Goal: Task Accomplishment & Management: Complete application form

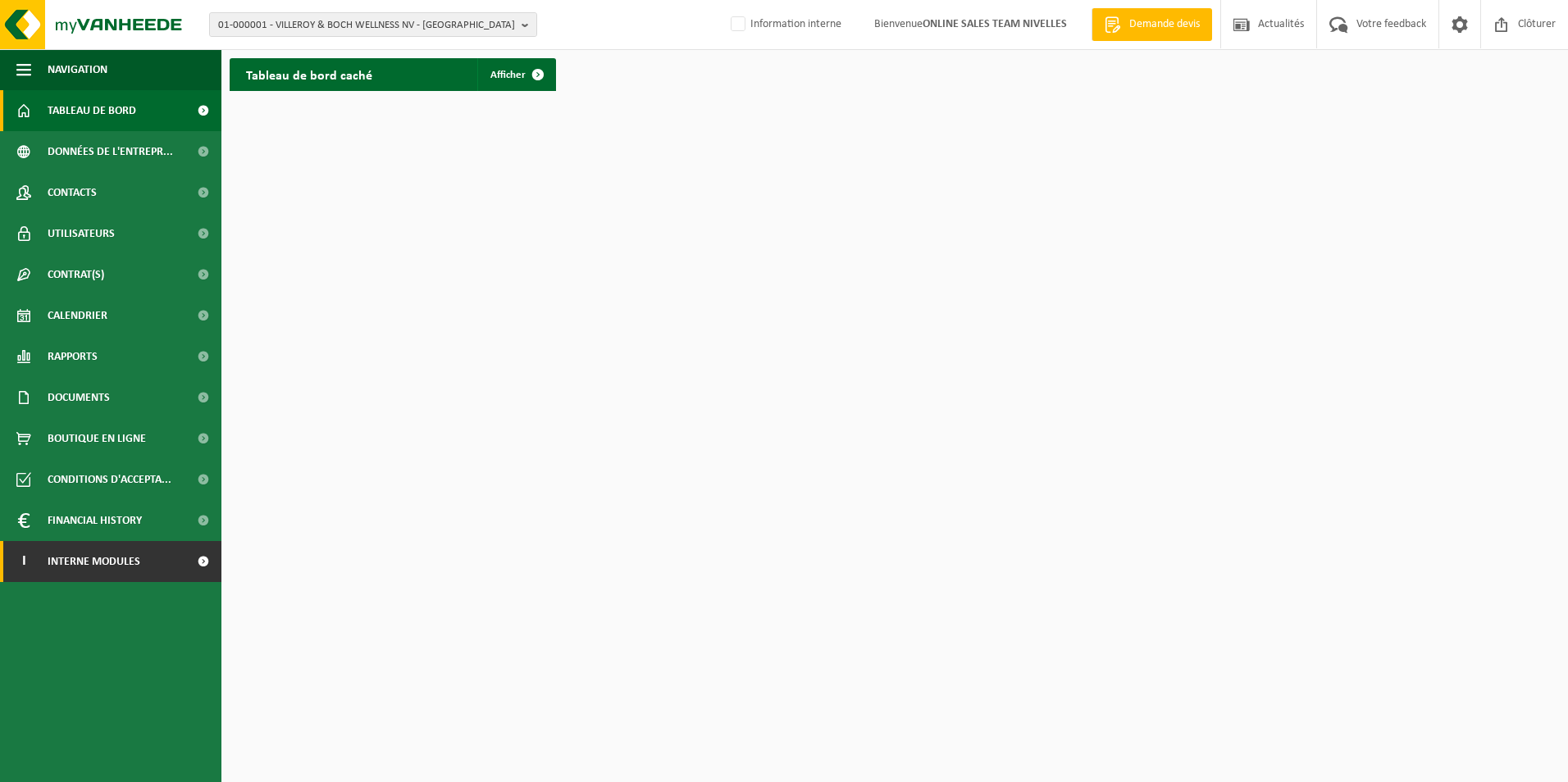
click at [130, 561] on span "Interne modules" at bounding box center [94, 562] width 93 height 41
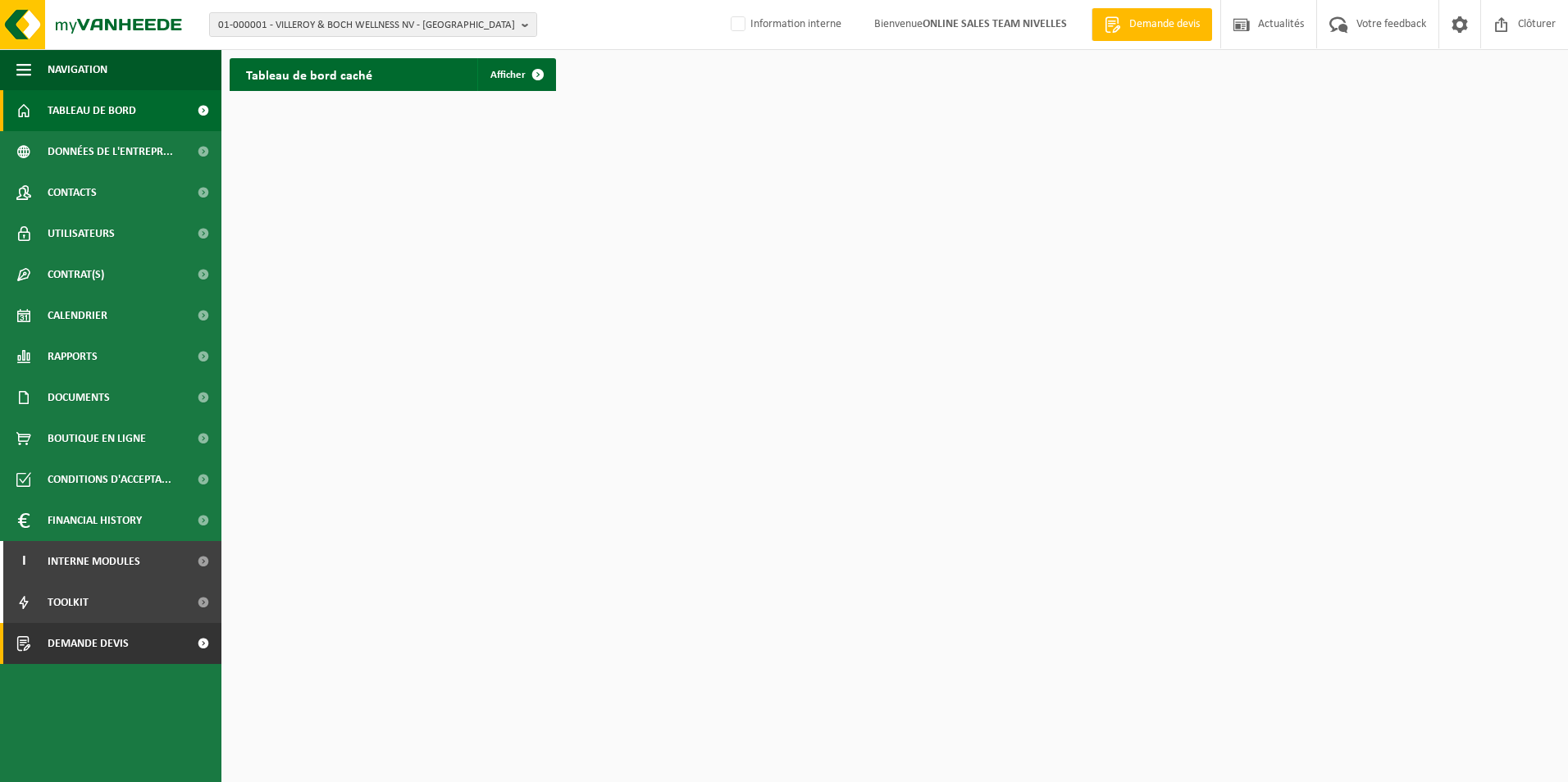
click at [111, 644] on span "Demande devis" at bounding box center [88, 644] width 81 height 41
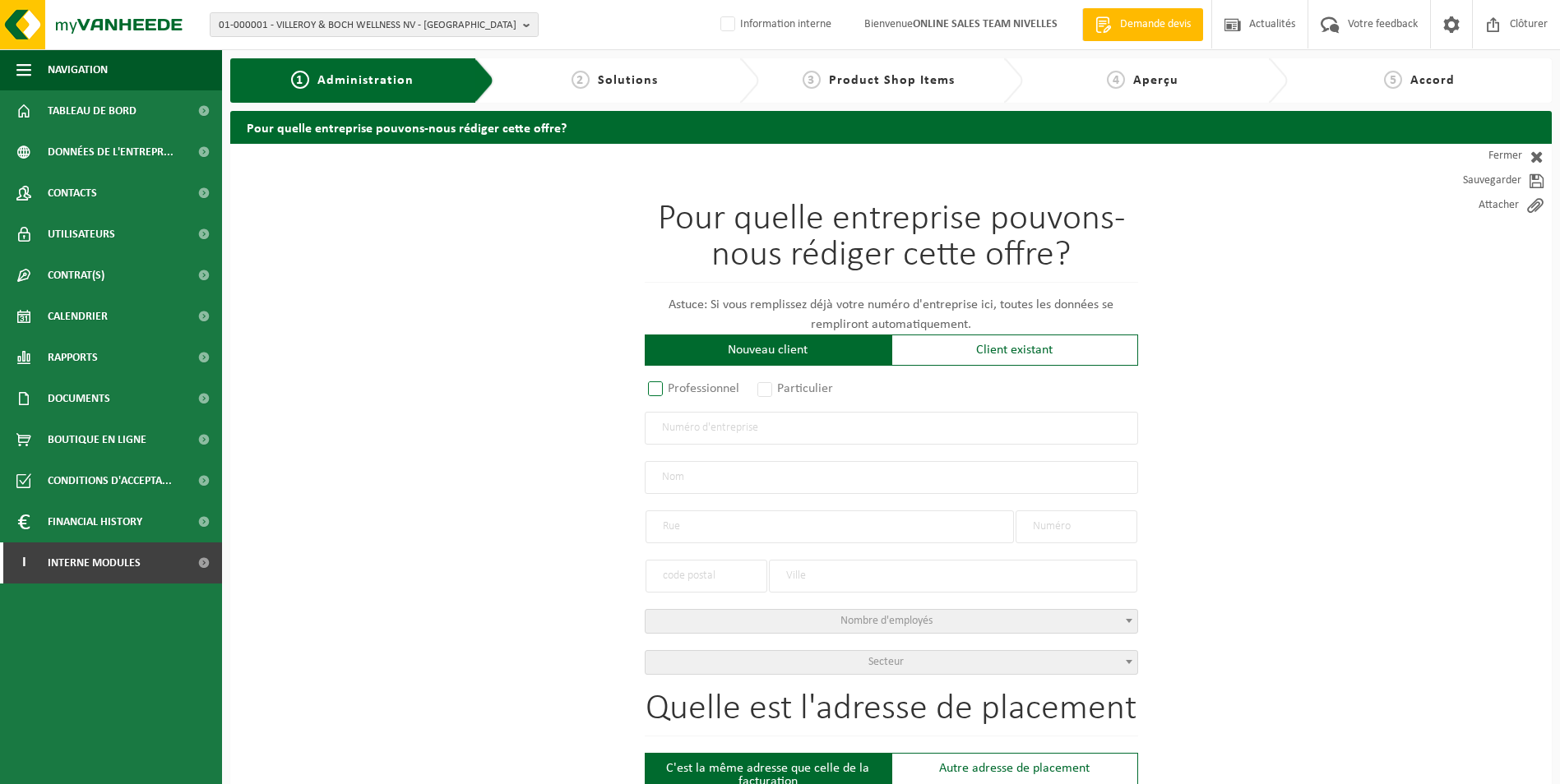
click at [653, 390] on label "Professionnel" at bounding box center [694, 388] width 99 height 23
click at [672, 390] on input "Professionnel" at bounding box center [676, 390] width 11 height 11
radio input "true"
click at [673, 417] on input "text" at bounding box center [891, 429] width 494 height 33
type input "0783996065"
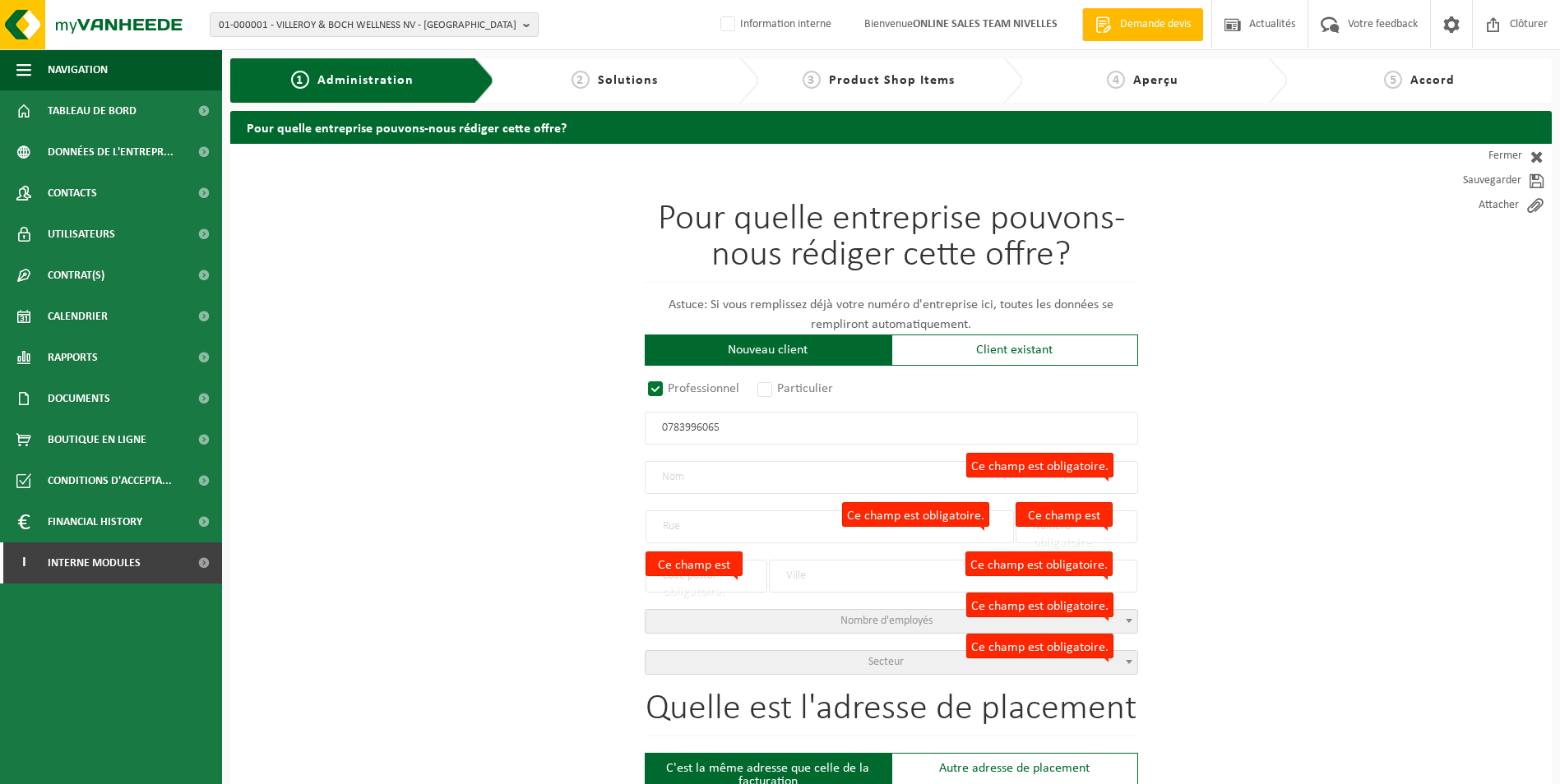
radio input "true"
type input "0783996065"
type input "LUCK [PERSON_NAME] SRL"
type input "AVENUE DES GERFAUTS"
type input "10 / 34"
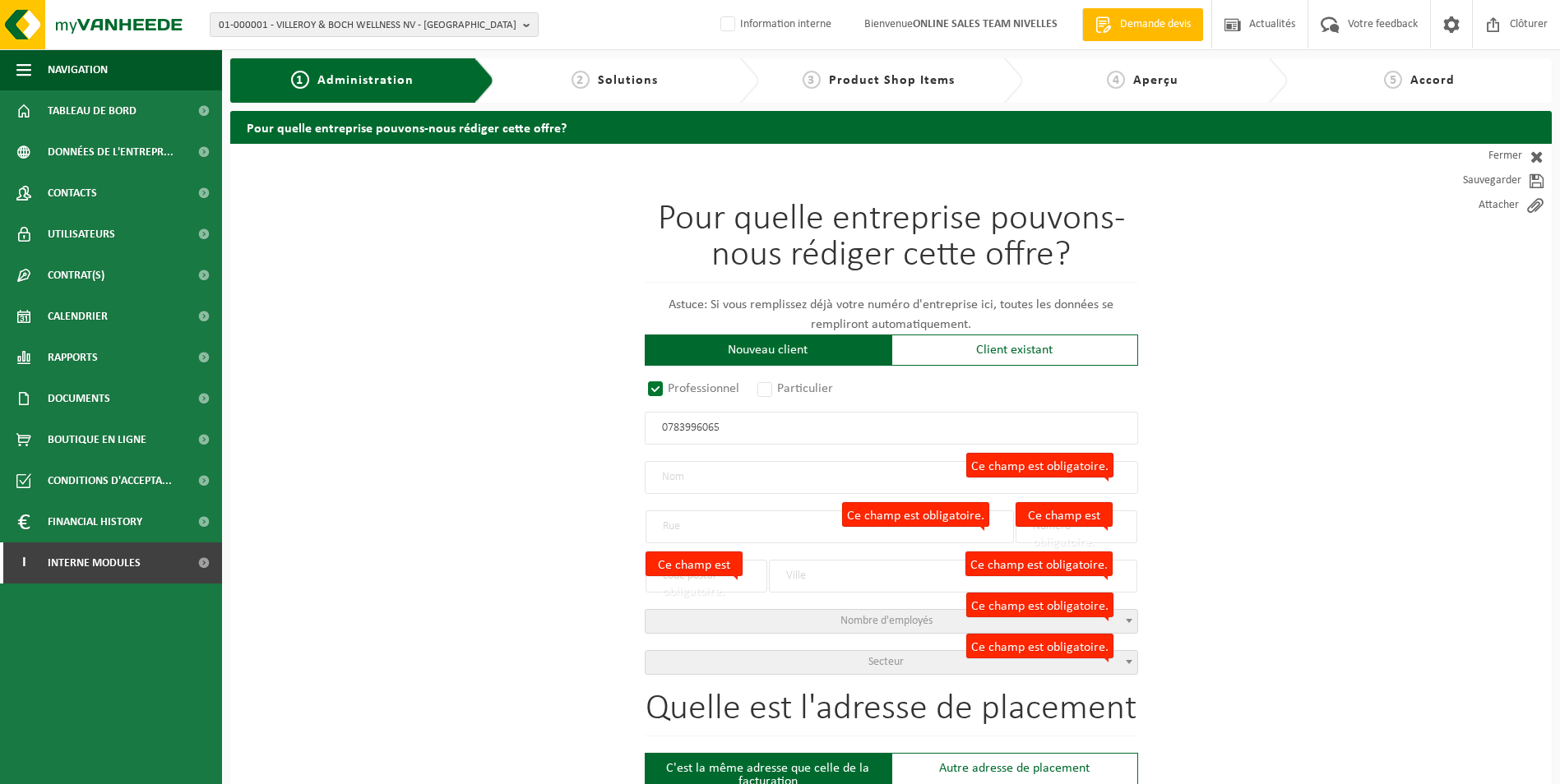
type input "1170"
type input "WATERMAEL-BOITSFORT"
select select "D"
type input "LUCK KOBS SRL"
type input "AVENUE DES GERFAUTS"
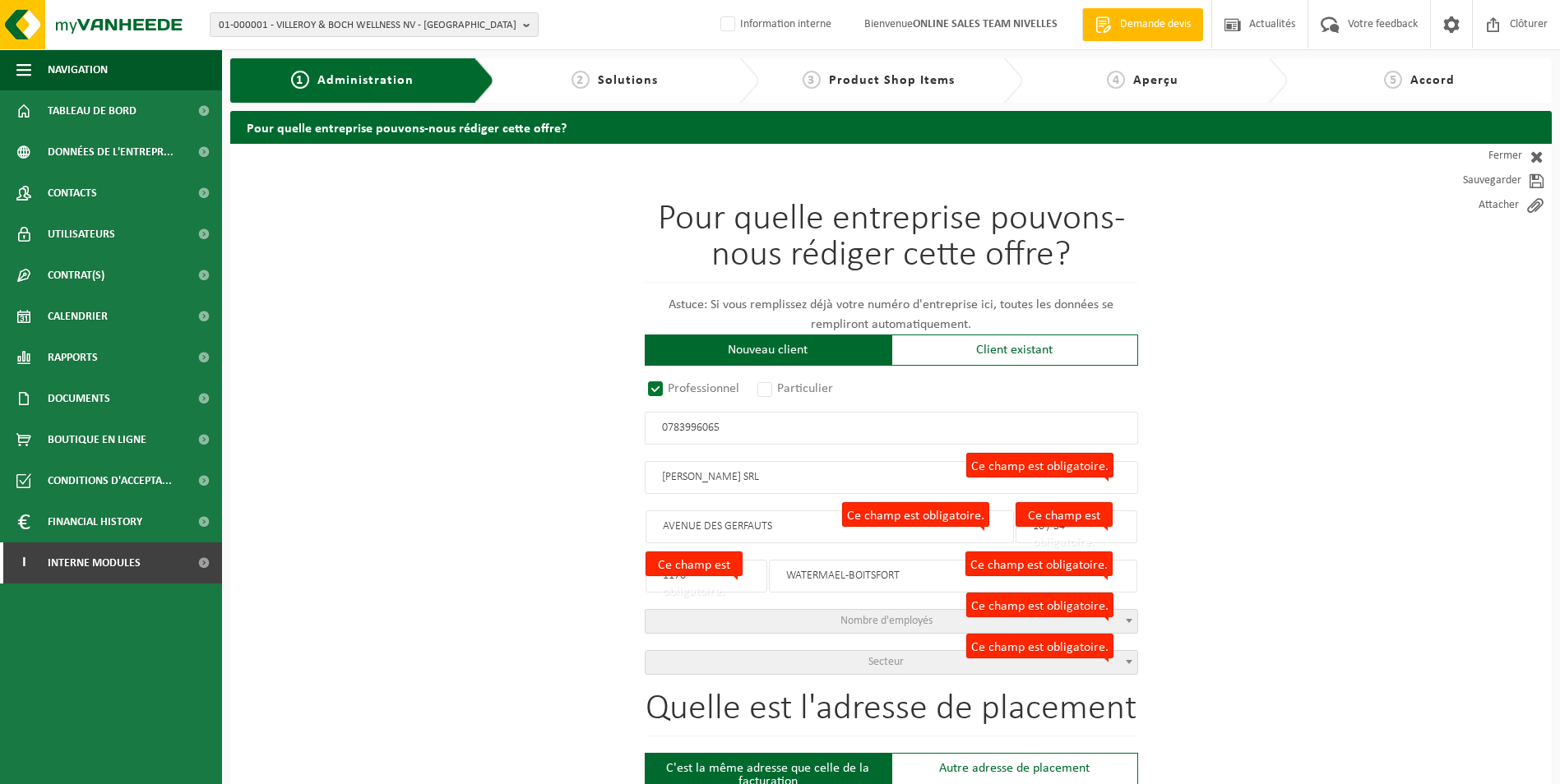
type input "10 / 34"
type input "1170"
type input "WATERMAEL-BOITSFORT"
type input "2330679673"
click at [883, 667] on span "Secteur" at bounding box center [891, 661] width 492 height 23
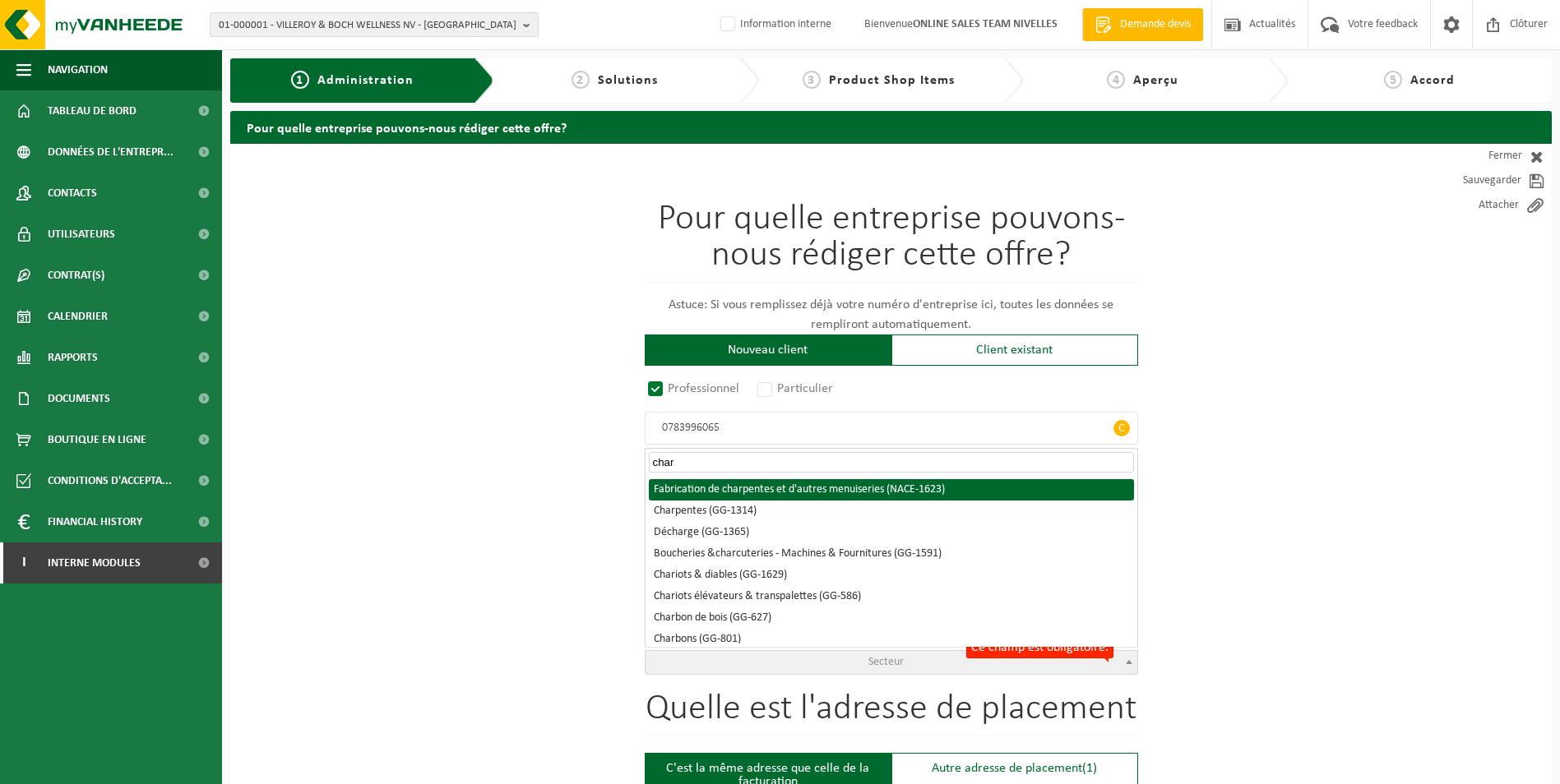
type input "char"
select select "NACE_1623"
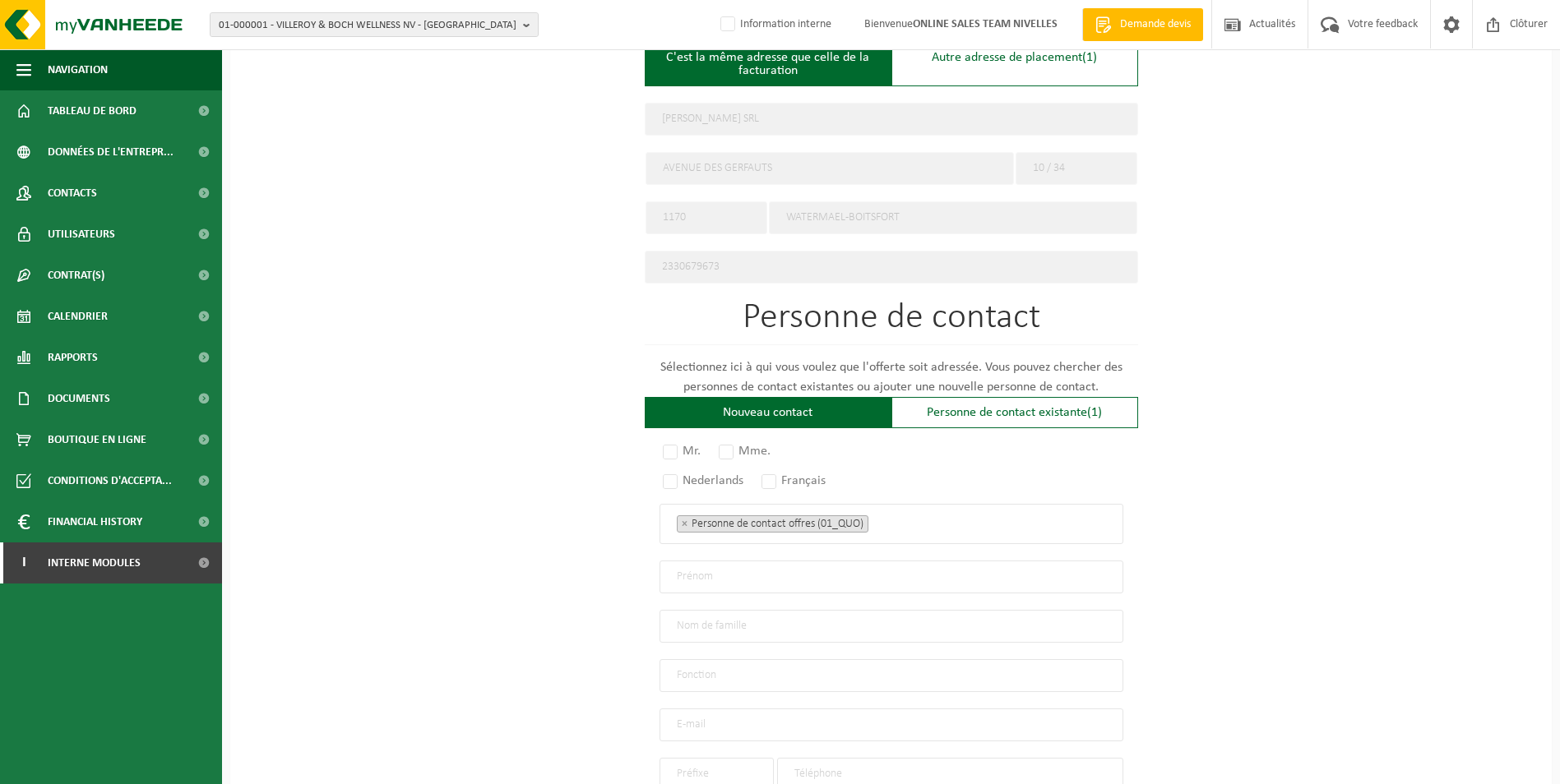
scroll to position [720, 0]
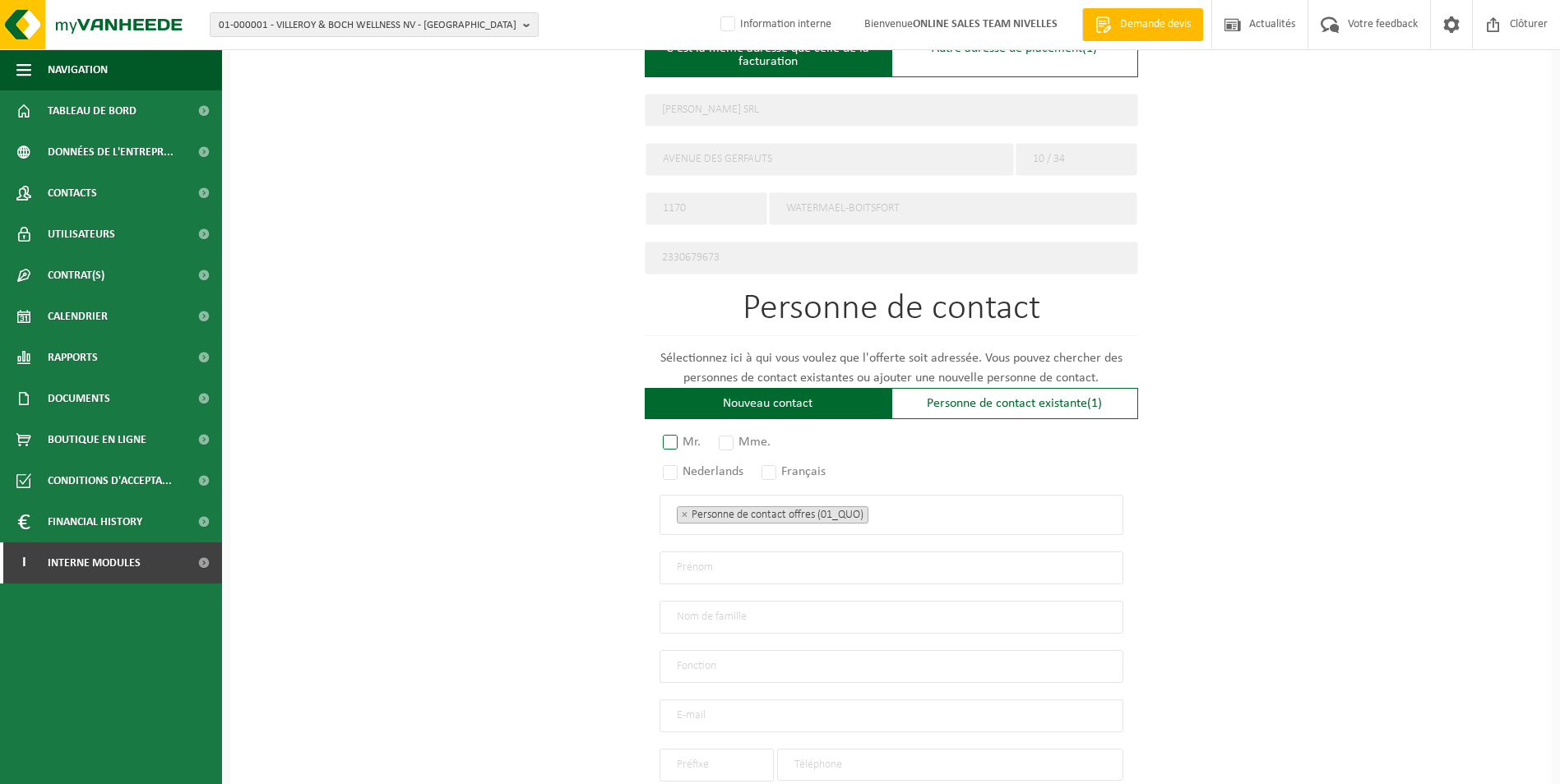
click at [673, 438] on label "Mr." at bounding box center [682, 442] width 46 height 23
radio input "true"
click at [780, 463] on label "Français" at bounding box center [794, 471] width 73 height 23
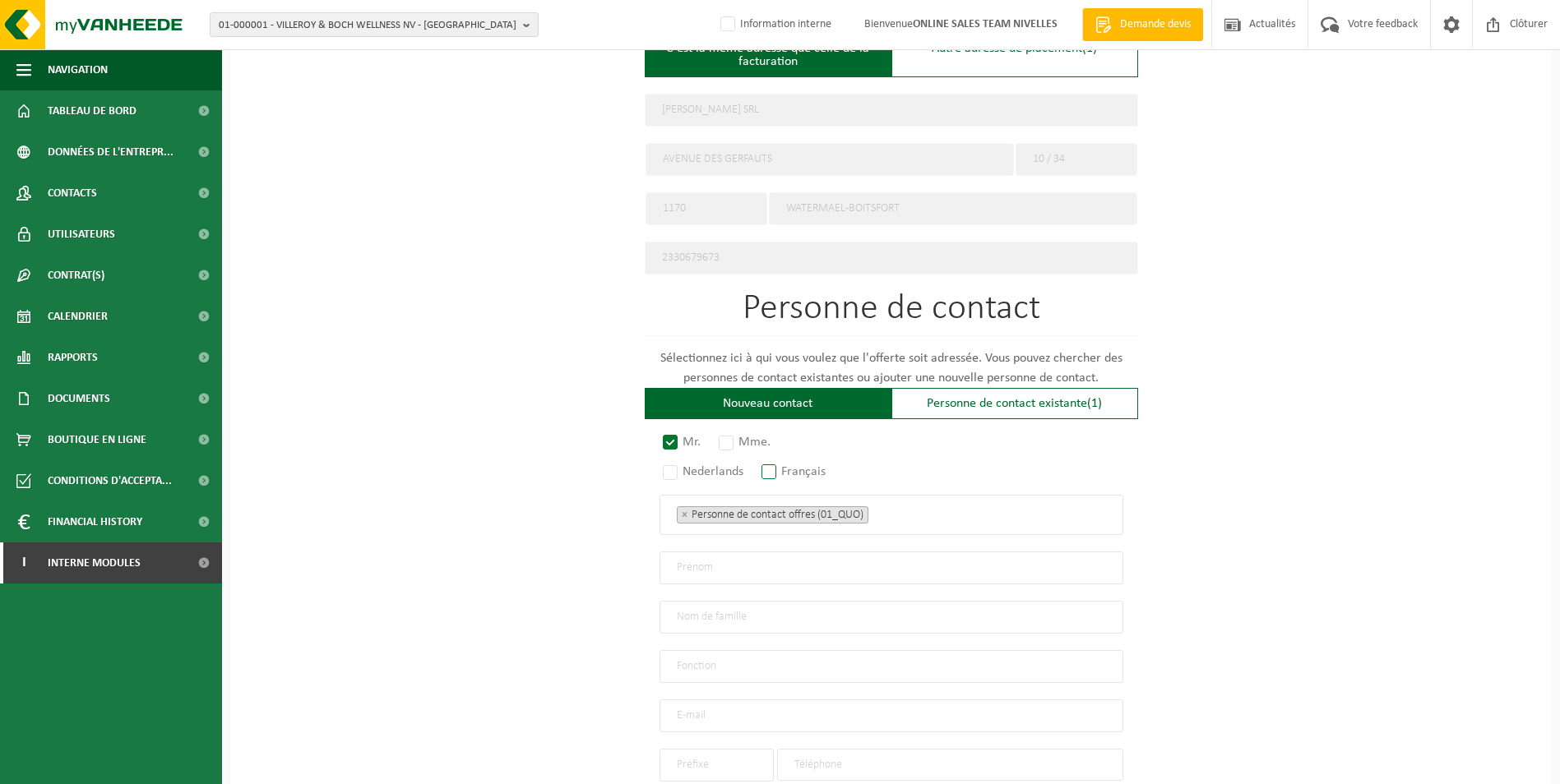
radio input "true"
click at [914, 512] on ul "× Personne de contact offres (01_QUO)" at bounding box center [890, 514] width 429 height 22
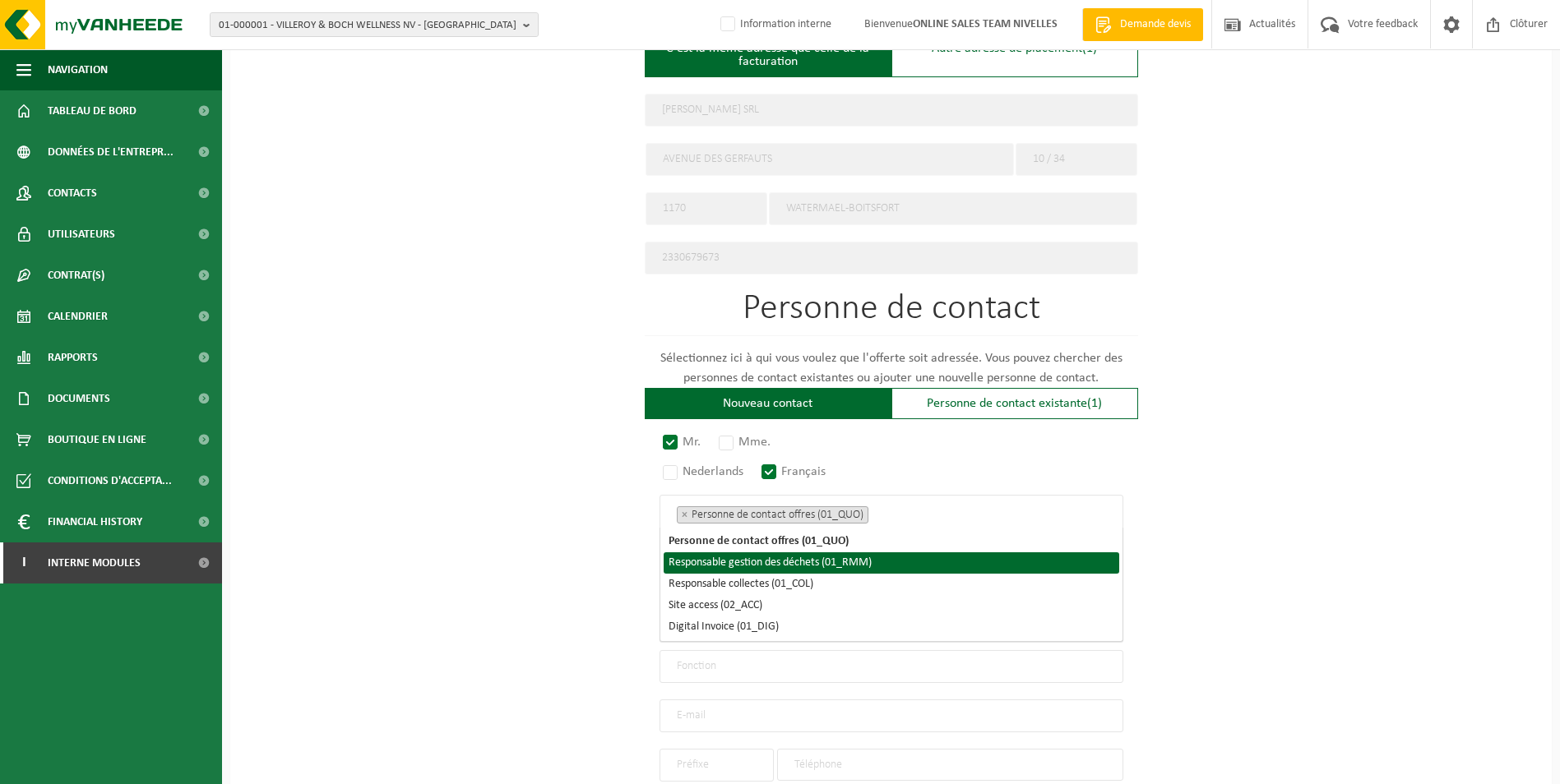
click at [827, 569] on li "Responsable gestion des déchets (01_RMM)" at bounding box center [891, 563] width 456 height 22
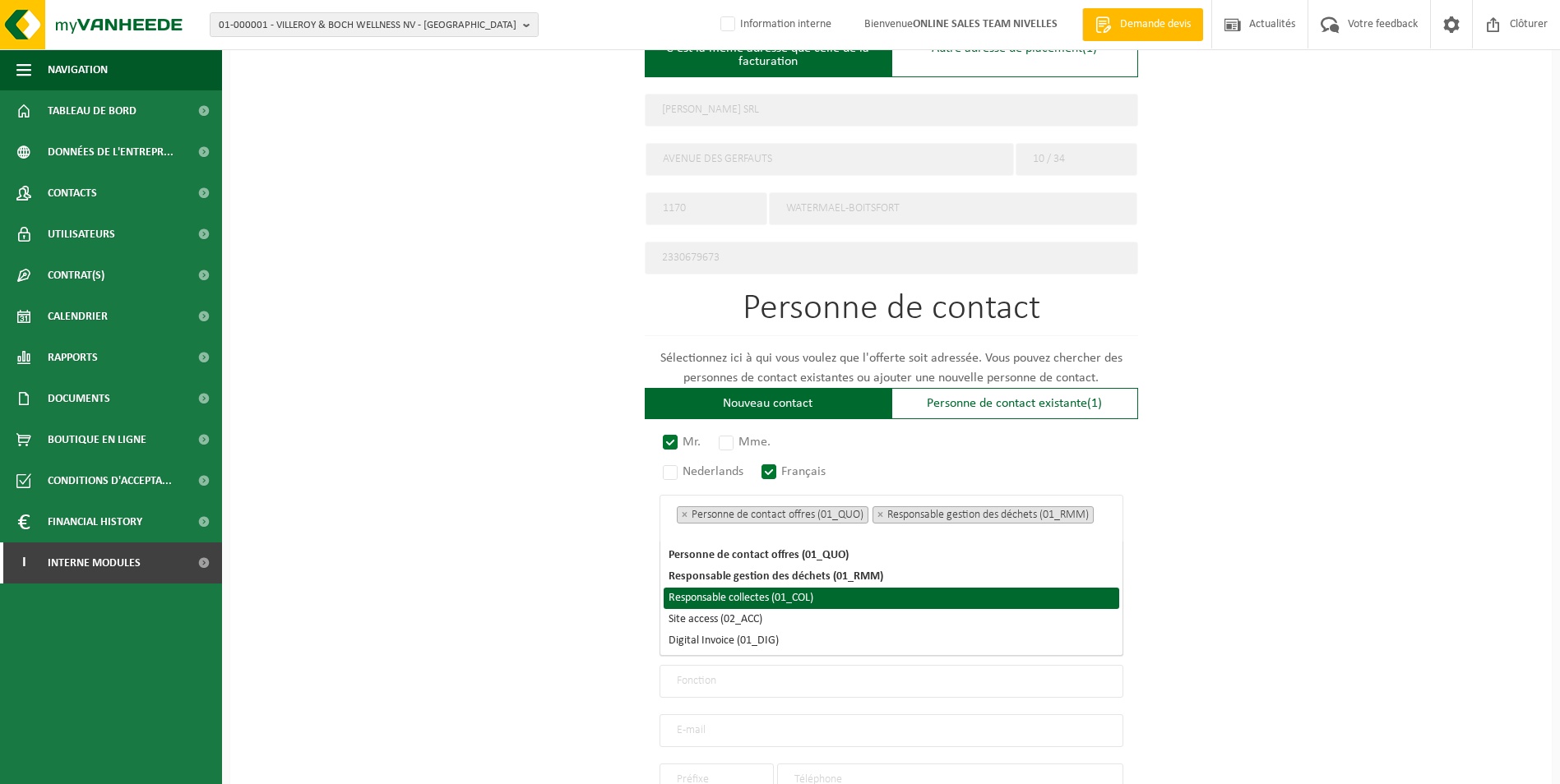
click at [810, 601] on li "Responsable collectes (01_COL)" at bounding box center [891, 599] width 456 height 22
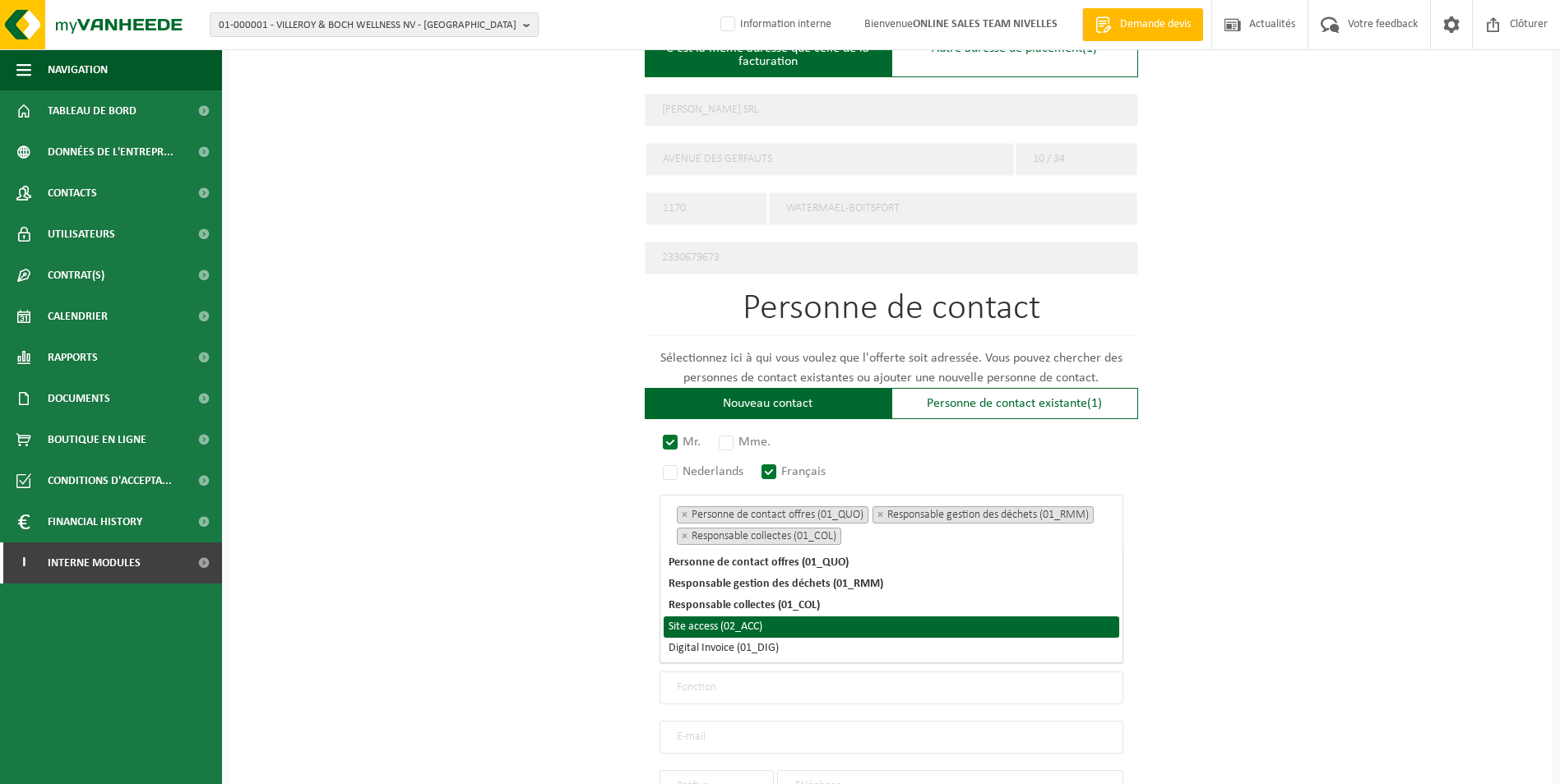
click at [741, 634] on li "Site access (02_ACC)" at bounding box center [891, 627] width 456 height 22
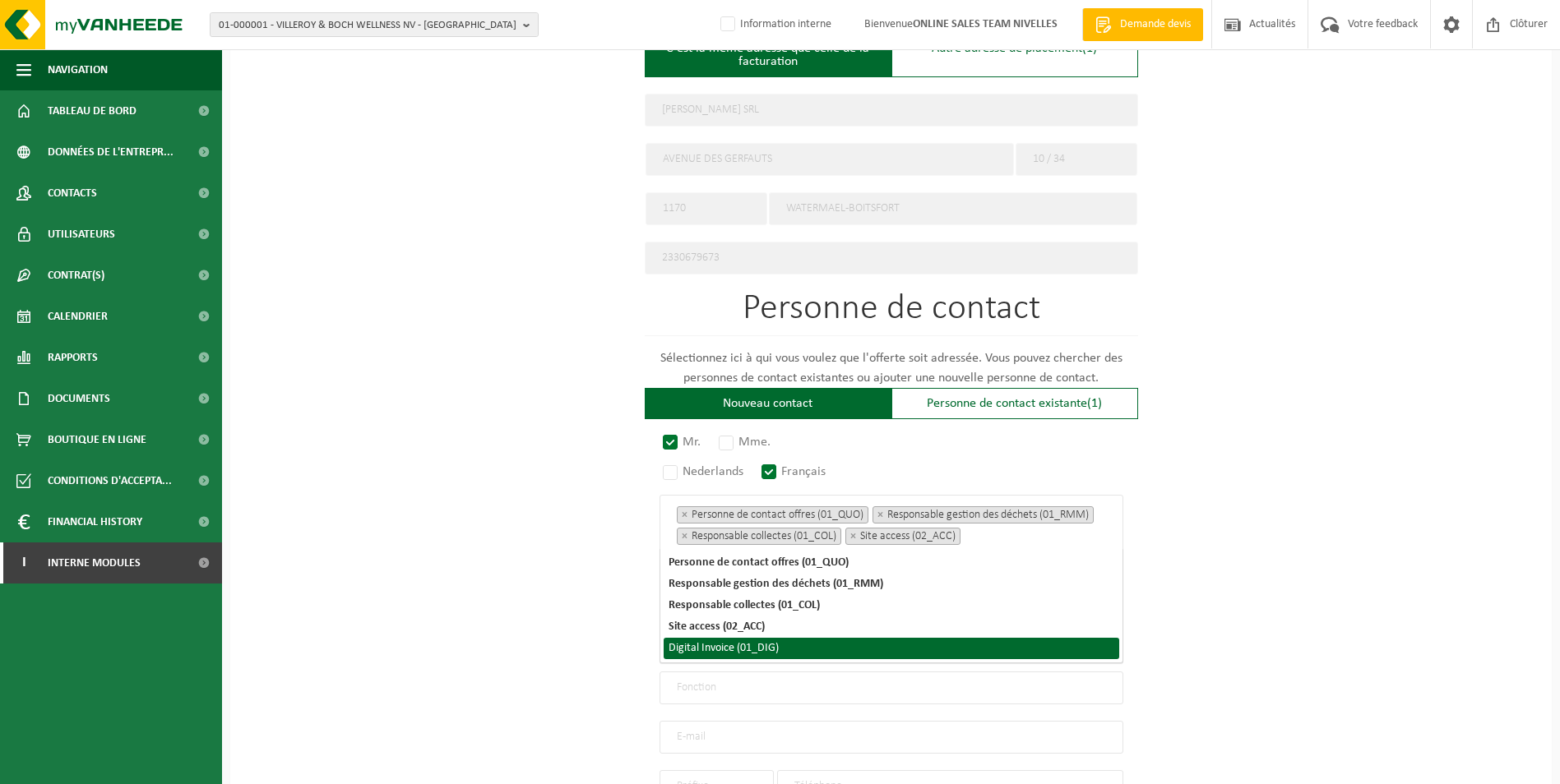
click at [740, 653] on li "Digital Invoice (01_DIG)" at bounding box center [891, 649] width 456 height 22
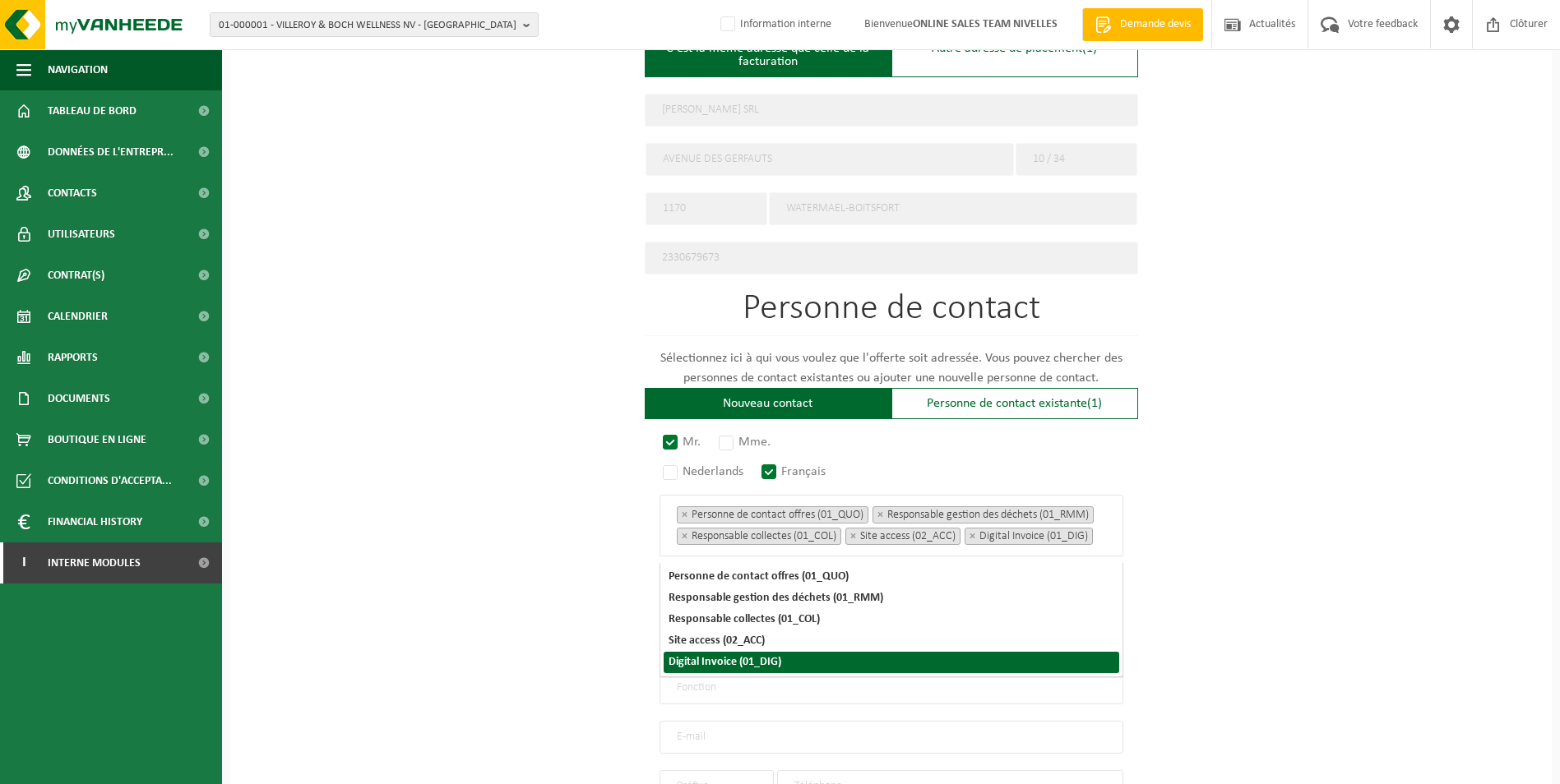
click at [1341, 601] on div "Pour quelle entreprise pouvons-nous rédiger cette offre? Astuce: Si vous rempli…" at bounding box center [891, 184] width 1321 height 1522
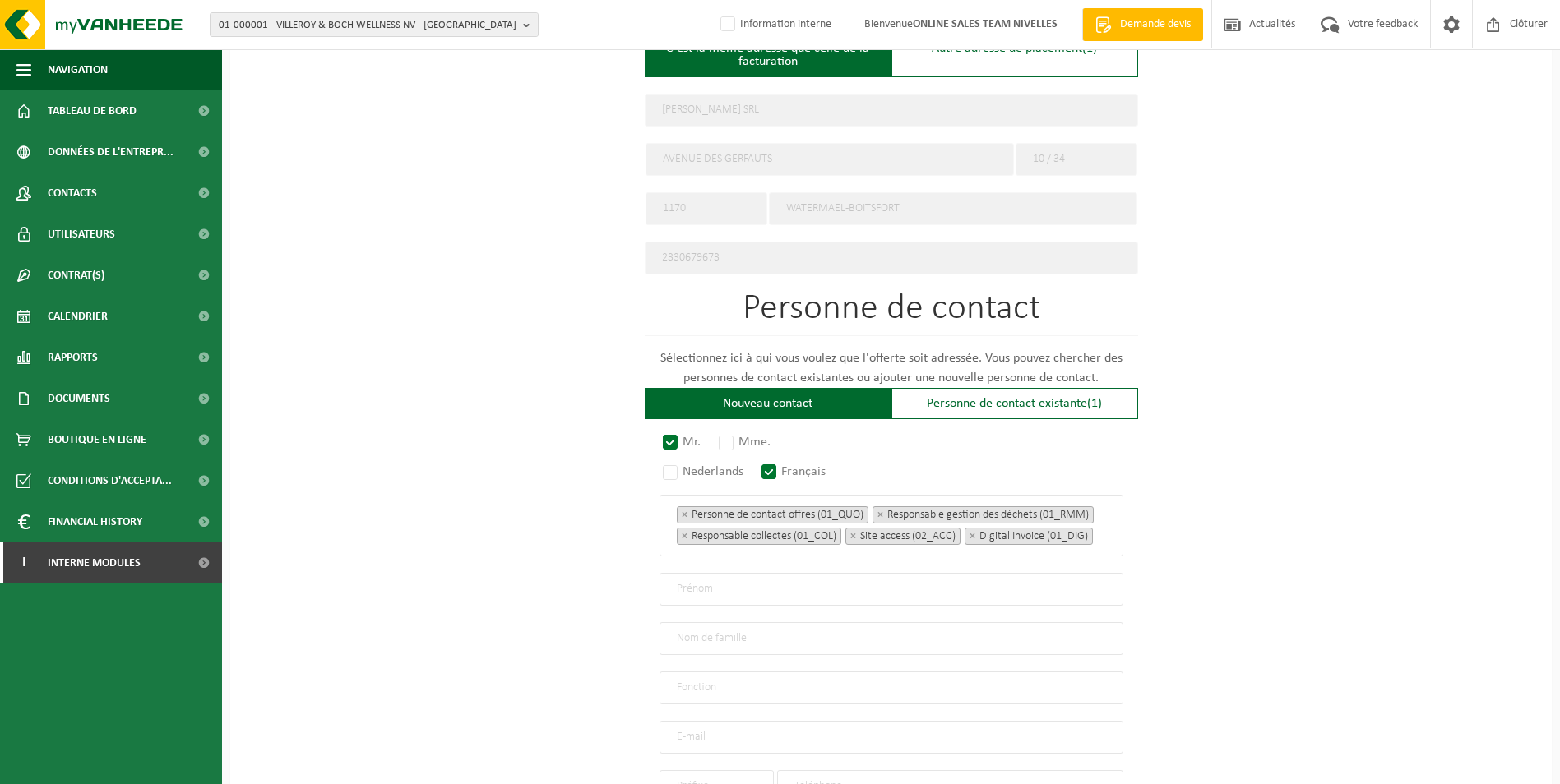
click at [769, 599] on input "text" at bounding box center [891, 590] width 463 height 33
type input "Jean-Luc"
type input "Kobissa"
type input "Directeur"
type input "f"
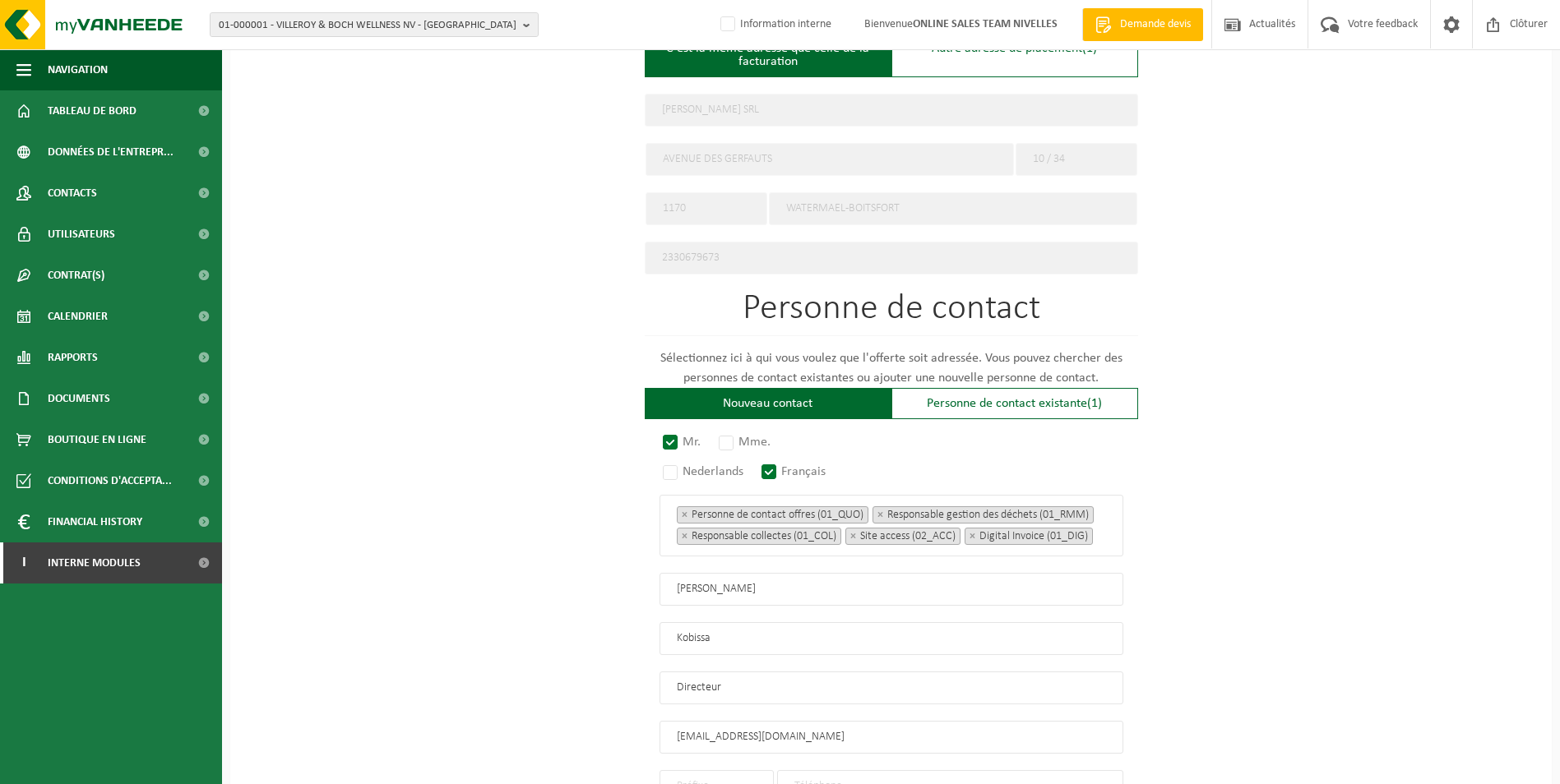
type input "jlkobs@gmail.com"
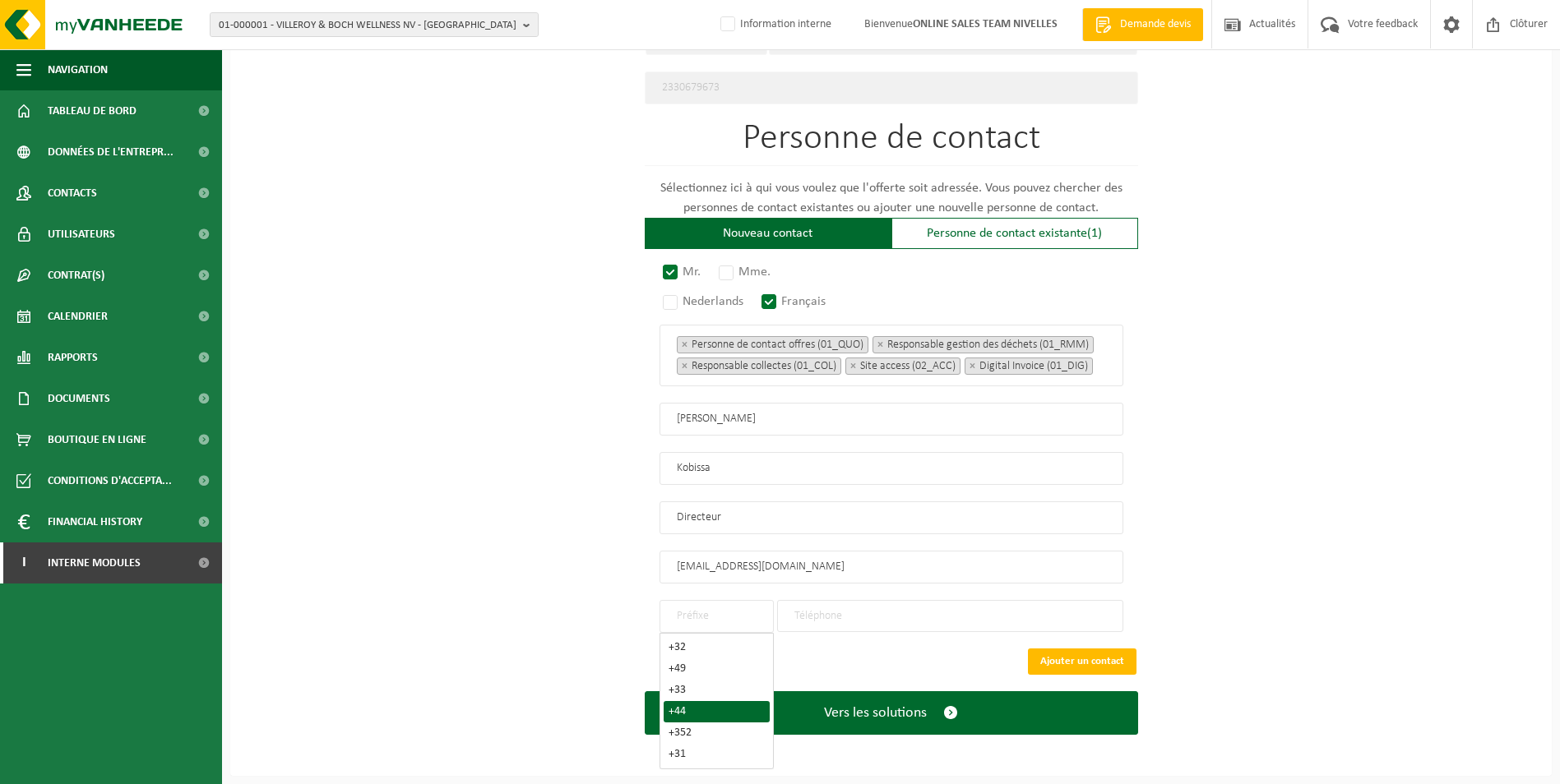
scroll to position [893, 0]
click at [690, 636] on ul "+32 +49 +33 +44 +352 +31" at bounding box center [717, 701] width 114 height 136
click at [704, 620] on input "text" at bounding box center [717, 616] width 114 height 33
click at [698, 648] on div "+32" at bounding box center [717, 648] width 96 height 12
type input "+32"
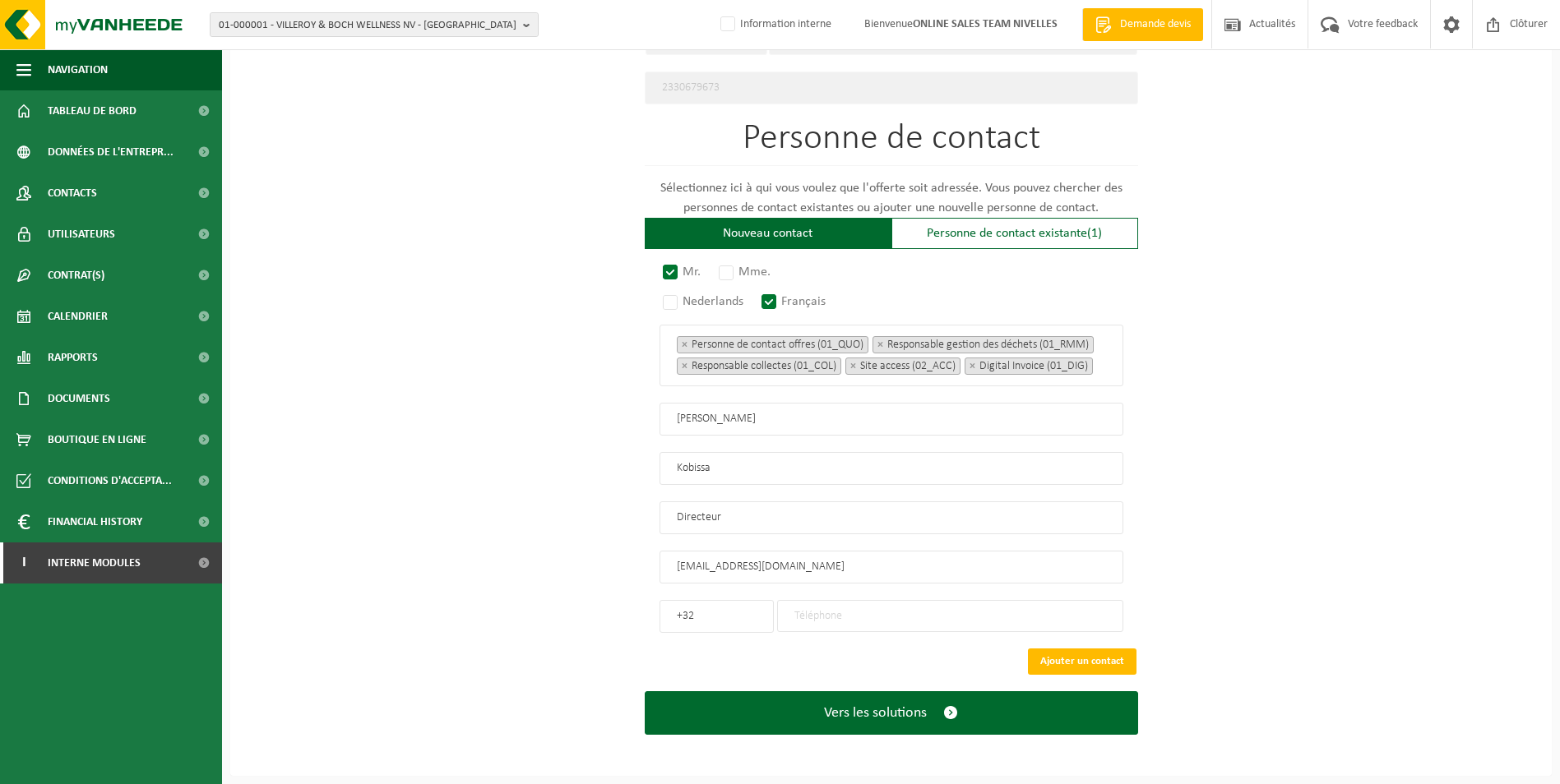
click at [847, 629] on input "tel" at bounding box center [950, 615] width 347 height 32
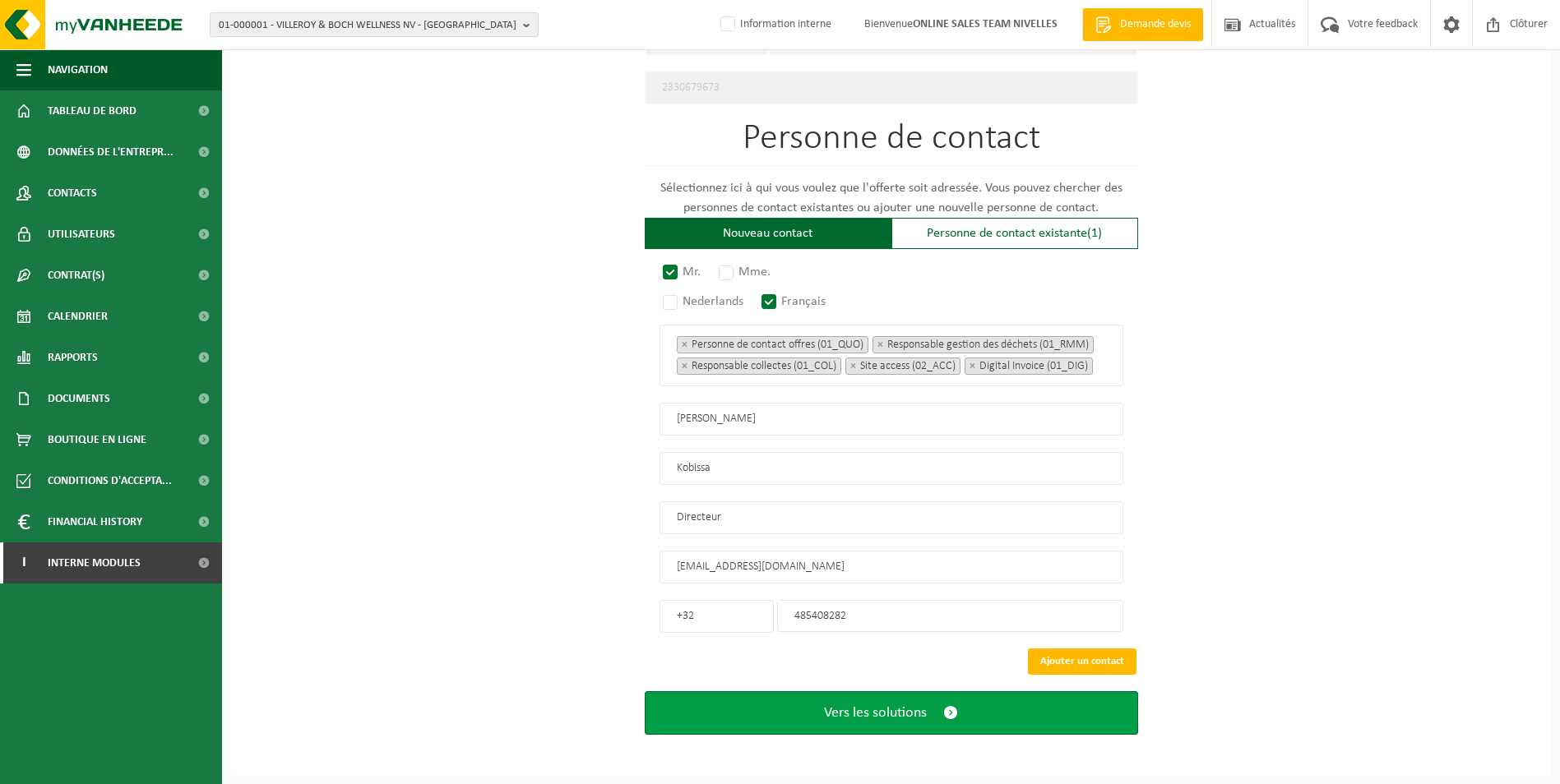
type input "485408282"
click at [870, 721] on span "Vers les solutions" at bounding box center [875, 713] width 103 height 18
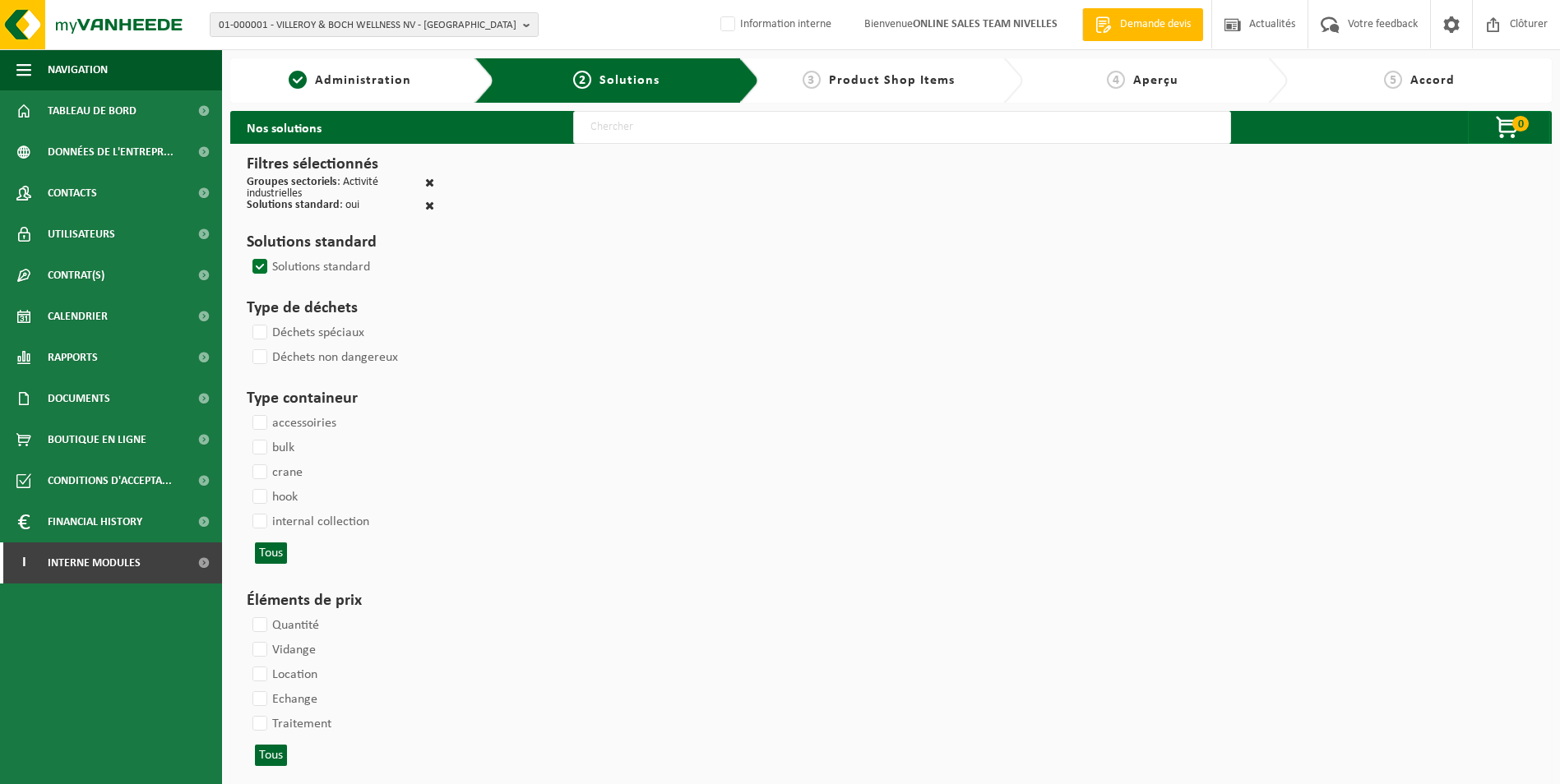
click at [732, 129] on input "text" at bounding box center [902, 128] width 658 height 33
type input "000052"
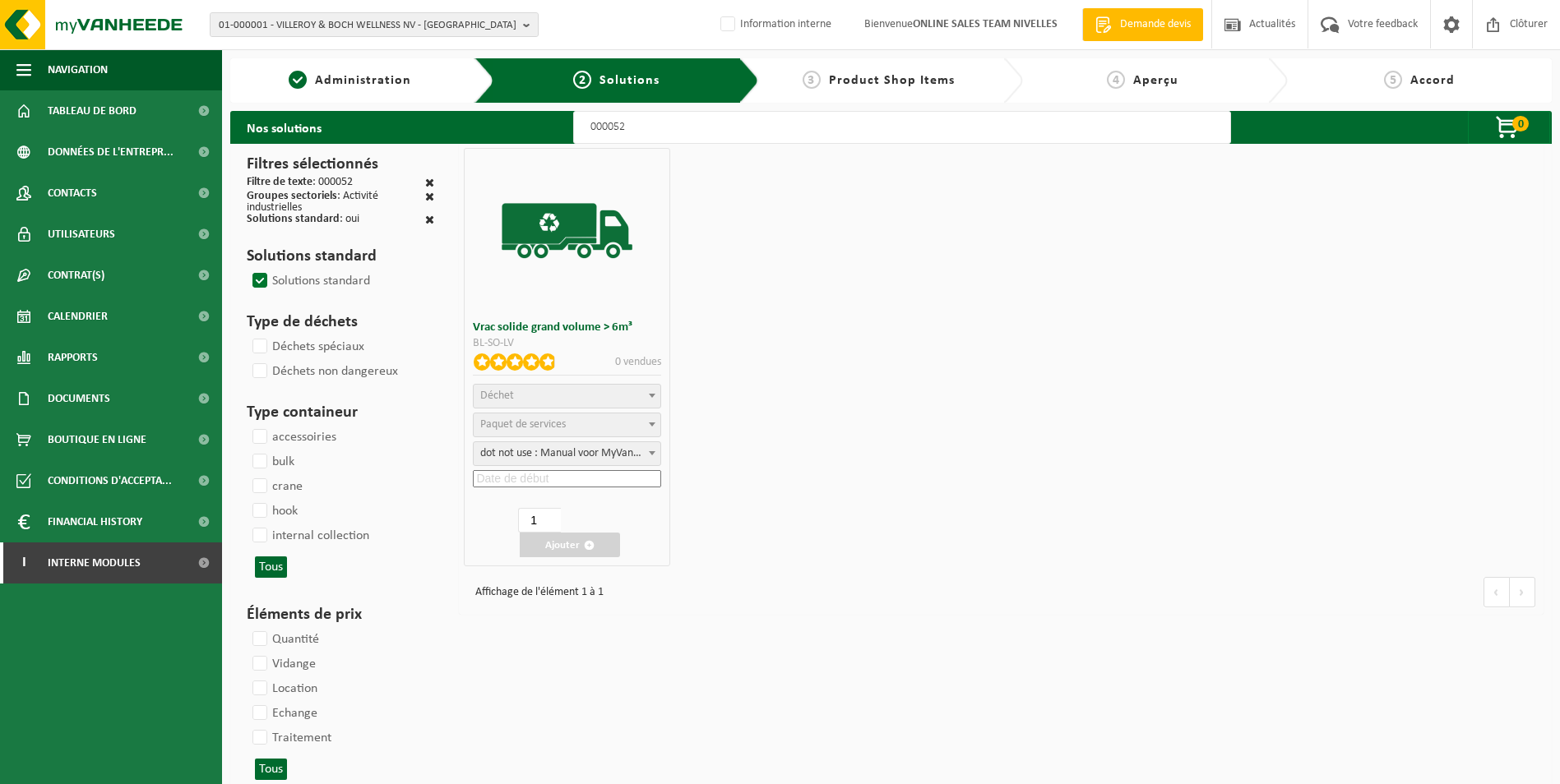
click at [504, 392] on span "Déchet" at bounding box center [497, 395] width 33 height 13
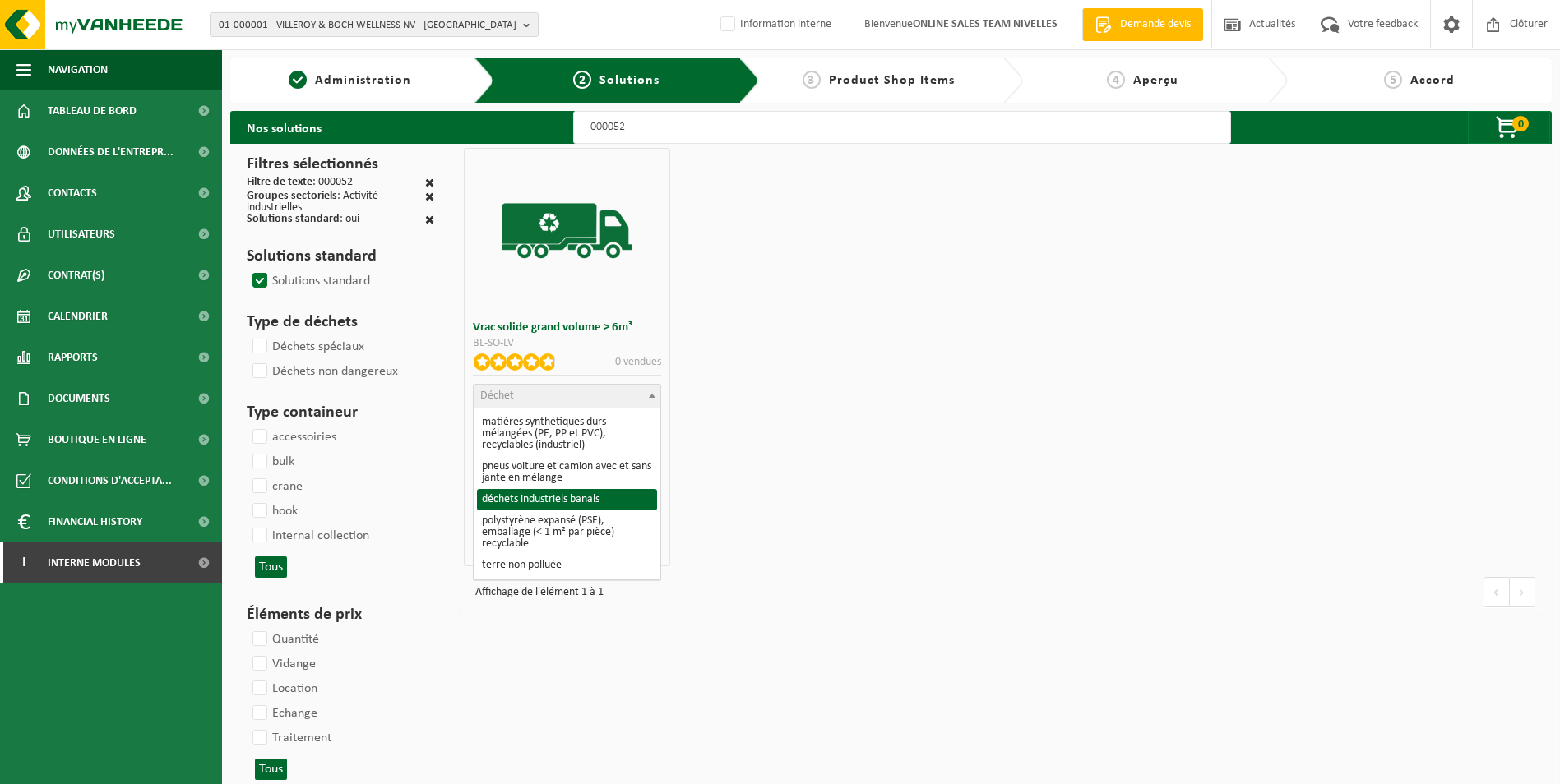
select select "8"
select select
select select "47"
select select "25"
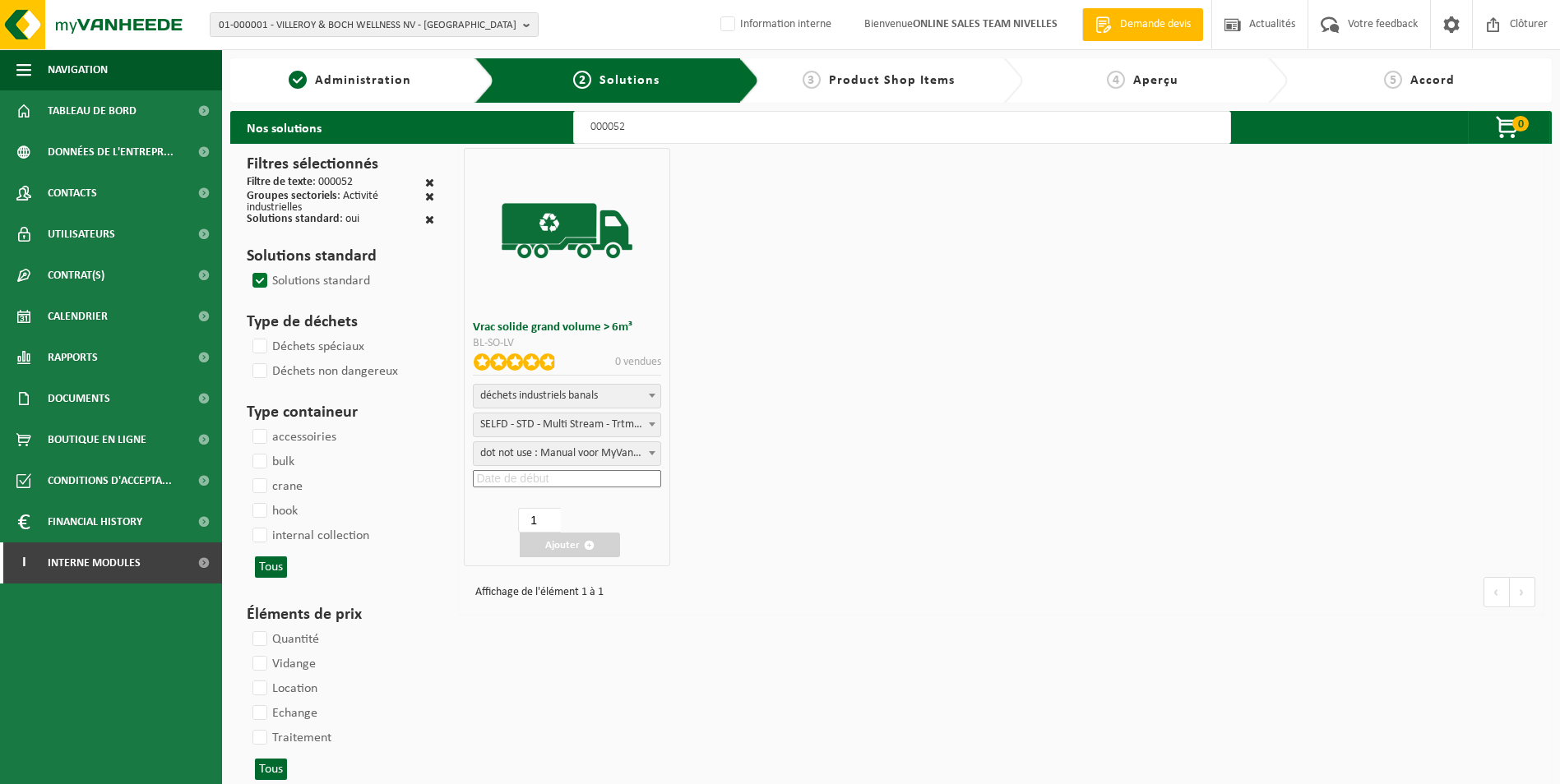
click at [536, 477] on input at bounding box center [567, 479] width 188 height 18
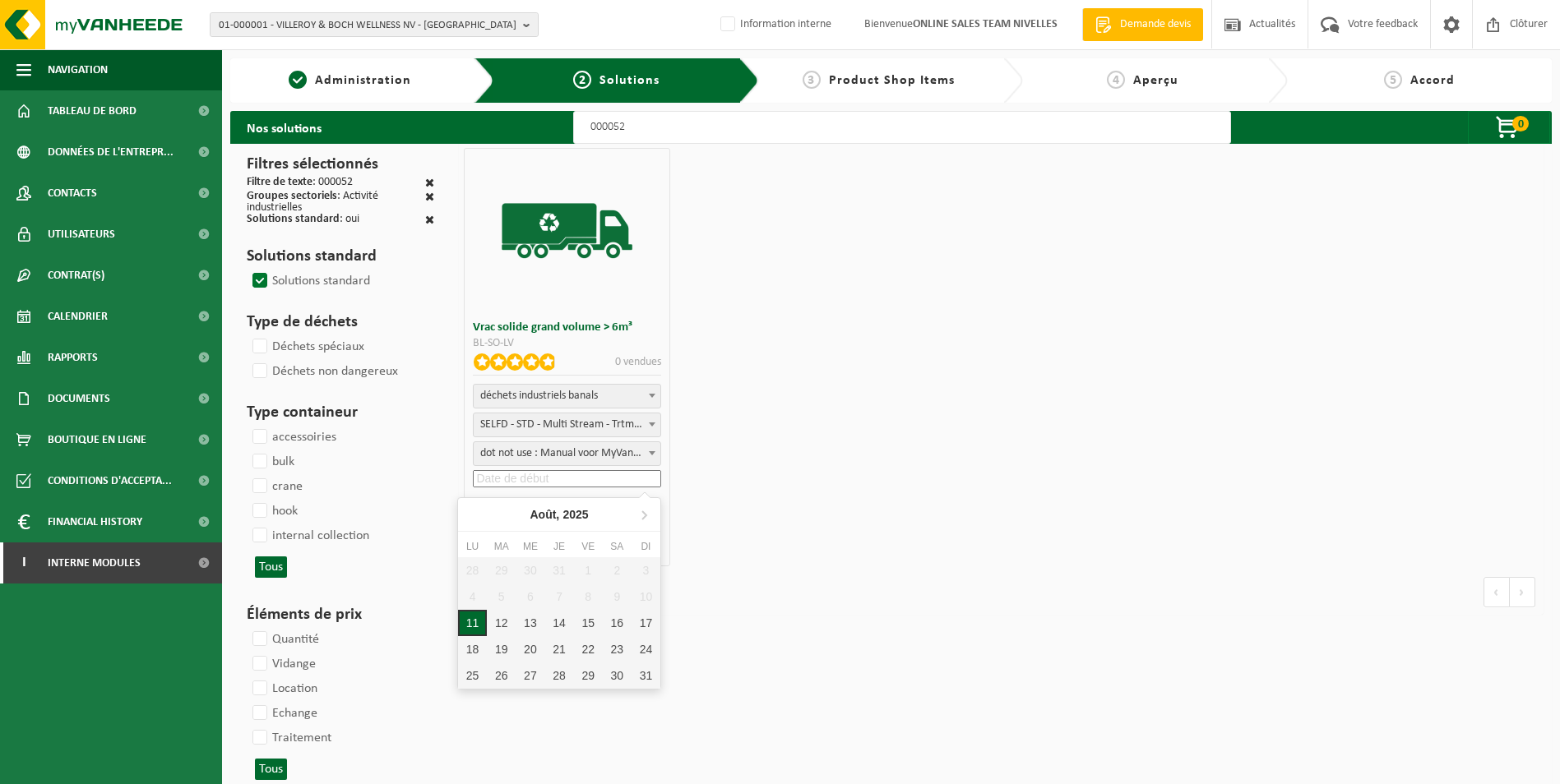
click at [474, 629] on div "11" at bounding box center [472, 623] width 28 height 26
type input "2025-08-11"
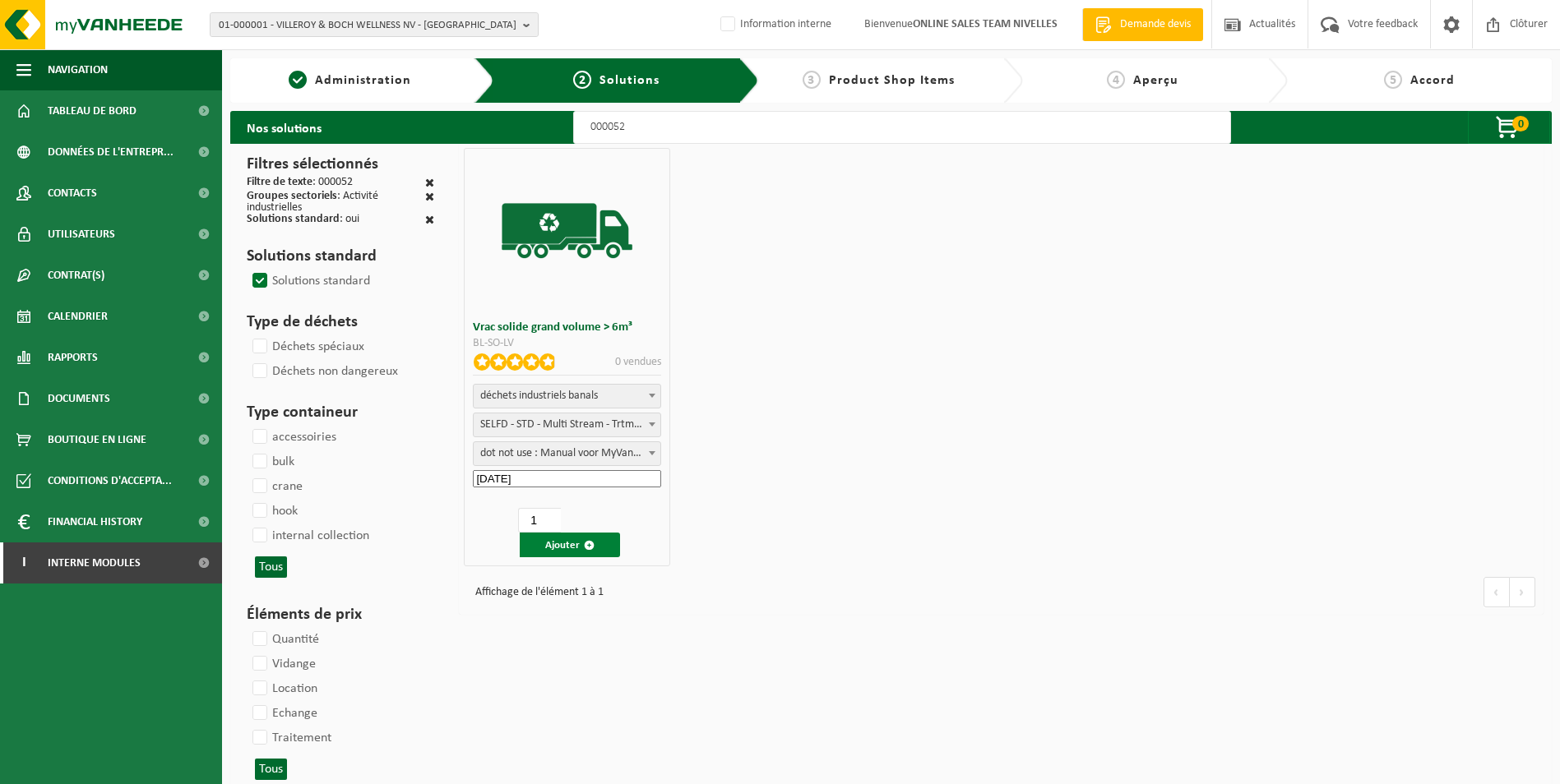
click at [555, 540] on button "Ajouter" at bounding box center [569, 545] width 100 height 25
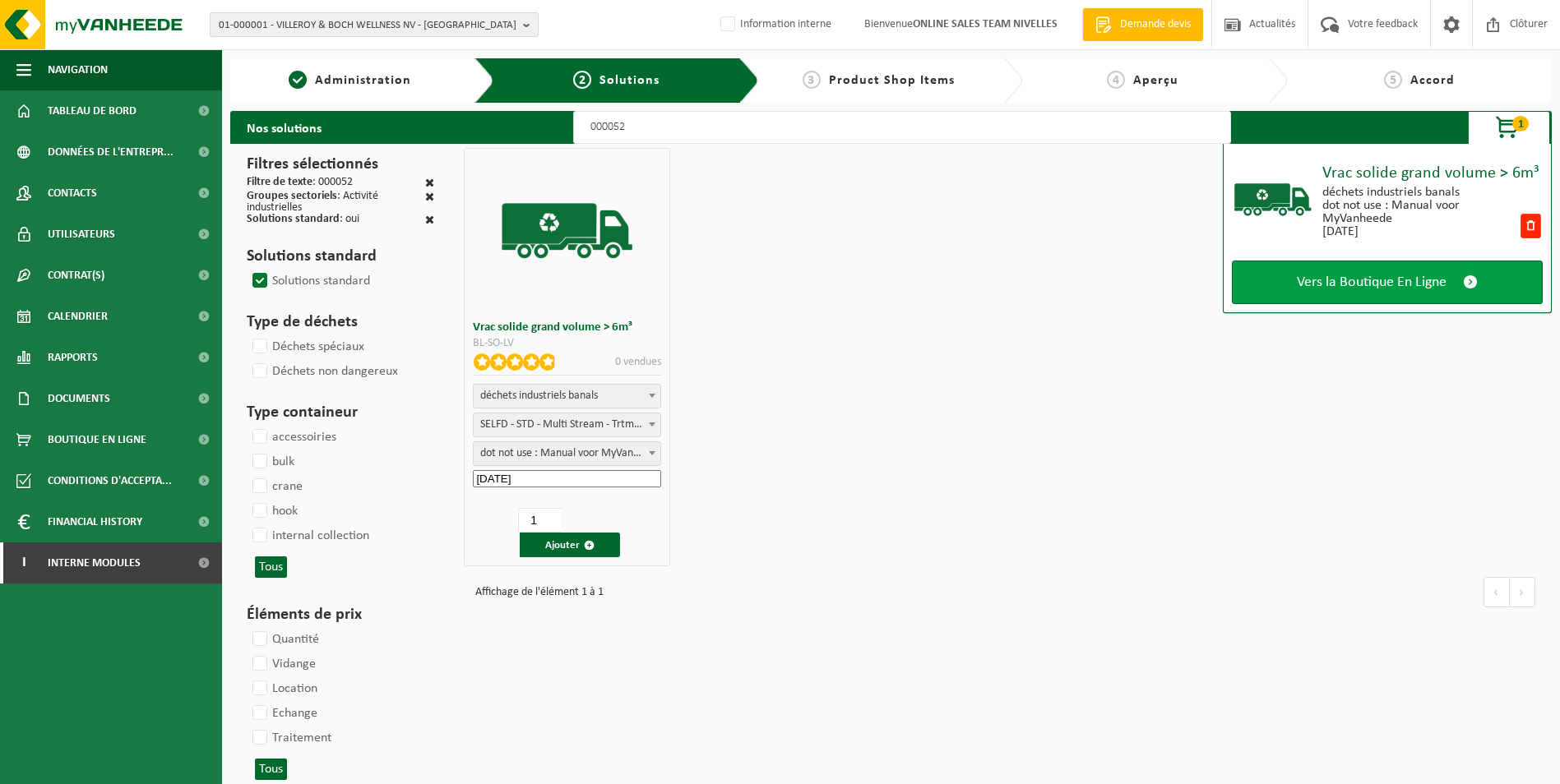
click at [1400, 286] on span "Vers la Boutique En Ligne" at bounding box center [1372, 283] width 149 height 18
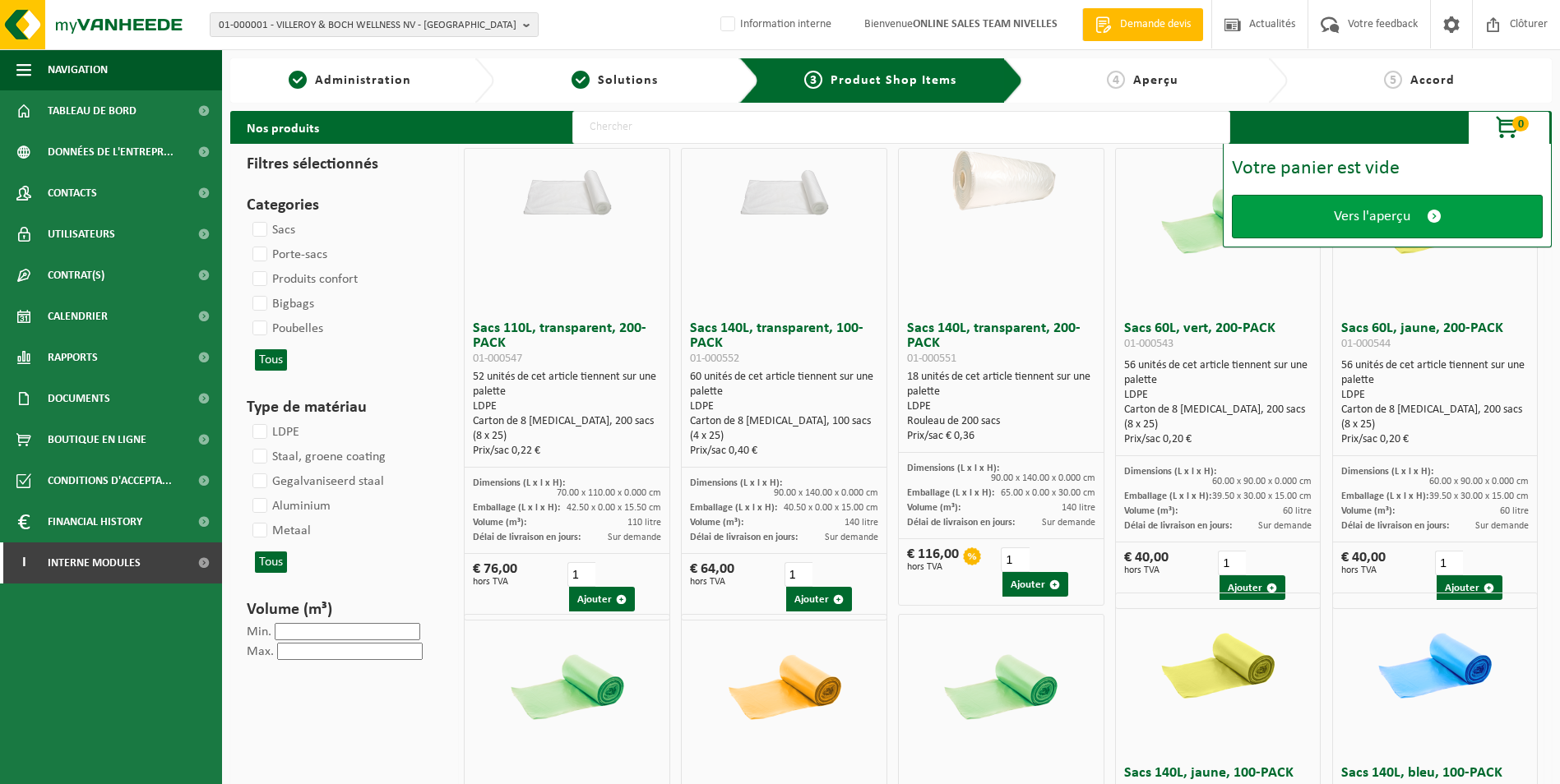
click at [1364, 220] on span "Vers l'aperçu" at bounding box center [1372, 217] width 77 height 18
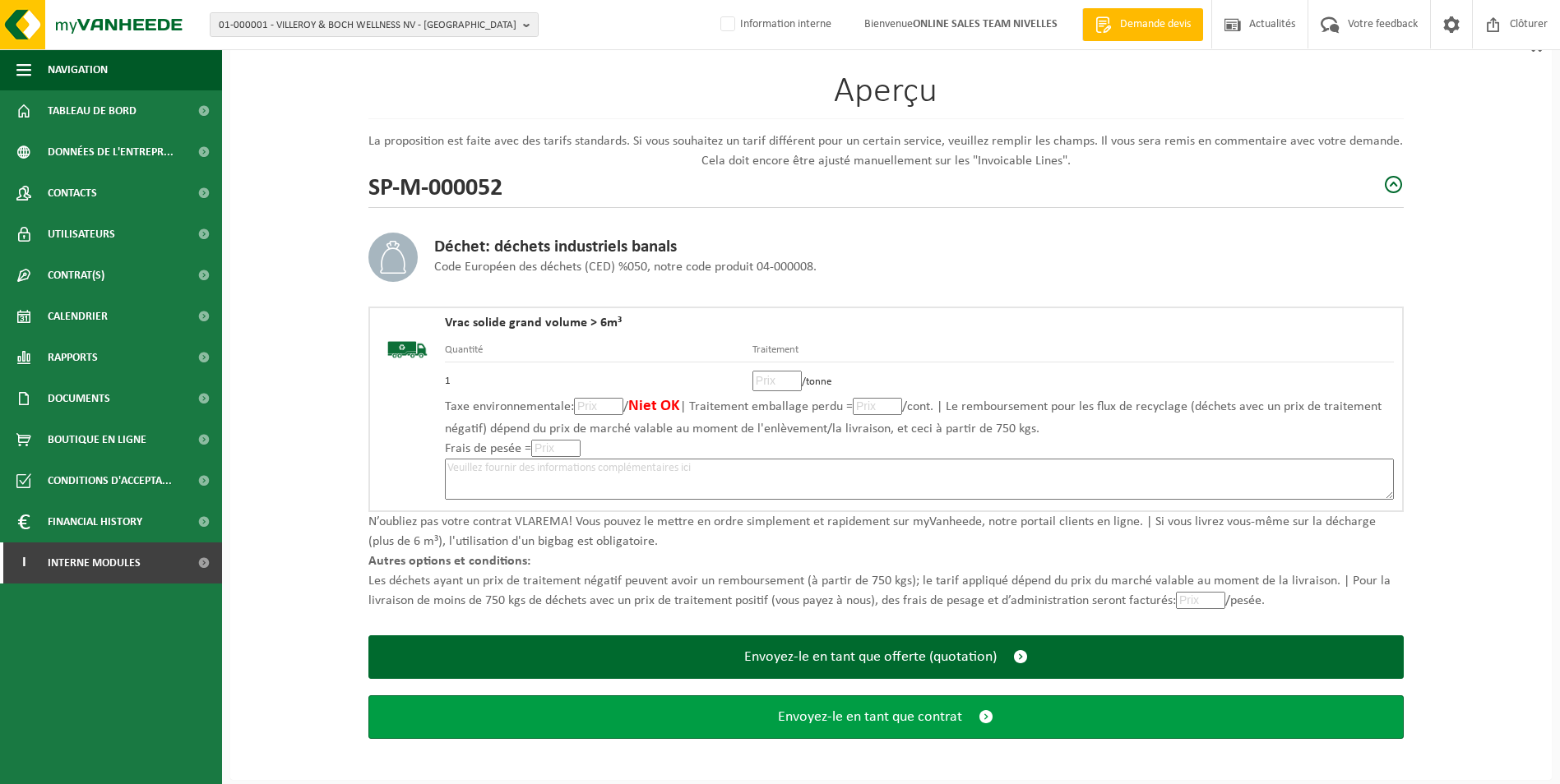
scroll to position [114, 0]
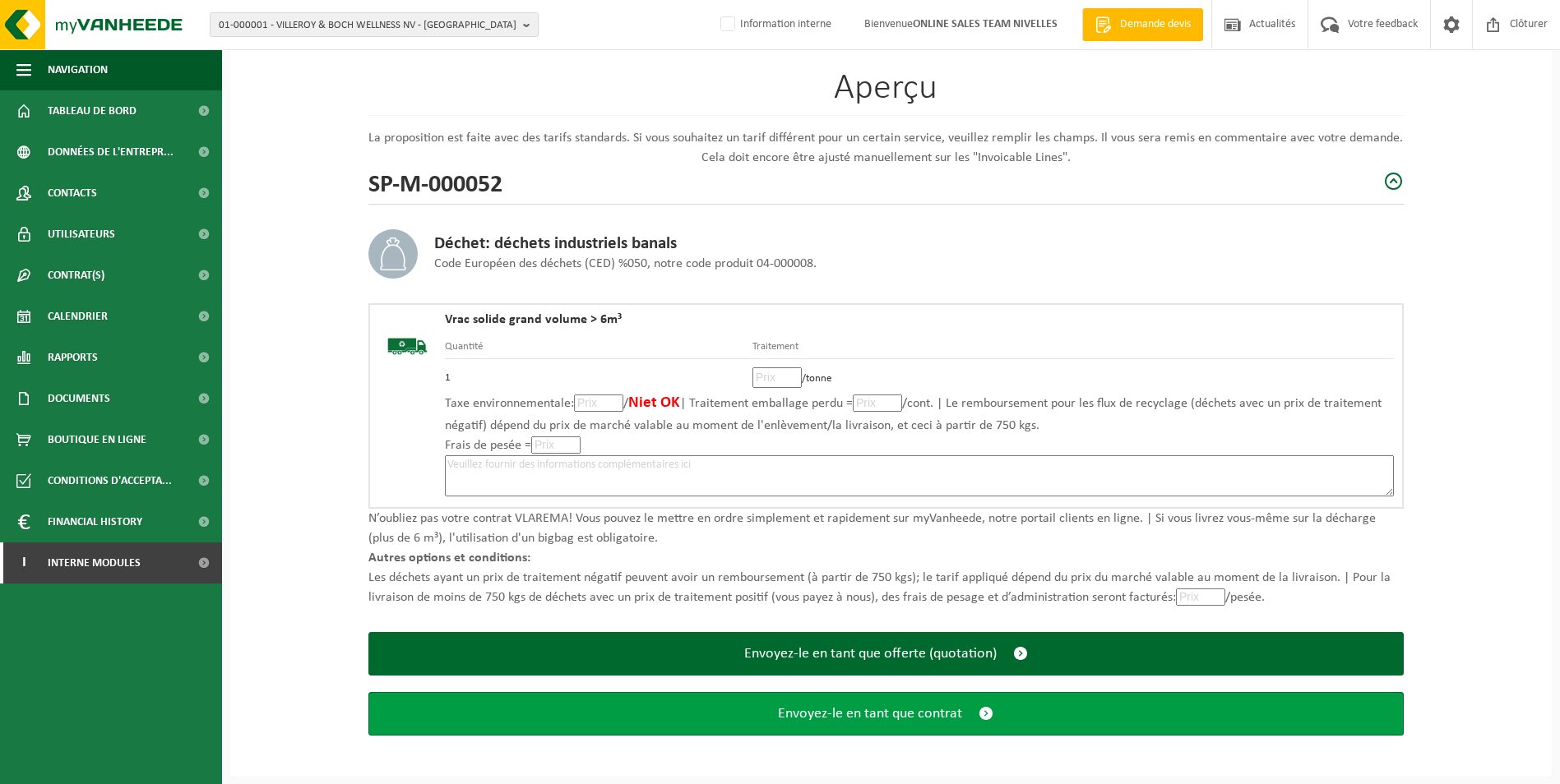
click at [848, 711] on span "Envoyez-le en tant que contrat" at bounding box center [870, 714] width 185 height 18
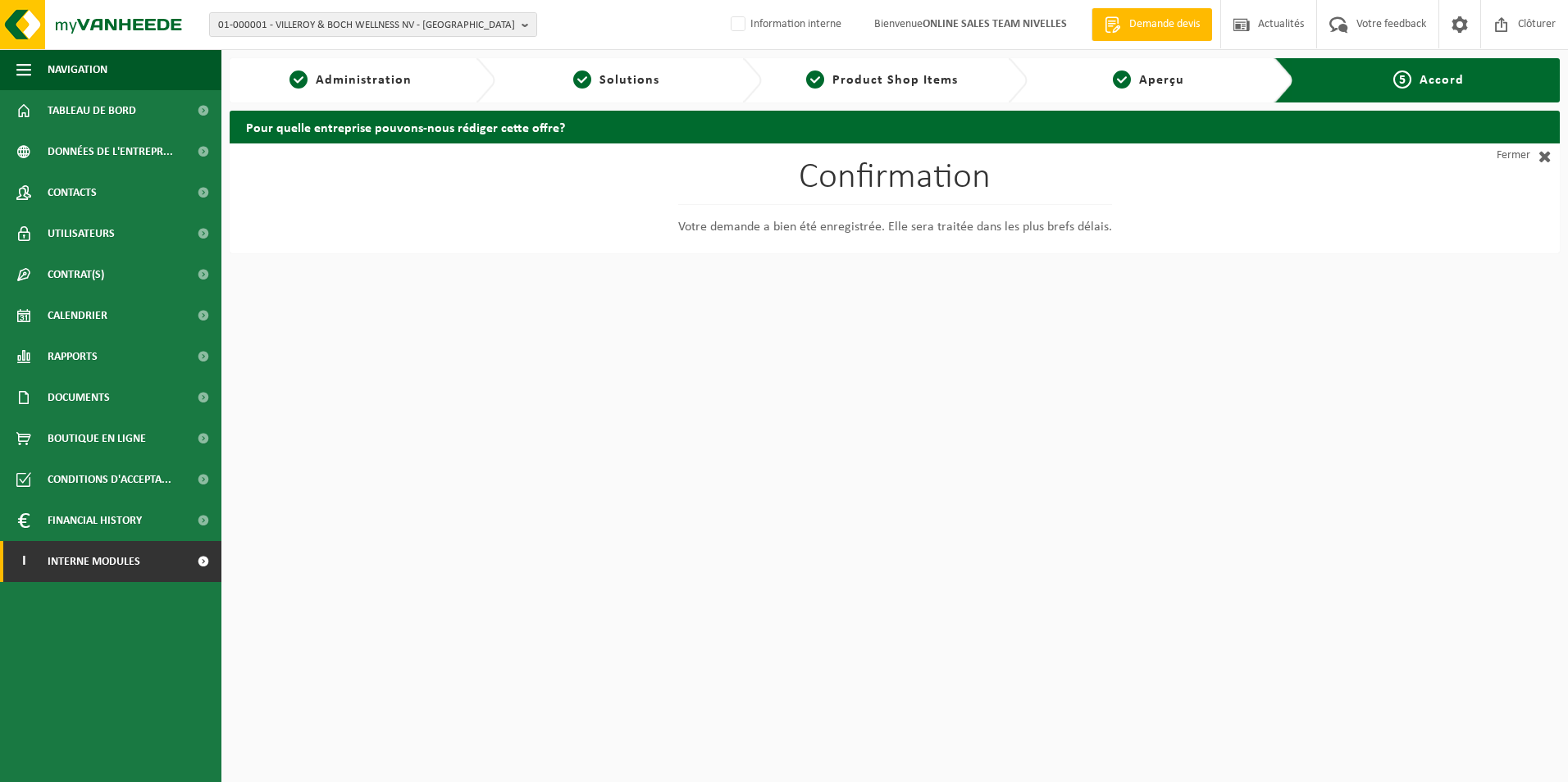
click at [120, 549] on span "Interne modules" at bounding box center [94, 562] width 93 height 41
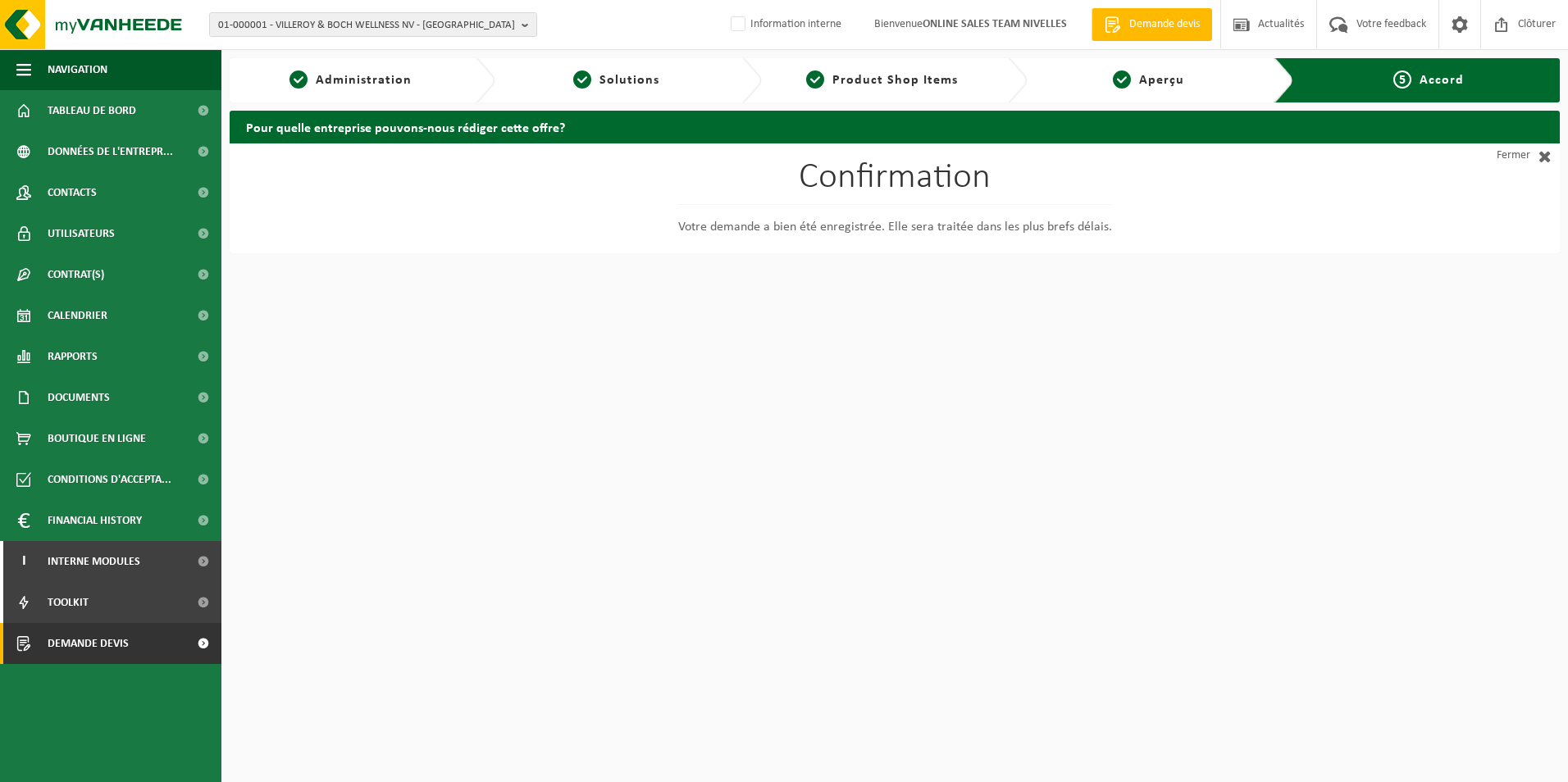
click at [115, 636] on span "Demande devis" at bounding box center [88, 644] width 81 height 41
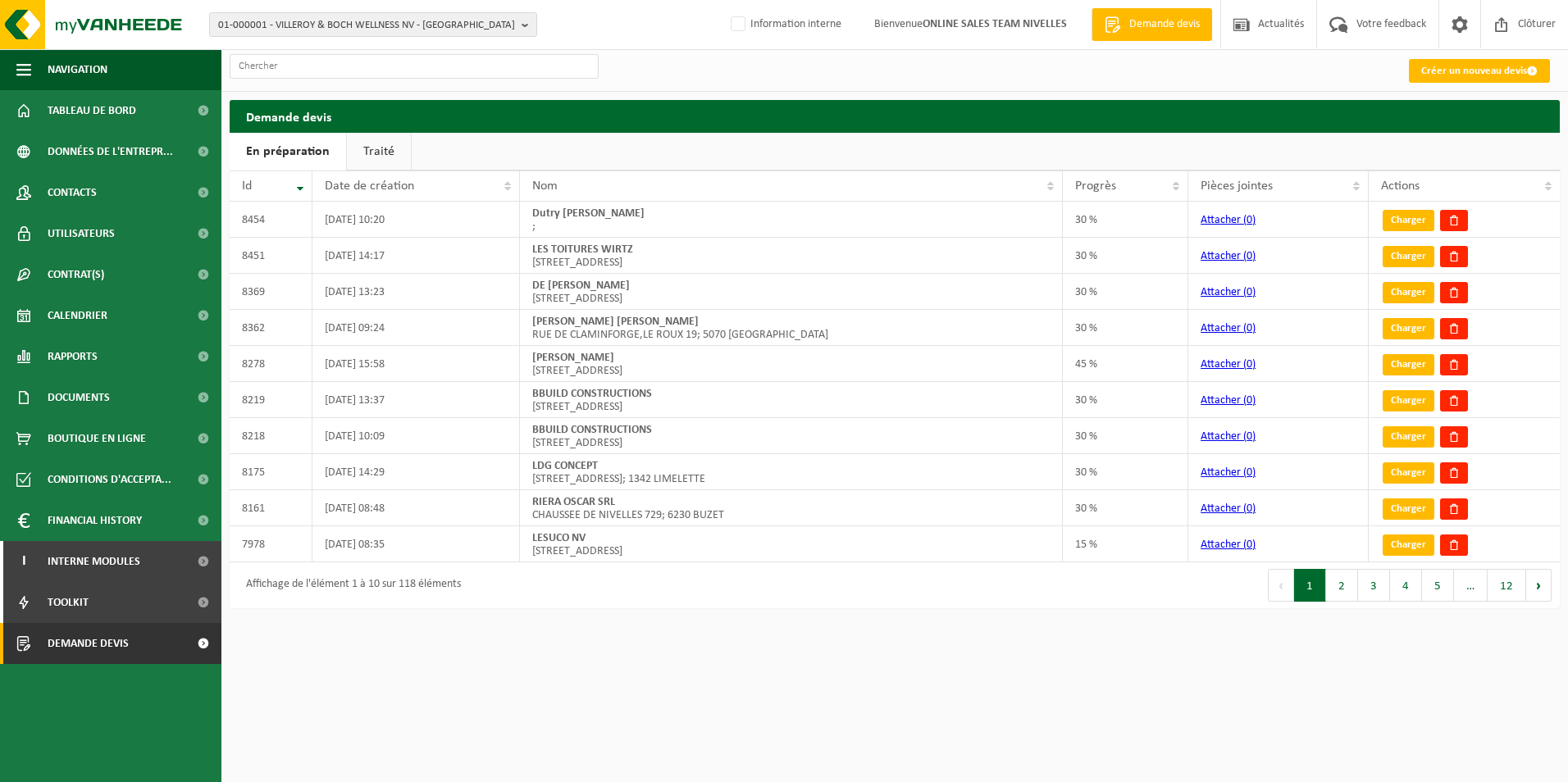
click at [1451, 68] on link "Créer un nouveau devis" at bounding box center [1479, 70] width 141 height 23
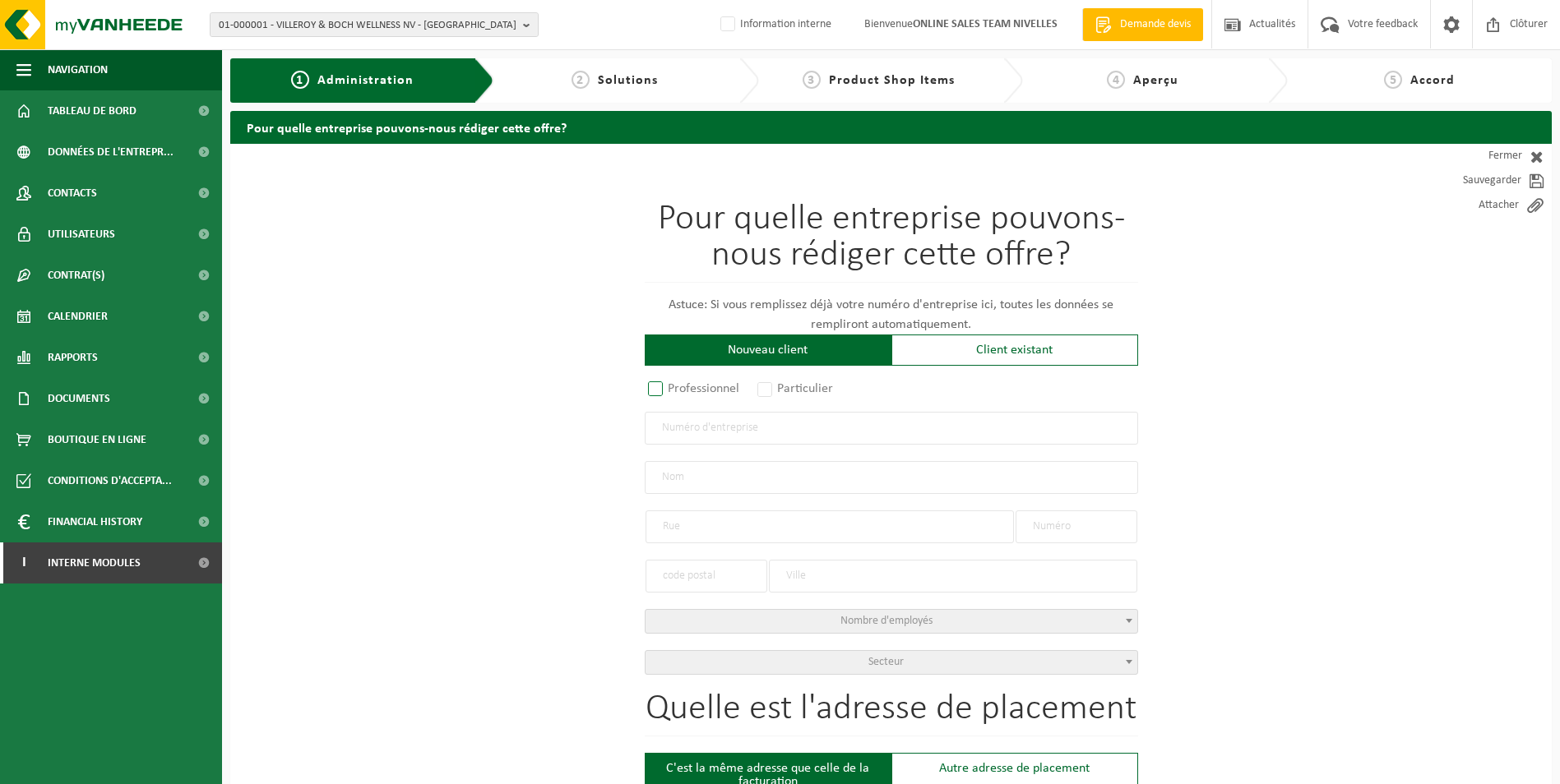
click at [655, 387] on label "Professionnel" at bounding box center [694, 388] width 99 height 23
click at [672, 387] on input "Professionnel" at bounding box center [676, 390] width 11 height 11
radio input "true"
click at [681, 428] on input "text" at bounding box center [891, 429] width 494 height 33
type input "0800498933"
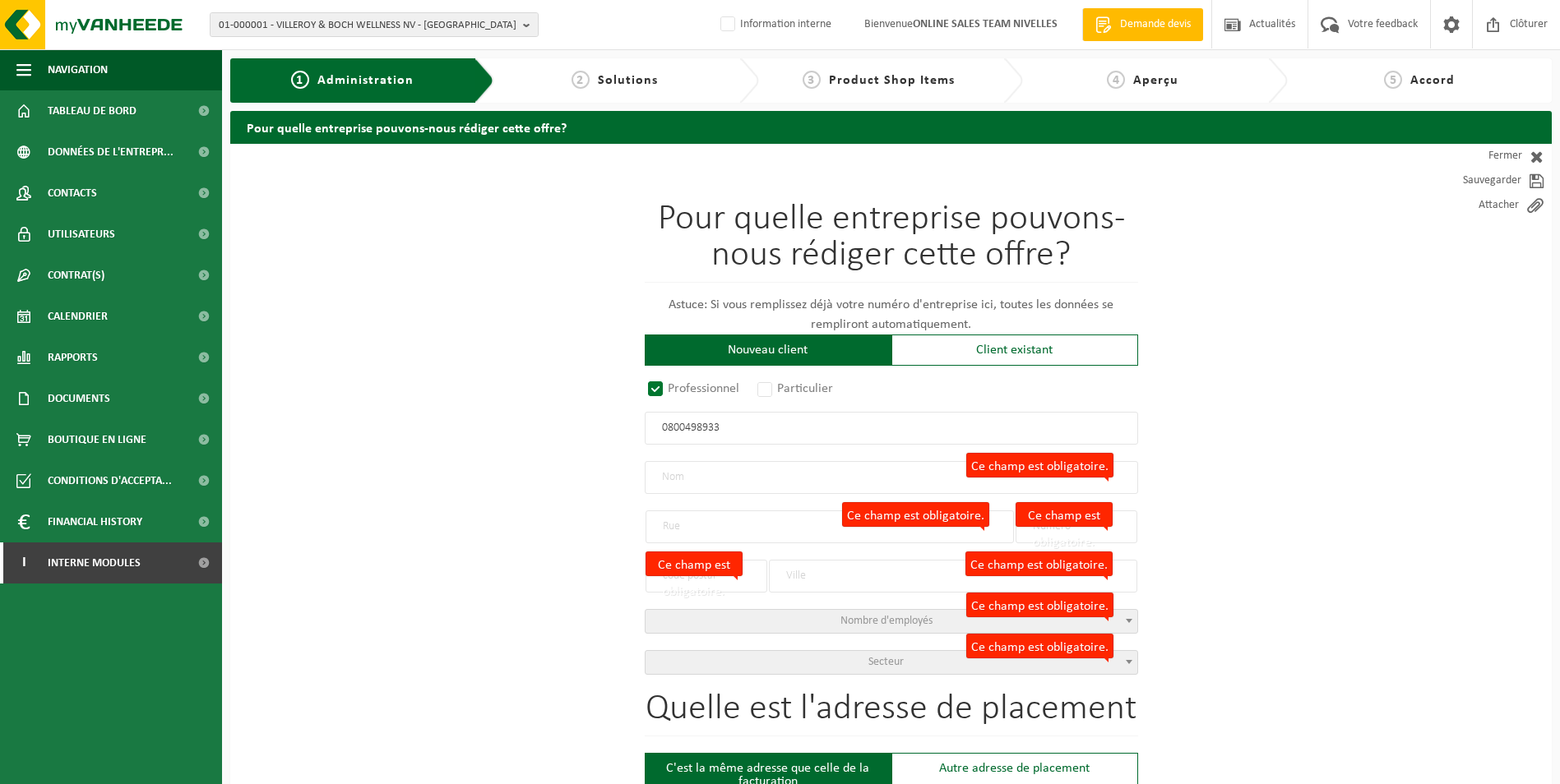
radio input "false"
select select
type input "HOME RENOVATIO BV"
type input "GRAUWMEER"
type input "1/75 / 80"
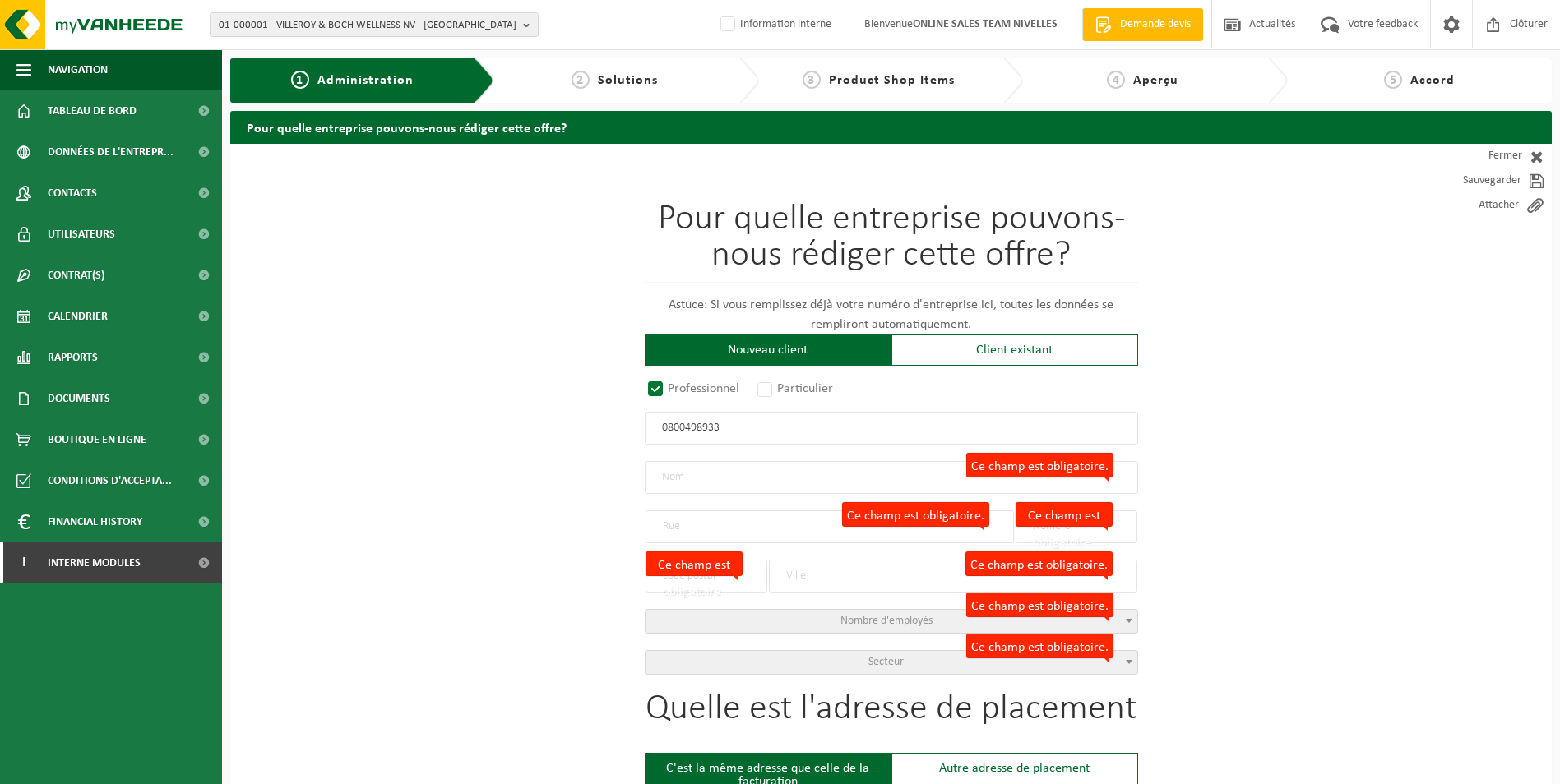
type input "3001"
type input "LEUVEN"
type input "2343899387"
radio input "true"
select select "145634"
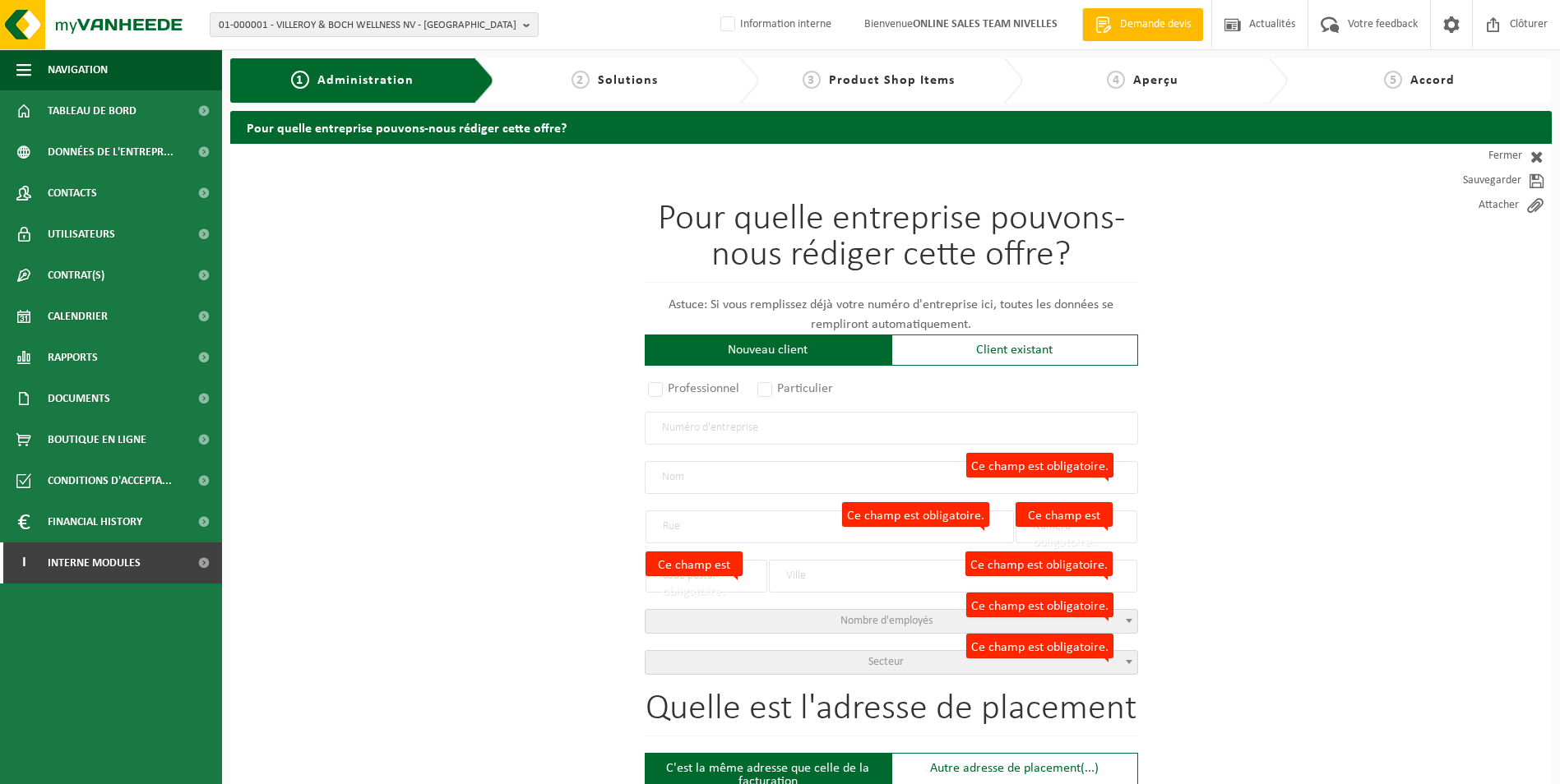
type input "0800.498.933"
type input "HOME RENOVATIO"
type input "KAUWEREELSTRAAT"
type input "4B"
type input "3051"
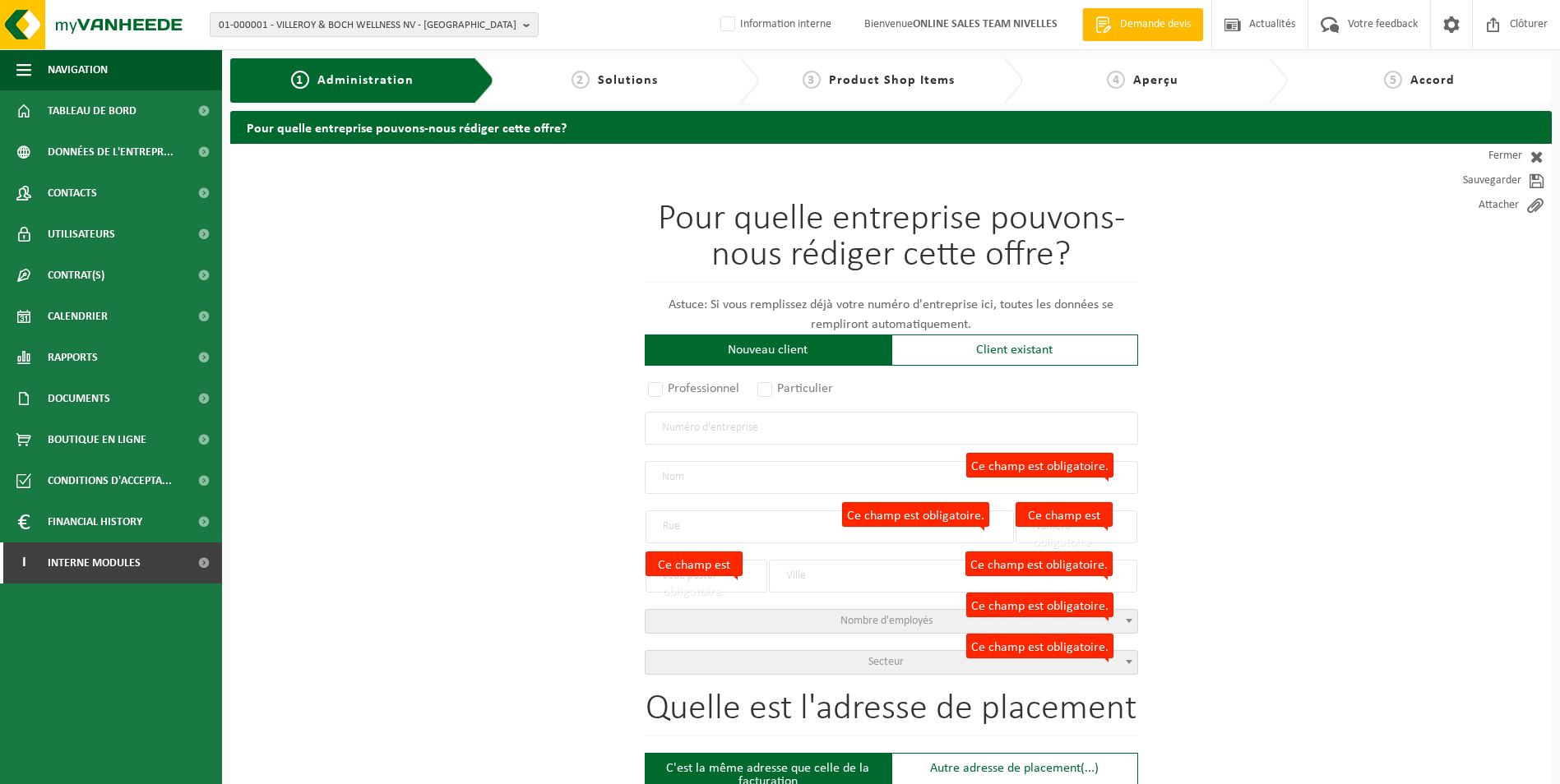
type input "SINT-JORIS-WEERT"
select select "11"
type input "HOME RENOVATIO"
type input "KAUWEREELSTRAAT"
type input "4B"
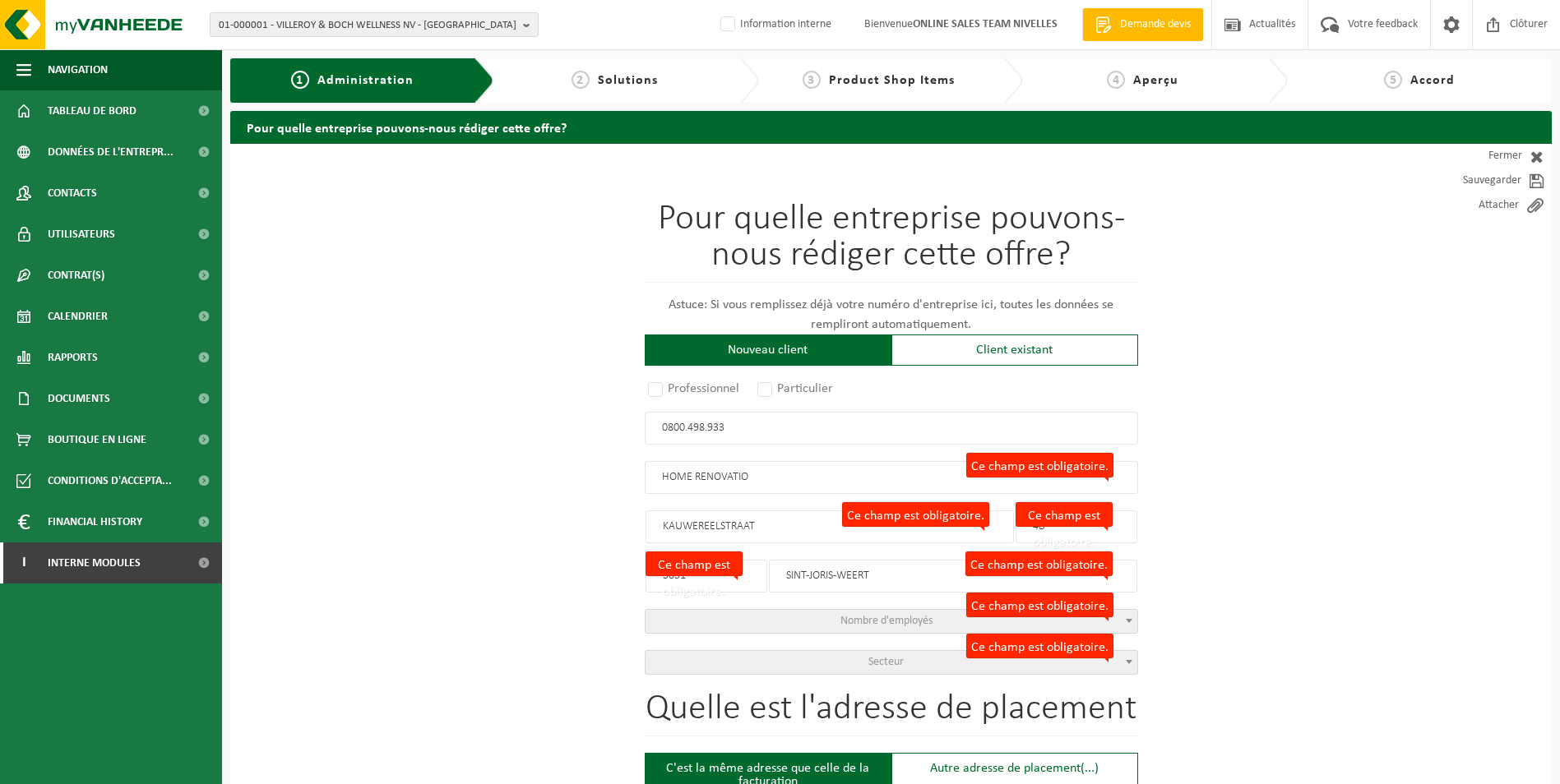
type input "3051"
type input "SINT-JORIS-WEERT"
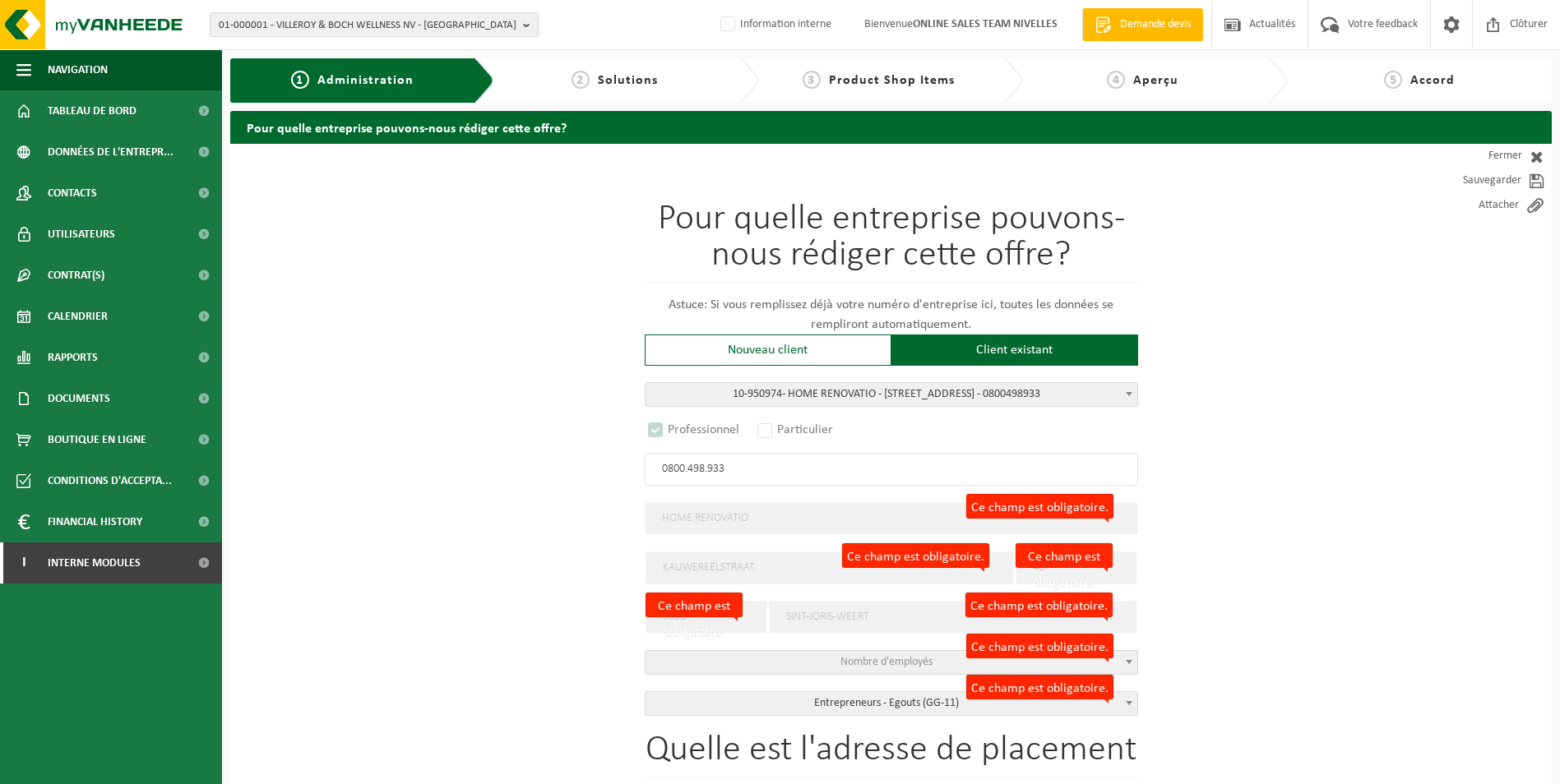
select select "D"
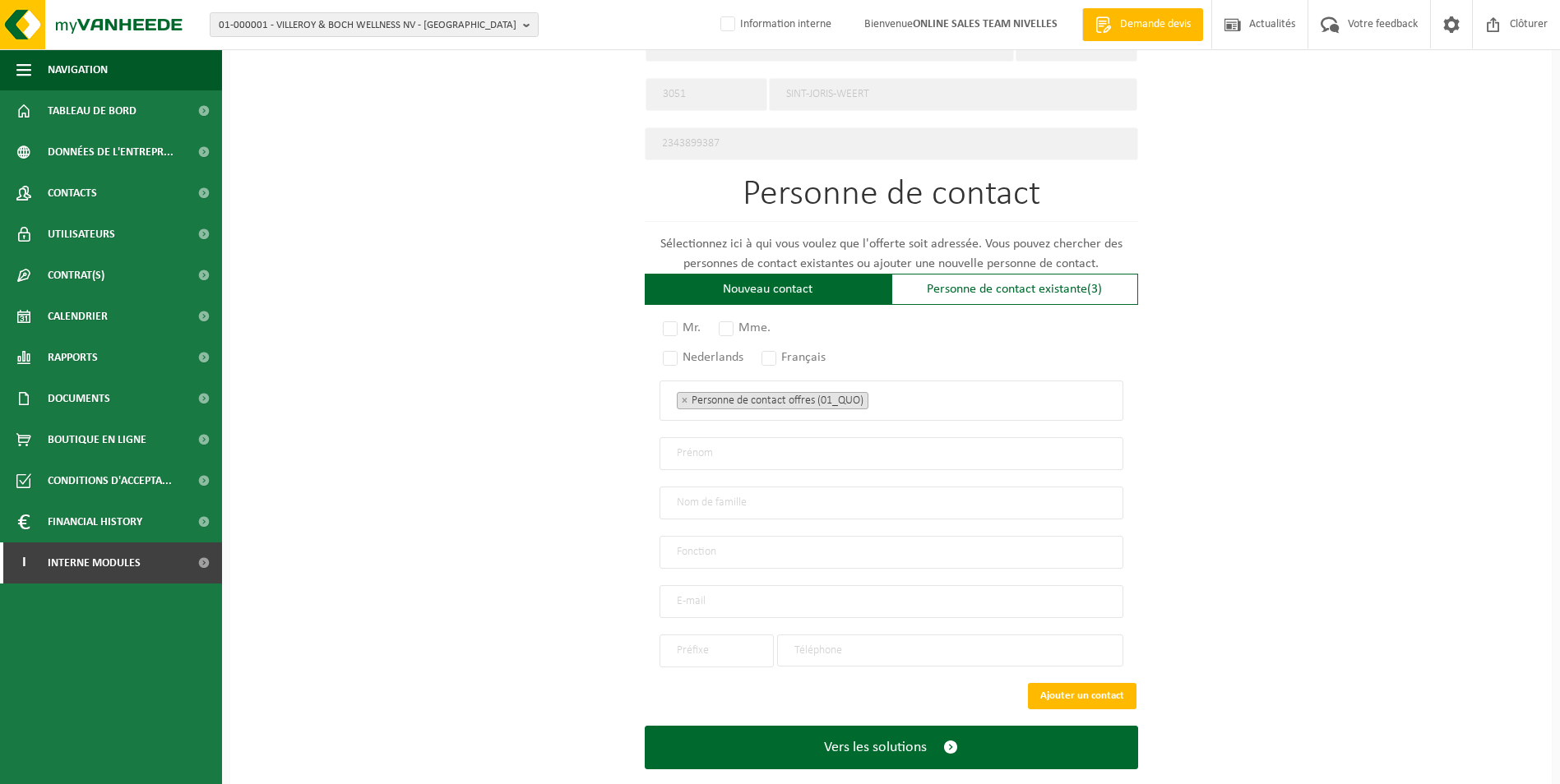
scroll to position [899, 0]
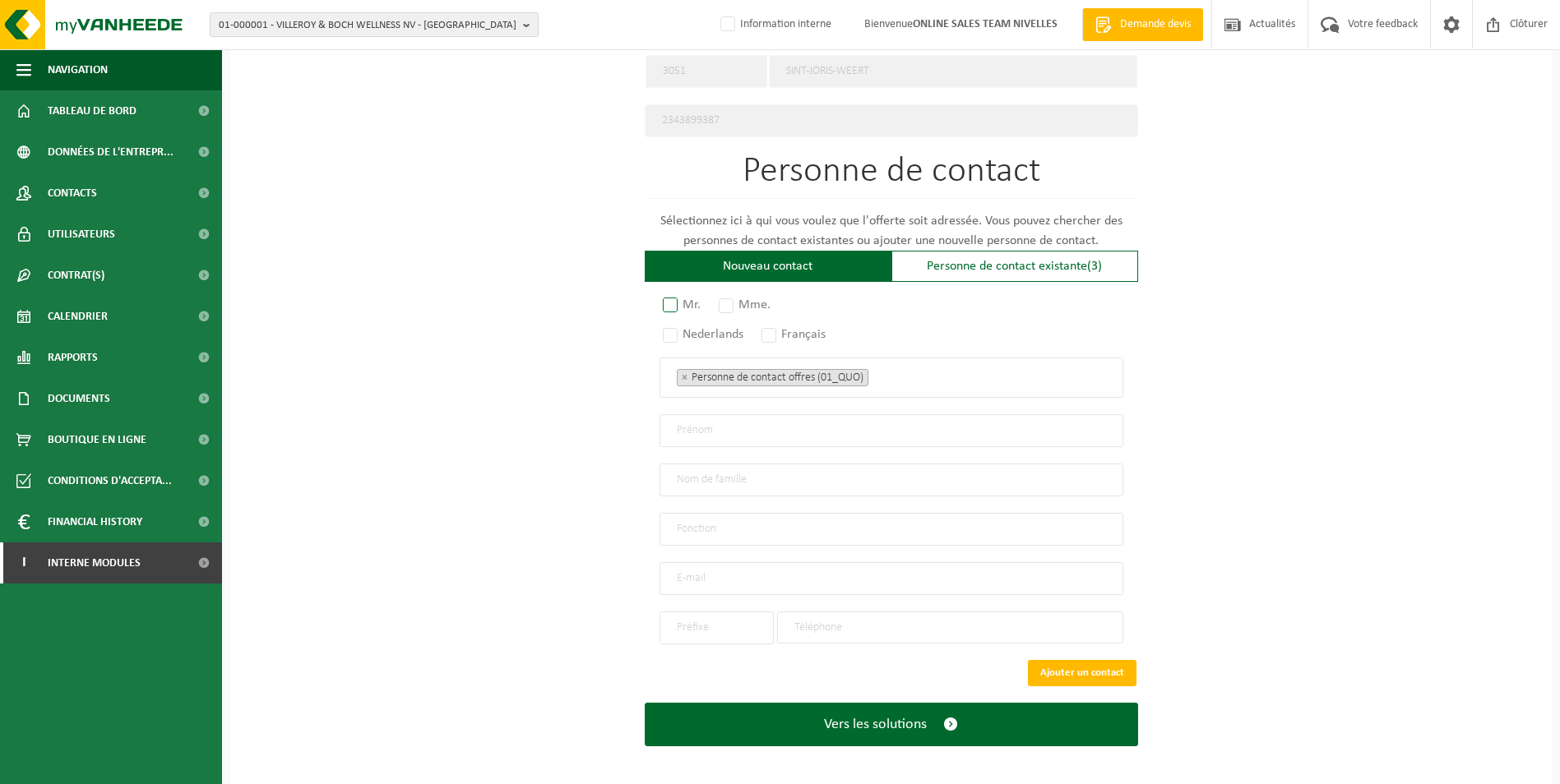
click at [677, 296] on label "Mr." at bounding box center [682, 304] width 46 height 23
radio input "true"
click at [769, 325] on label "Français" at bounding box center [794, 334] width 73 height 23
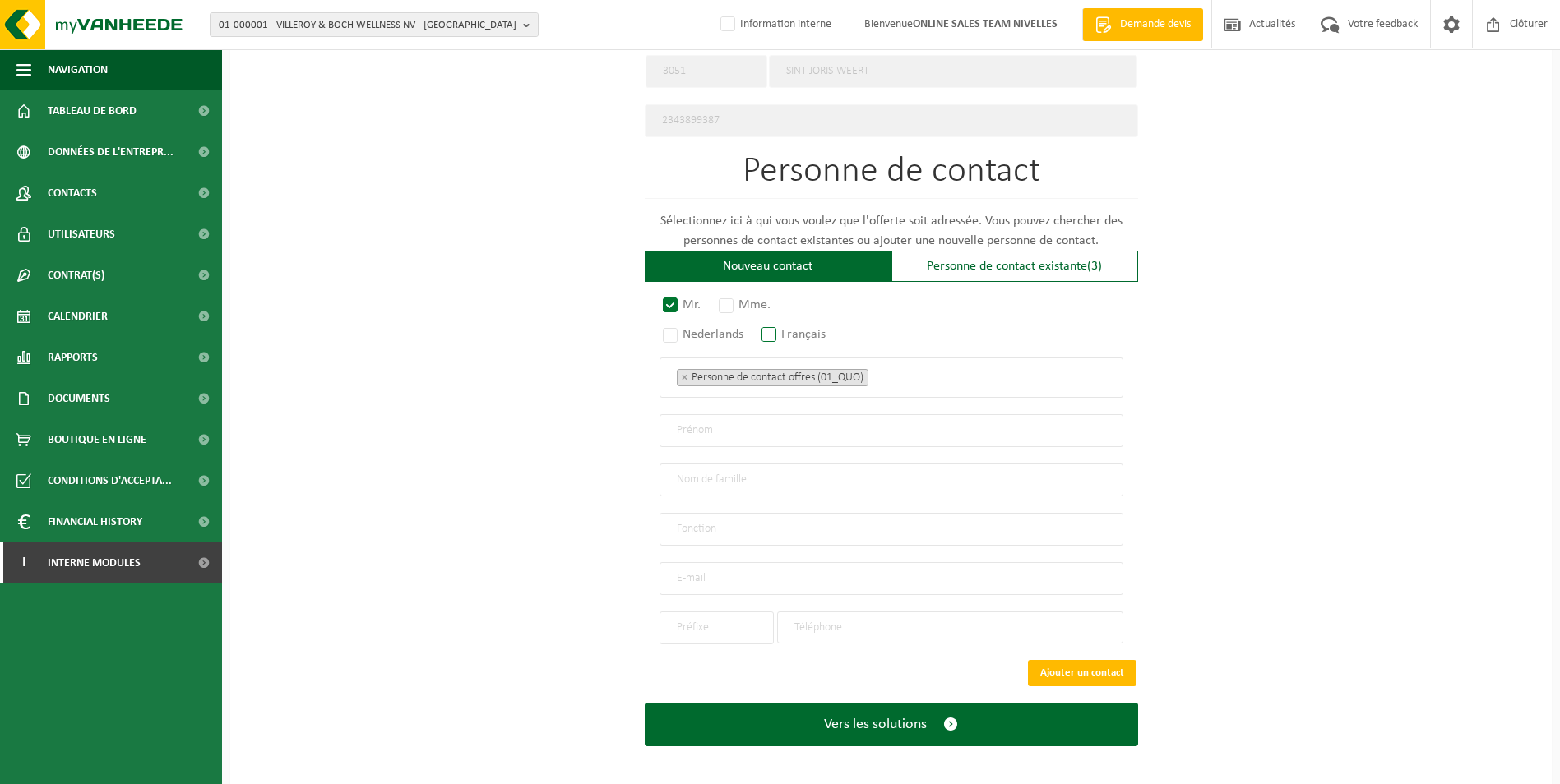
radio input "true"
click at [914, 369] on ul "× Personne de contact offres (01_QUO)" at bounding box center [890, 378] width 429 height 22
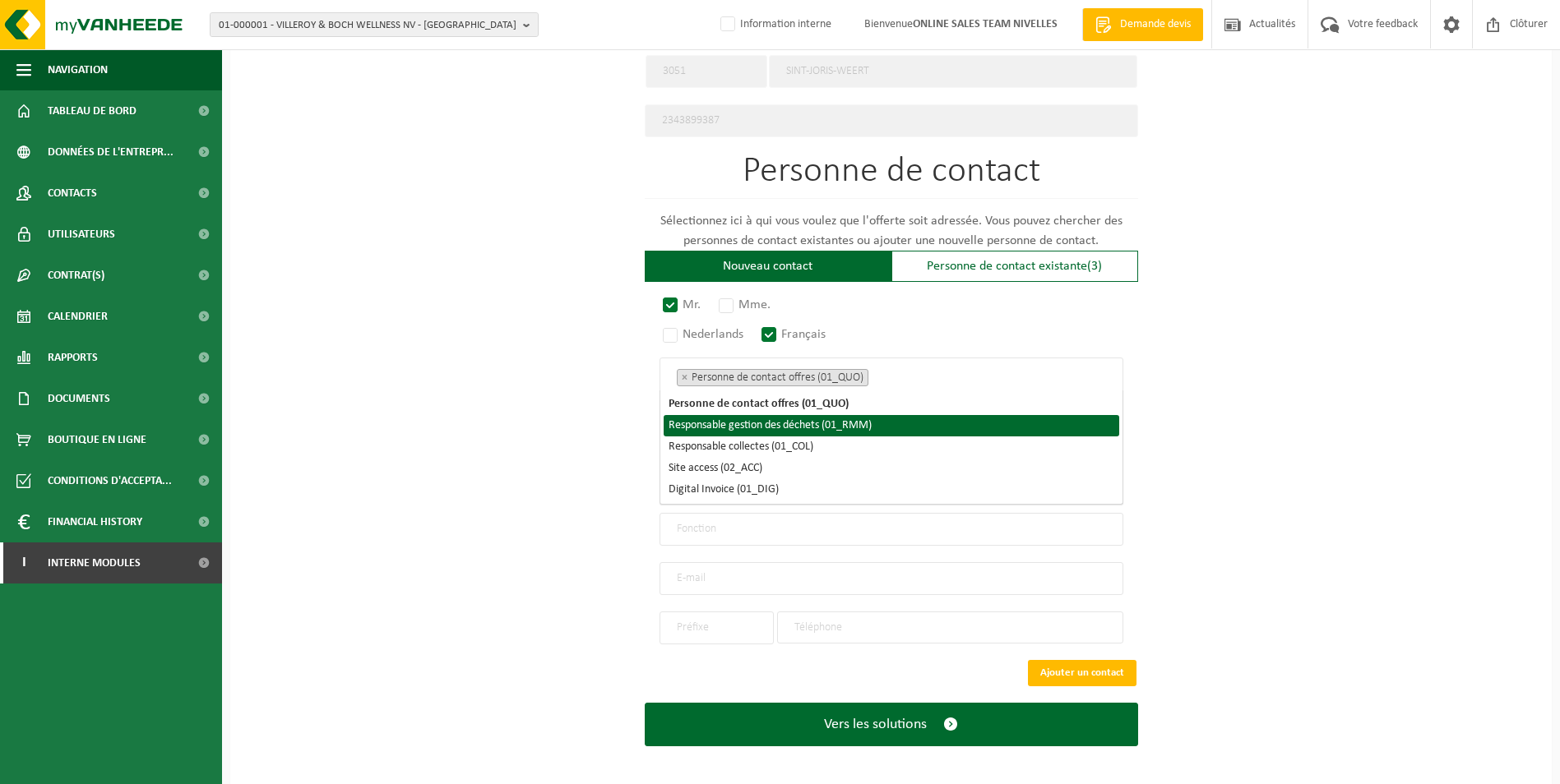
click at [825, 431] on li "Responsable gestion des déchets (01_RMM)" at bounding box center [891, 426] width 456 height 22
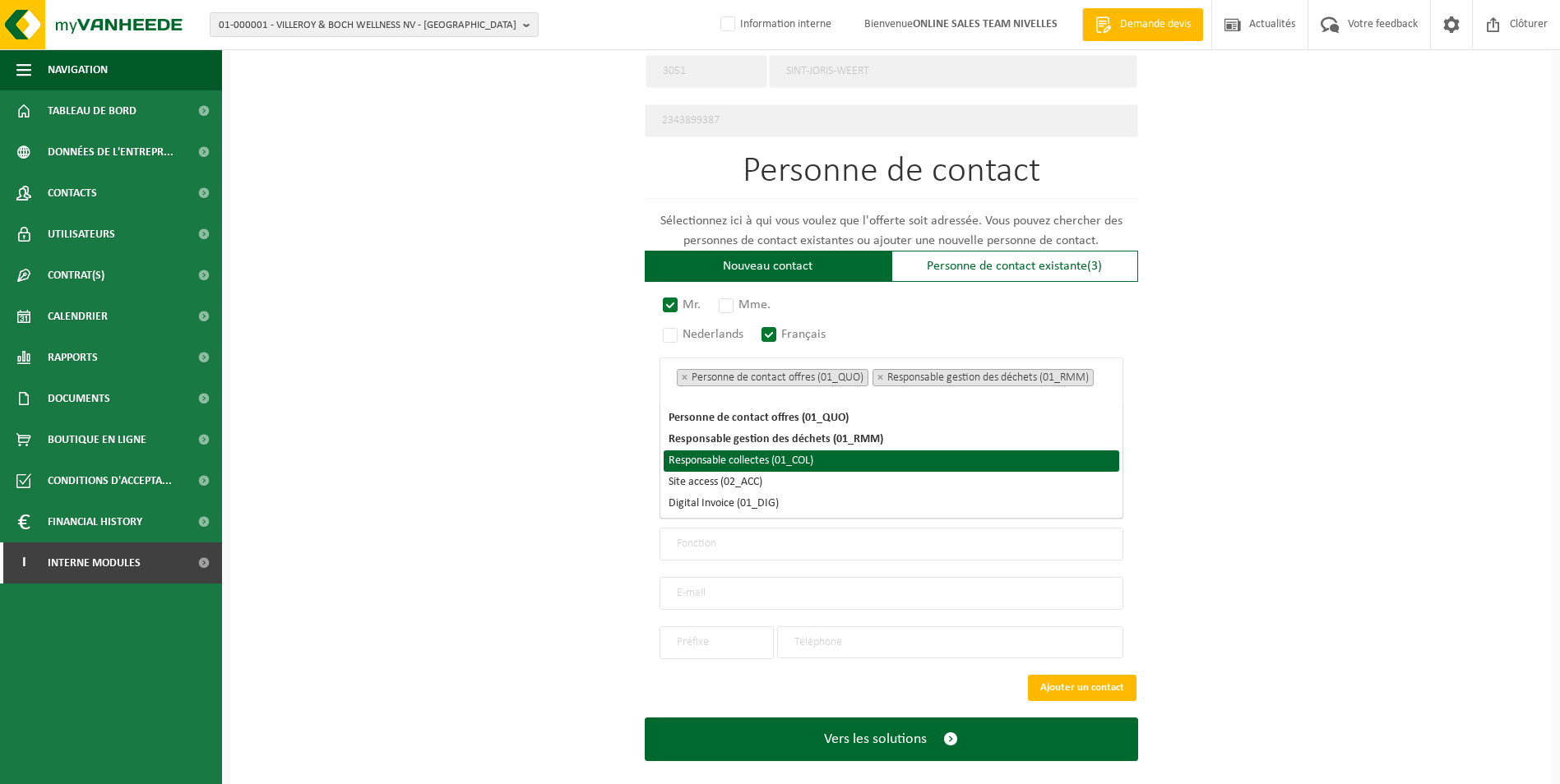
click at [783, 457] on li "Responsable collectes (01_COL)" at bounding box center [891, 461] width 456 height 22
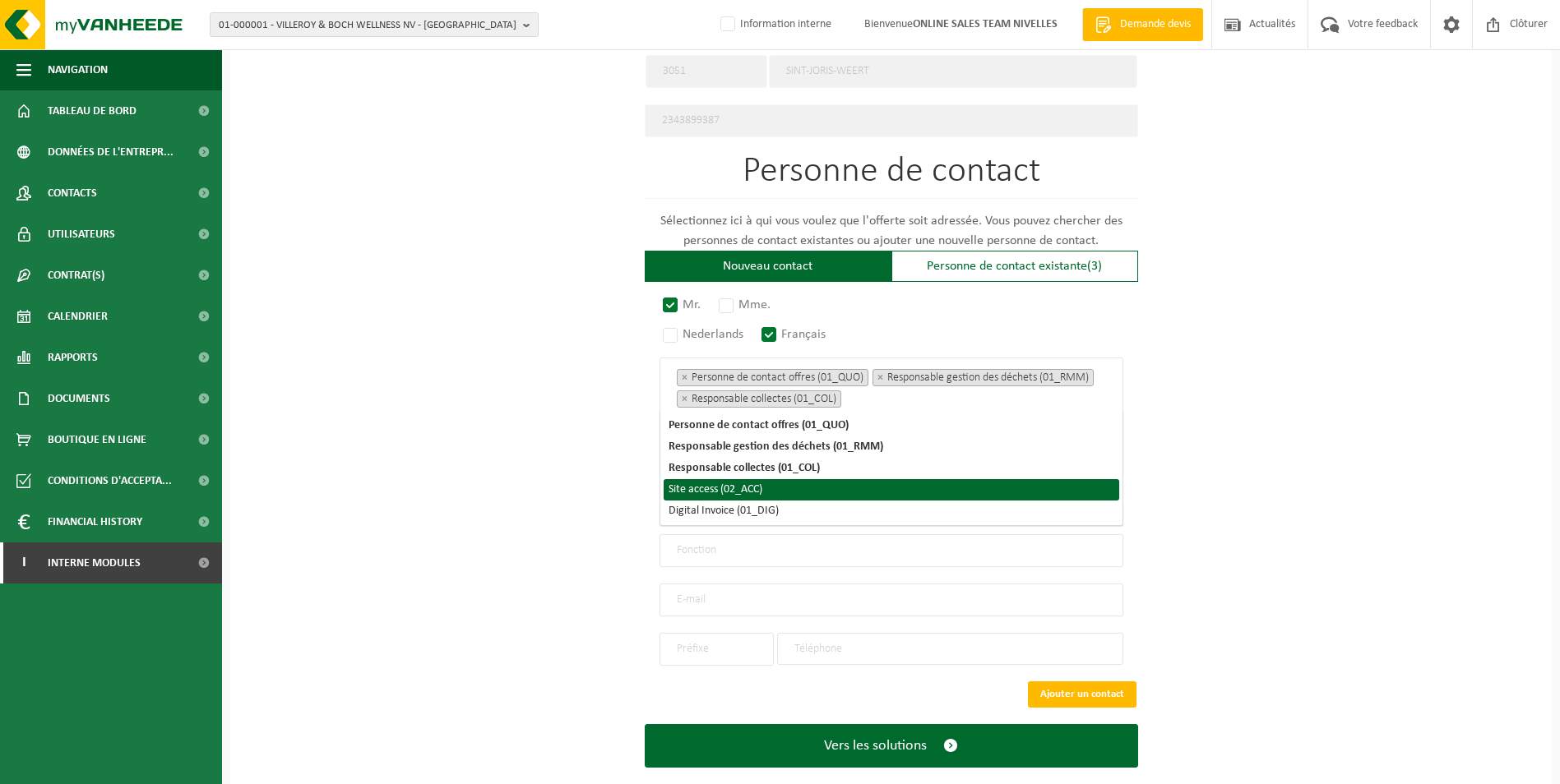
click at [750, 489] on li "Site access (02_ACC)" at bounding box center [891, 490] width 456 height 22
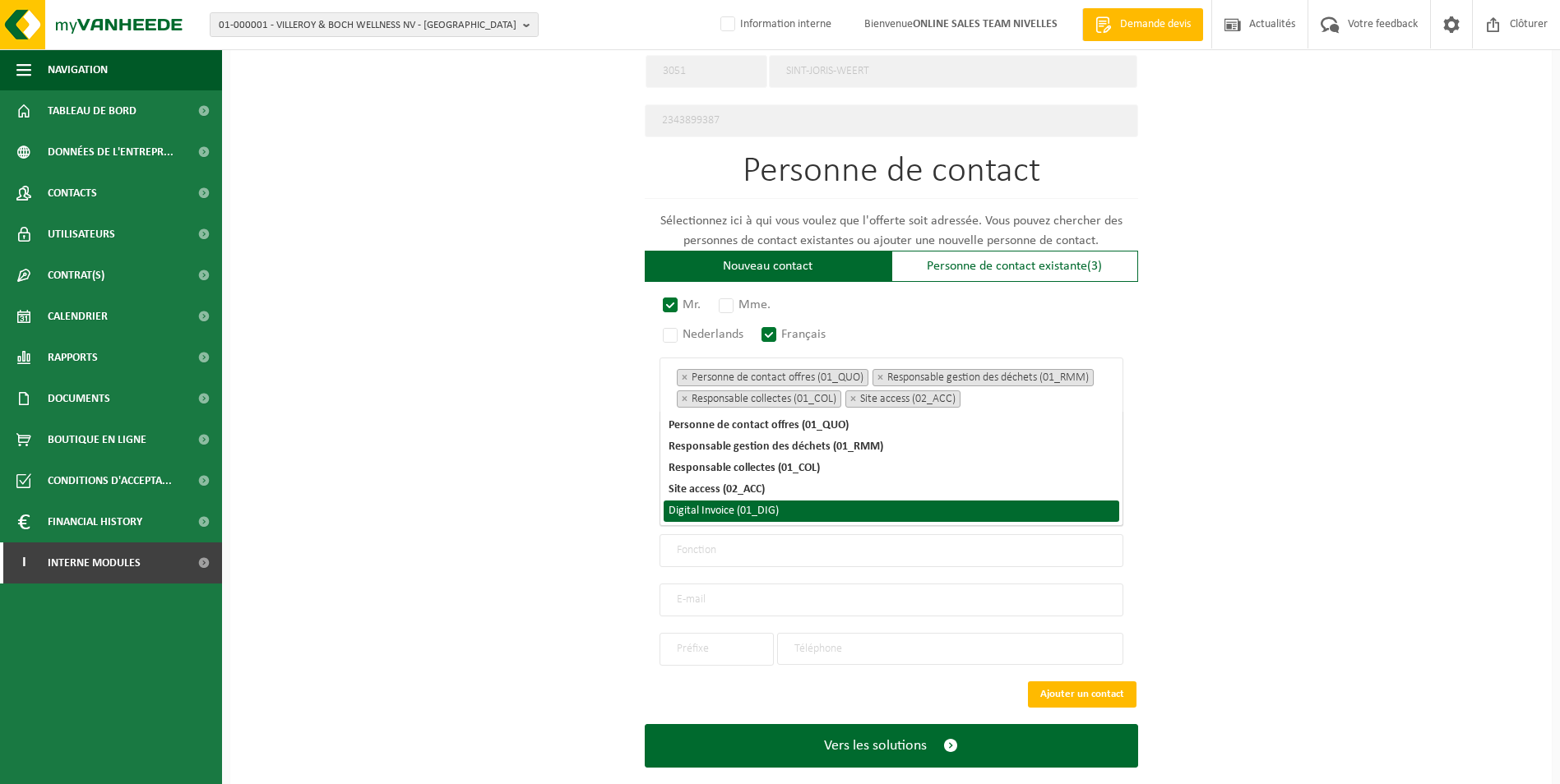
click at [749, 506] on li "Digital Invoice (01_DIG)" at bounding box center [891, 511] width 456 height 22
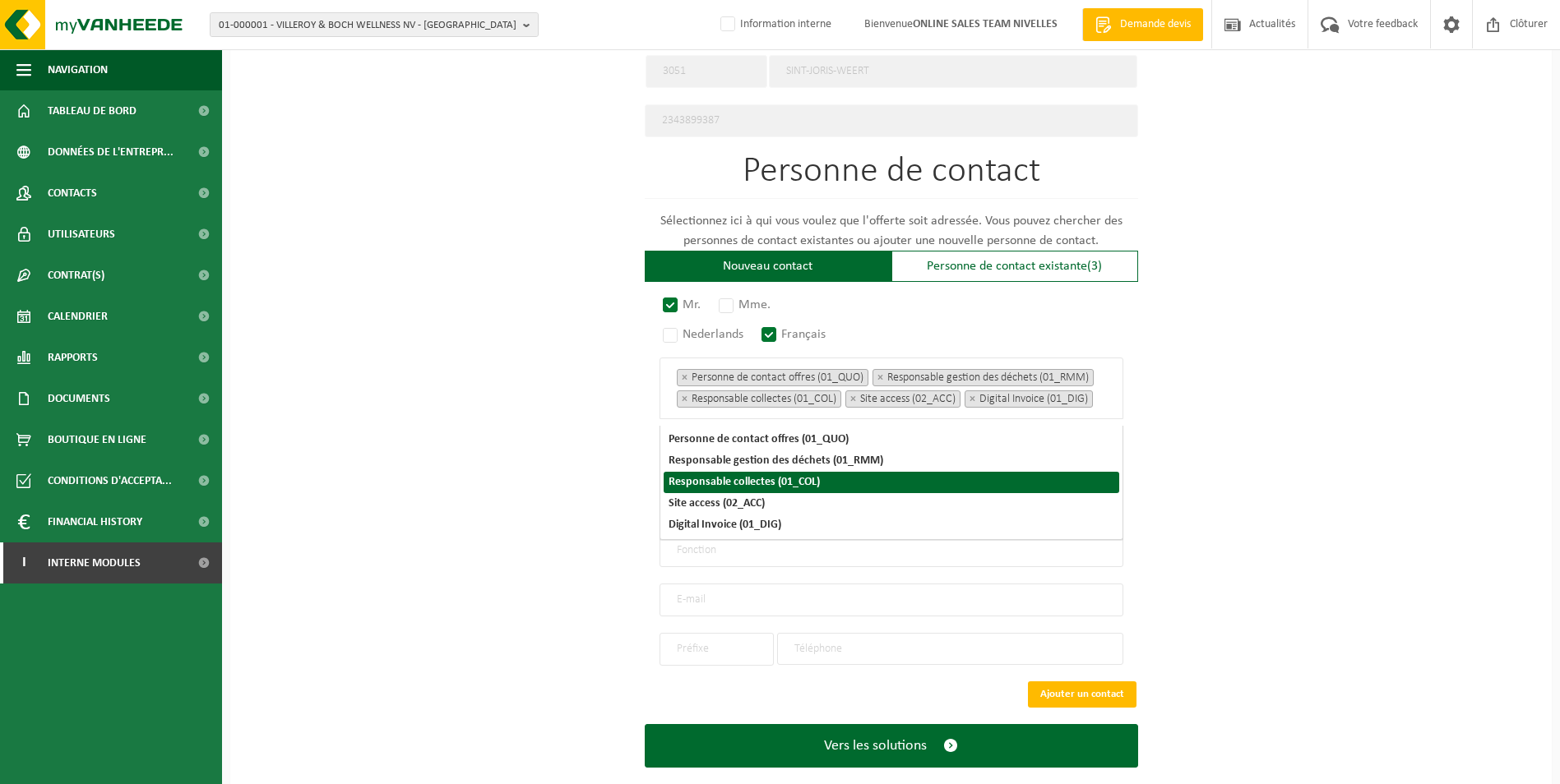
click at [1159, 467] on div "Pour quelle entreprise pouvons-nous rédiger cette offre? Astuce: Si vous rempli…" at bounding box center [891, 26] width 1321 height 1563
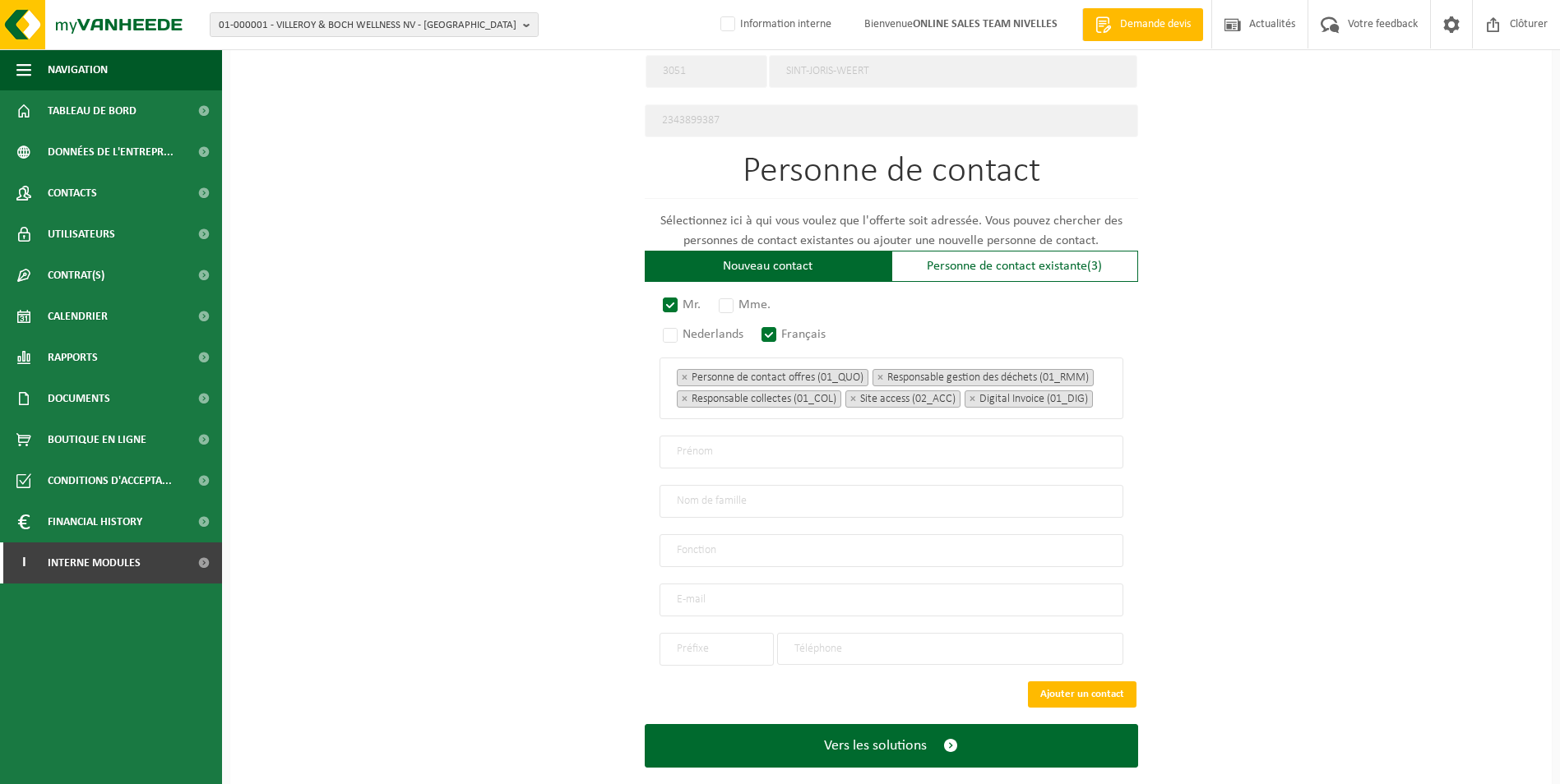
click at [749, 468] on input "text" at bounding box center [891, 452] width 463 height 33
type input "Mihai"
type input "Dodonvic"
type input "Directeur"
type input "homerenovation.luca@gmail.com"
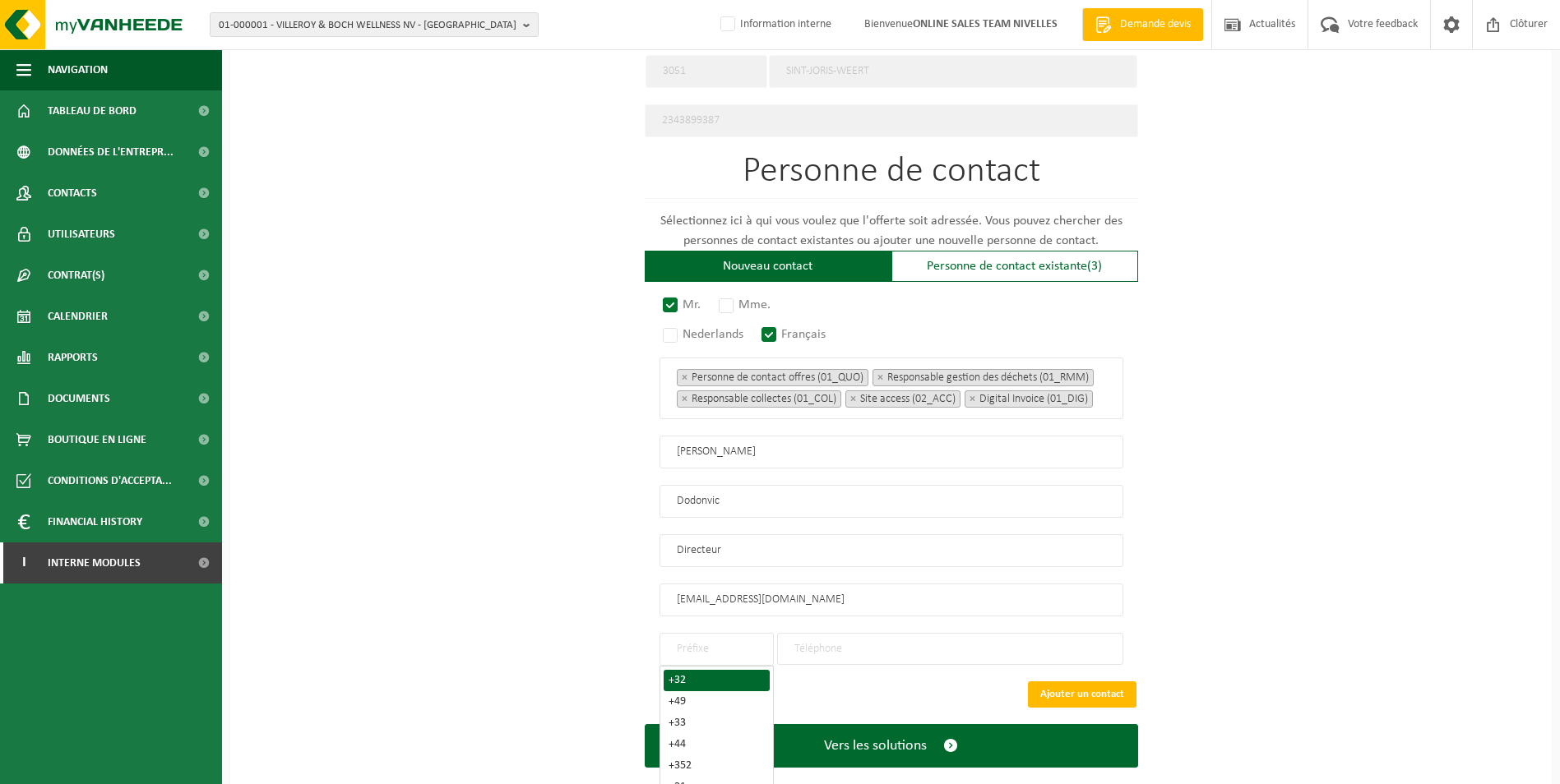
click at [687, 686] on div "+32" at bounding box center [717, 681] width 96 height 12
type input "+32"
click at [808, 658] on input "tel" at bounding box center [950, 649] width 347 height 32
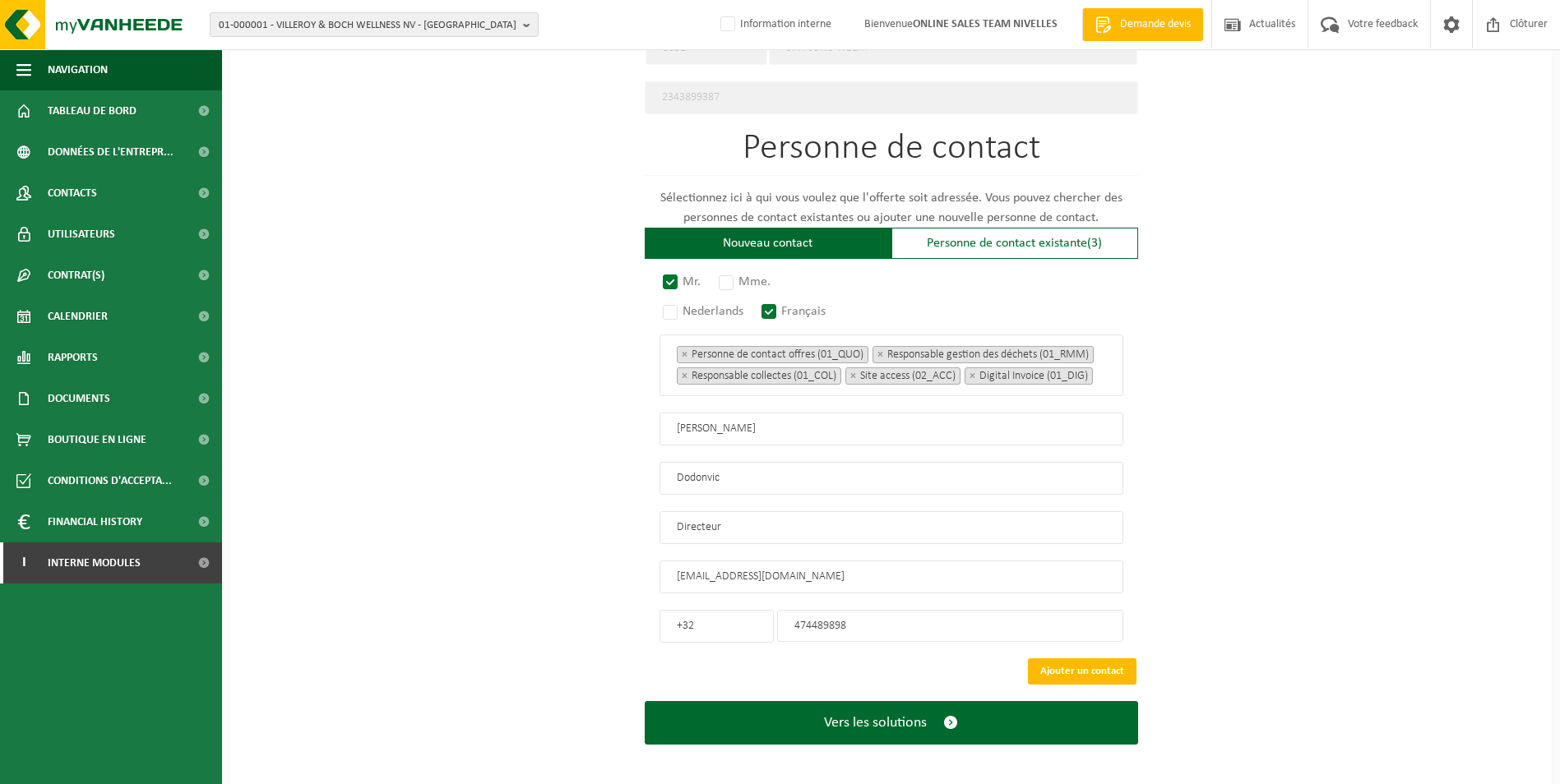
scroll to position [934, 0]
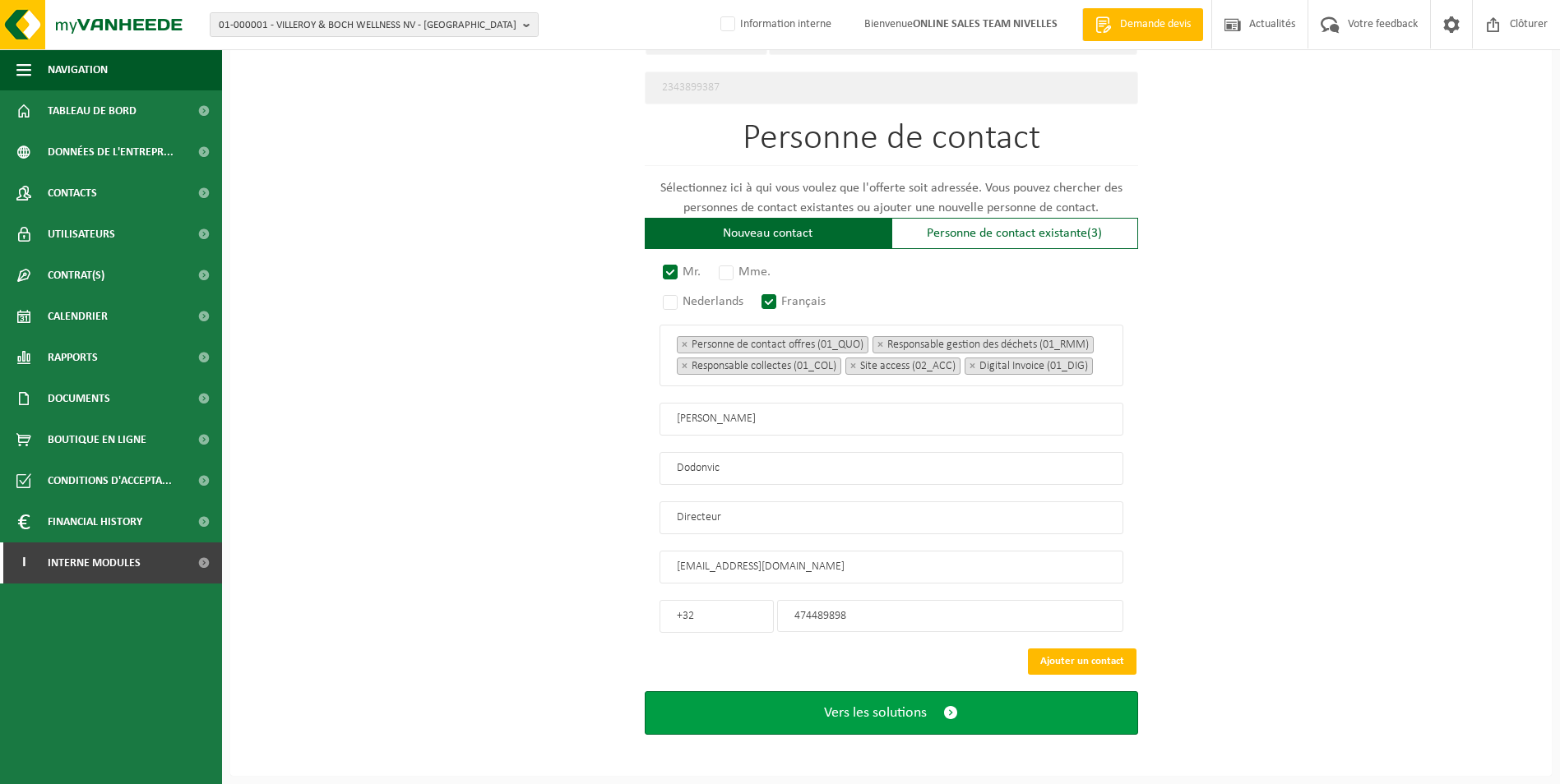
type input "474489898"
click at [887, 715] on span "Vers les solutions" at bounding box center [875, 713] width 103 height 18
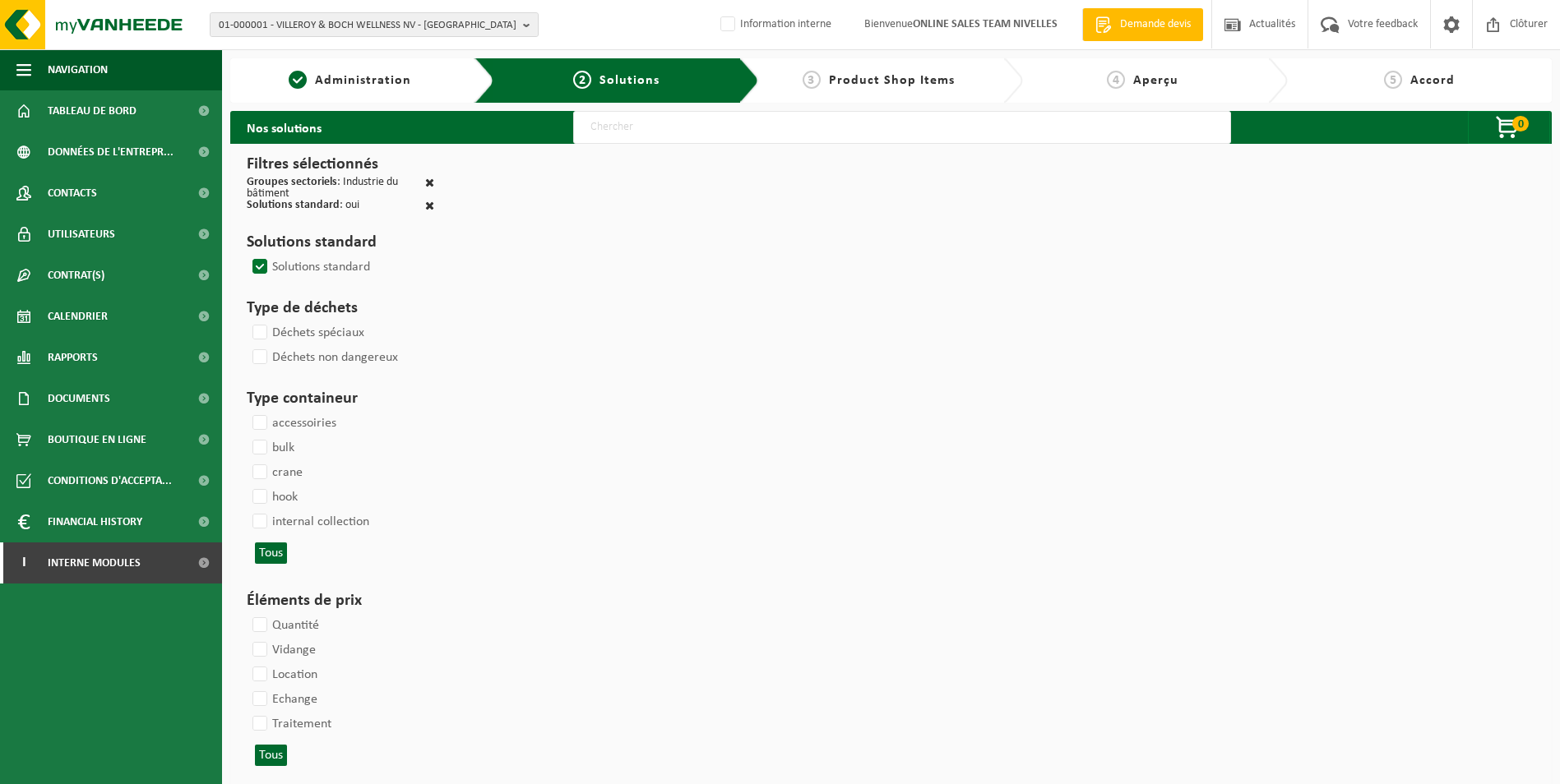
click at [686, 130] on input "text" at bounding box center [902, 128] width 658 height 33
type input "000052"
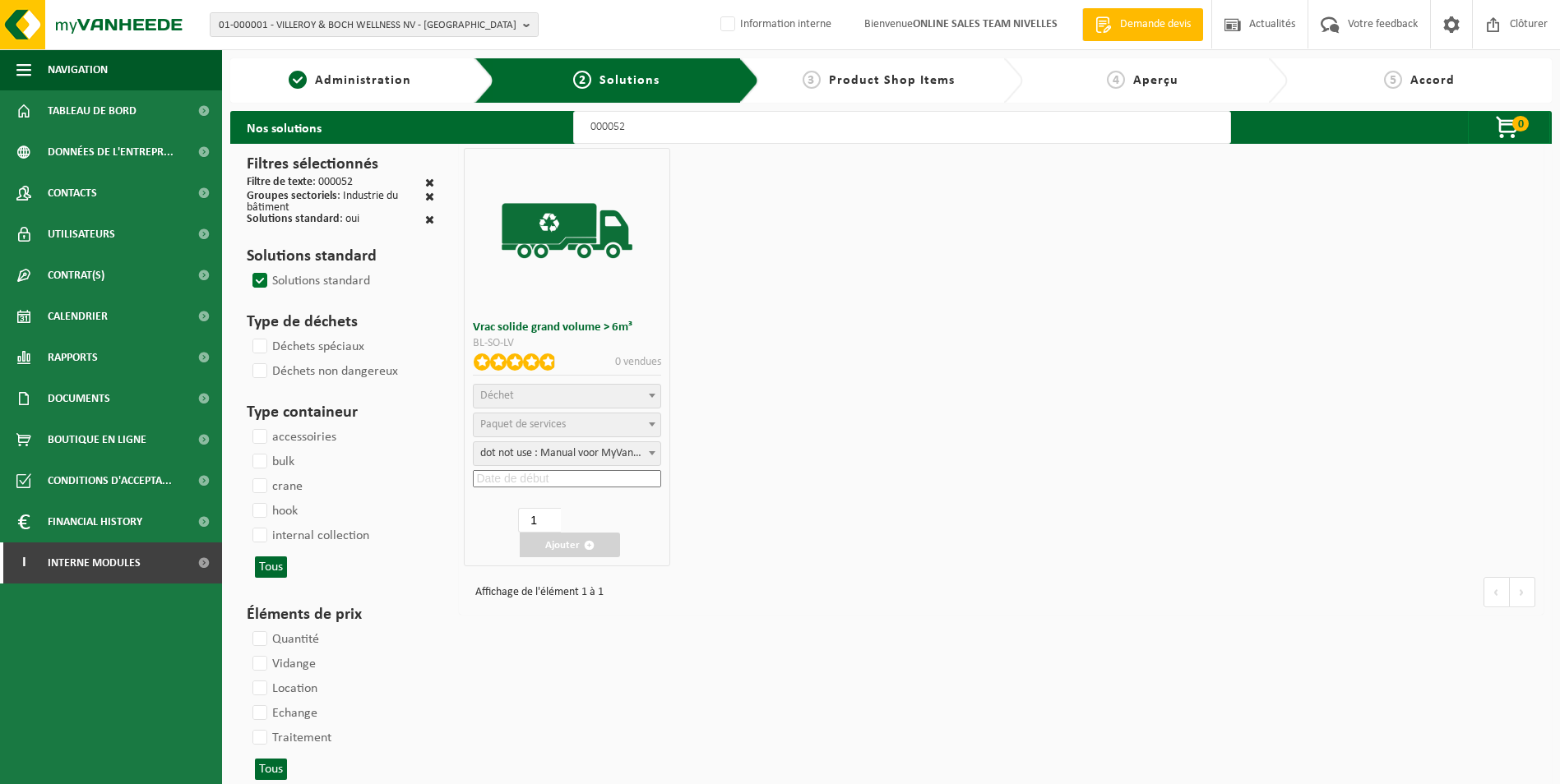
click at [493, 396] on span "Déchet" at bounding box center [497, 395] width 33 height 13
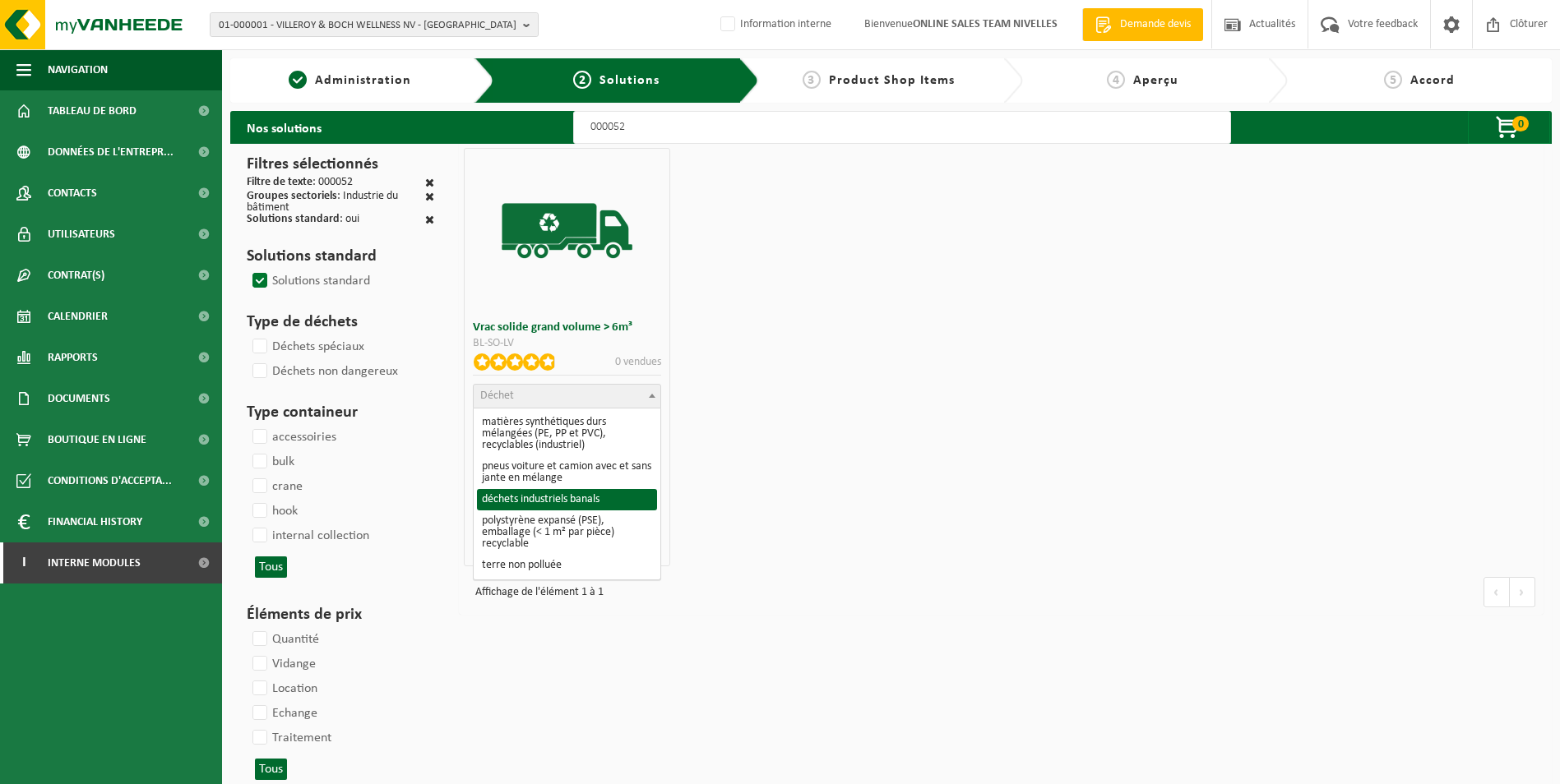
select select "8"
select select
select select "47"
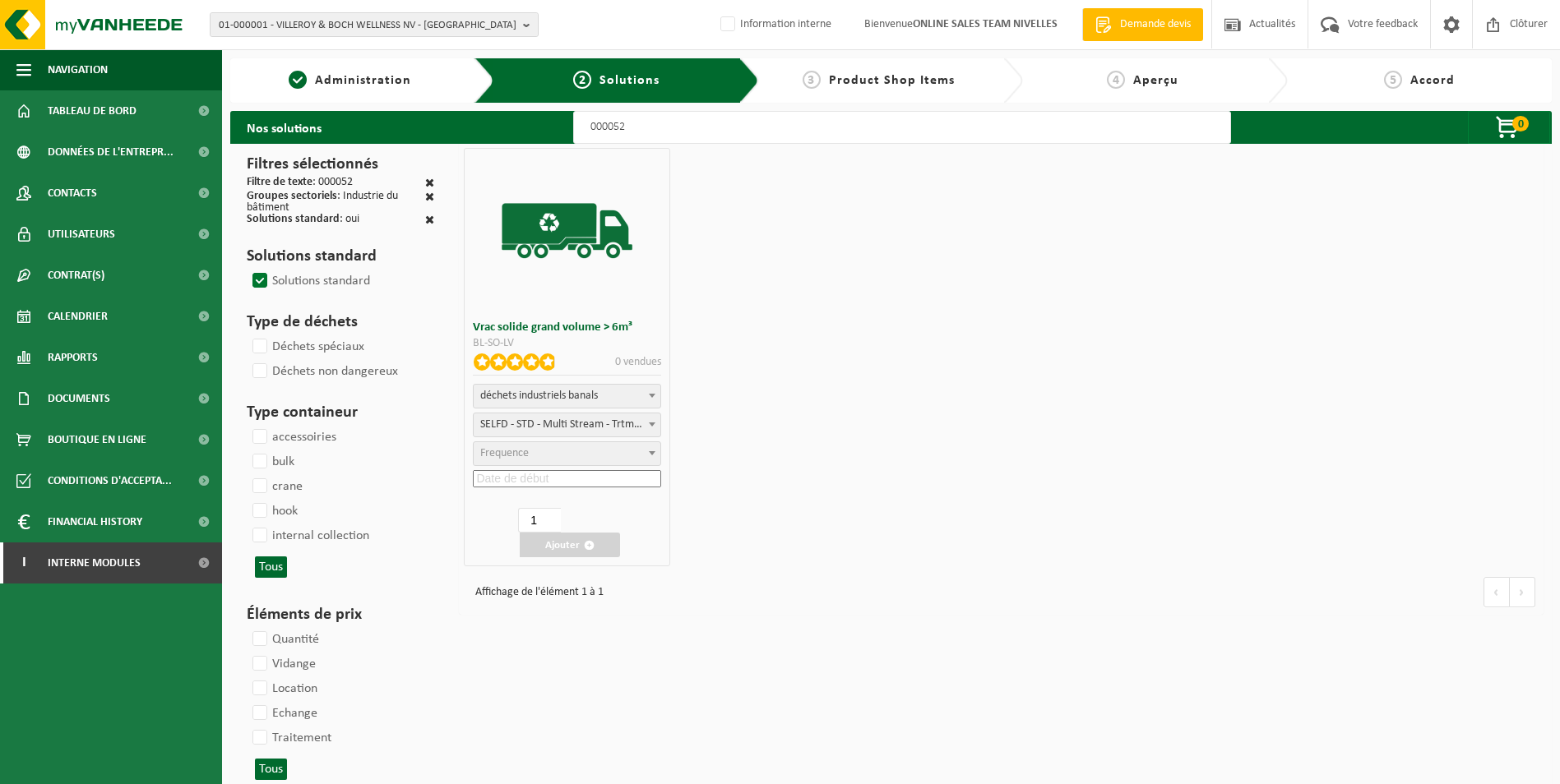
select select "25"
click at [552, 484] on input at bounding box center [567, 479] width 188 height 18
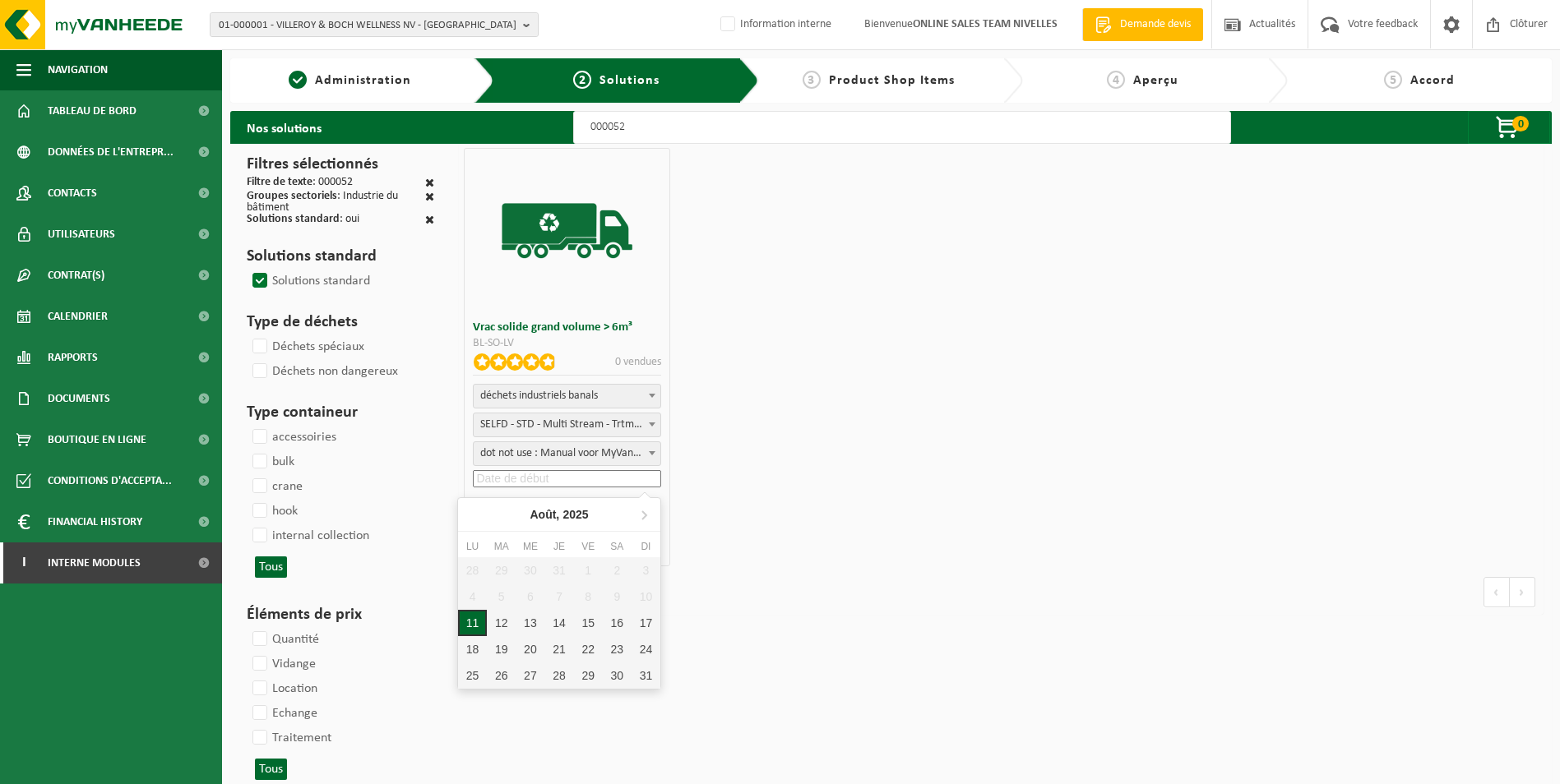
click at [471, 623] on div "11" at bounding box center [472, 623] width 28 height 26
type input "2025-08-11"
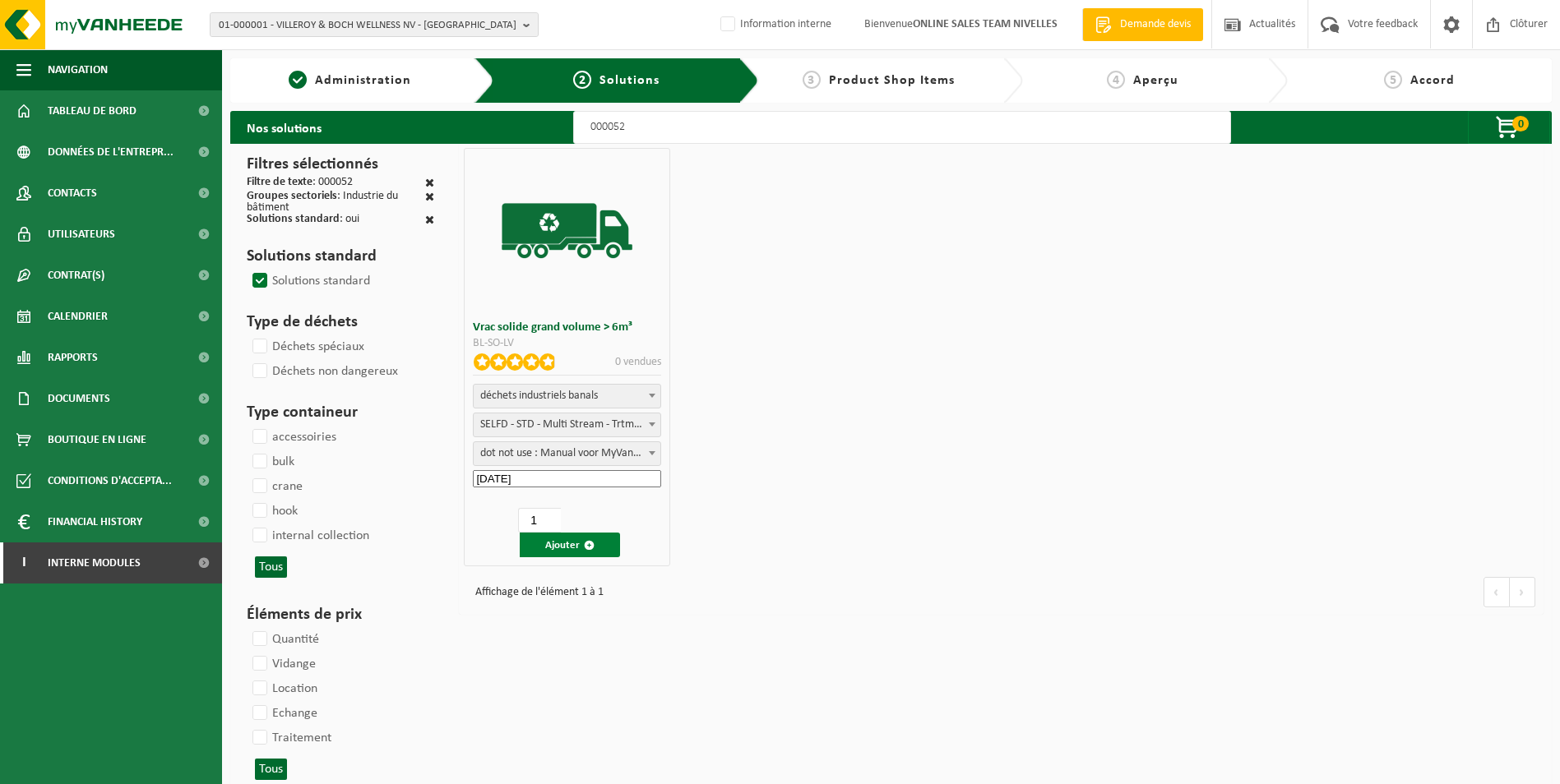
click at [565, 546] on button "Ajouter" at bounding box center [569, 545] width 100 height 25
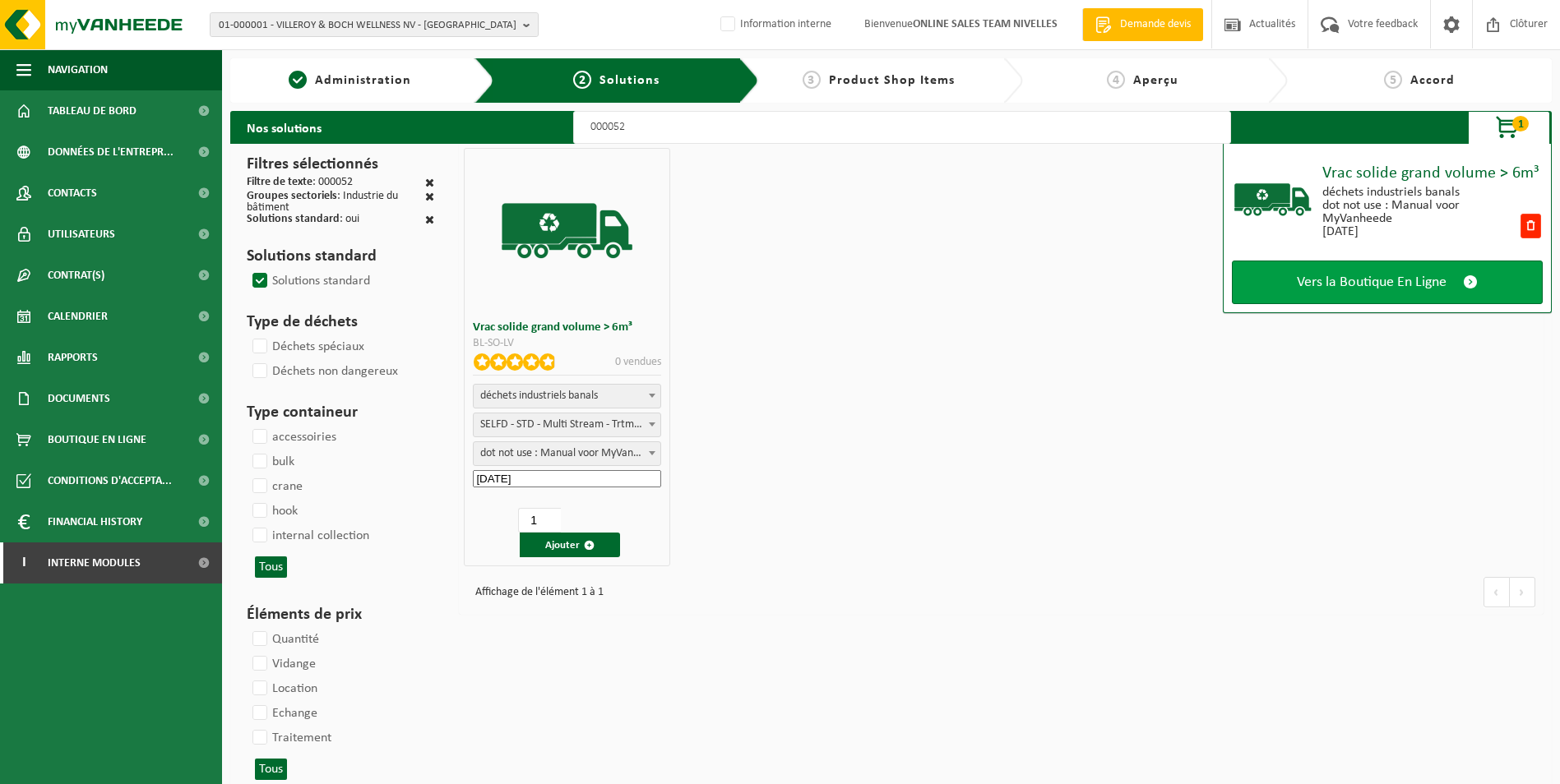
click at [1383, 283] on span "Vers la Boutique En Ligne" at bounding box center [1372, 283] width 149 height 18
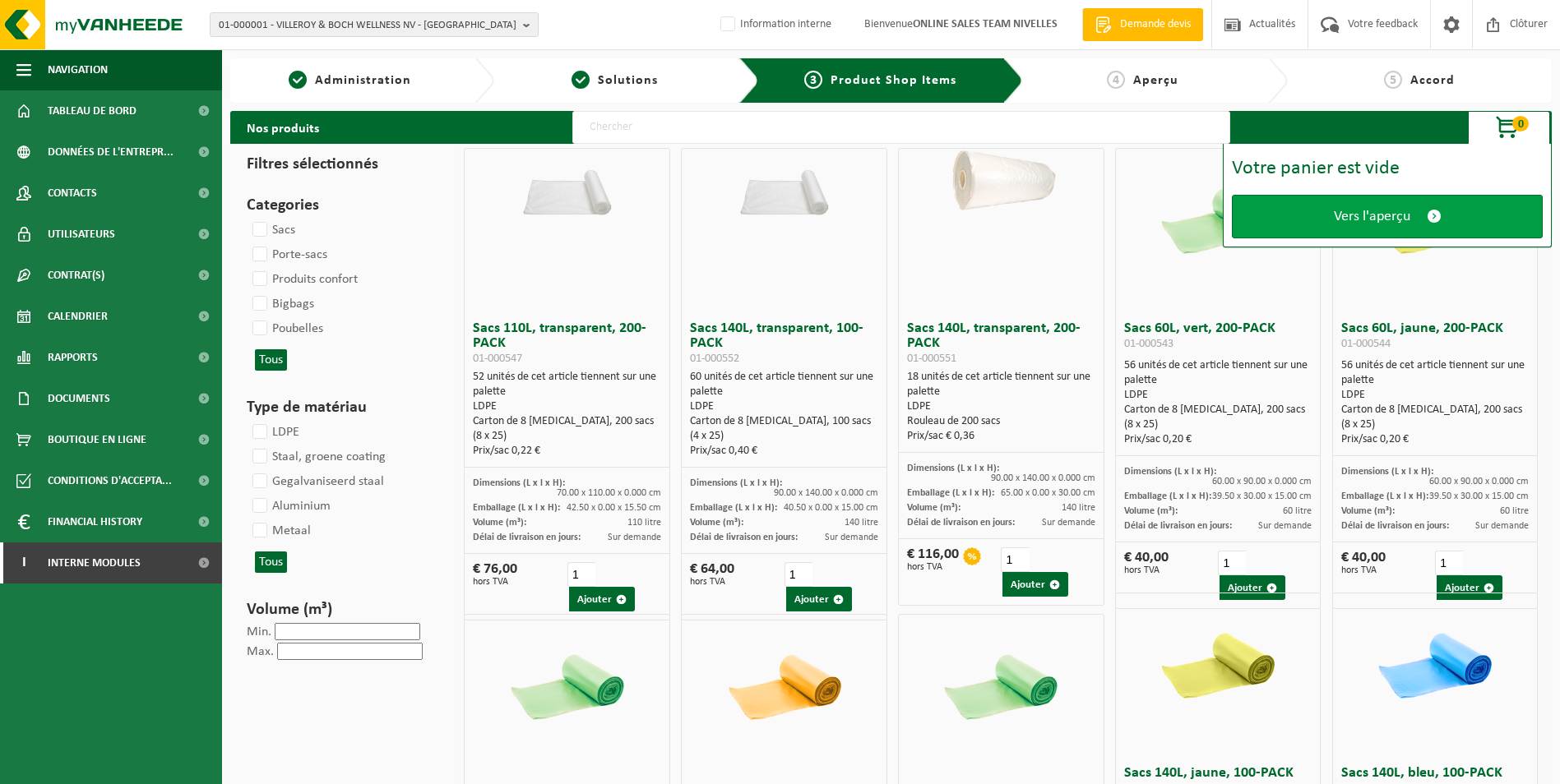
click at [1374, 216] on span "Vers l'aperçu" at bounding box center [1372, 217] width 77 height 18
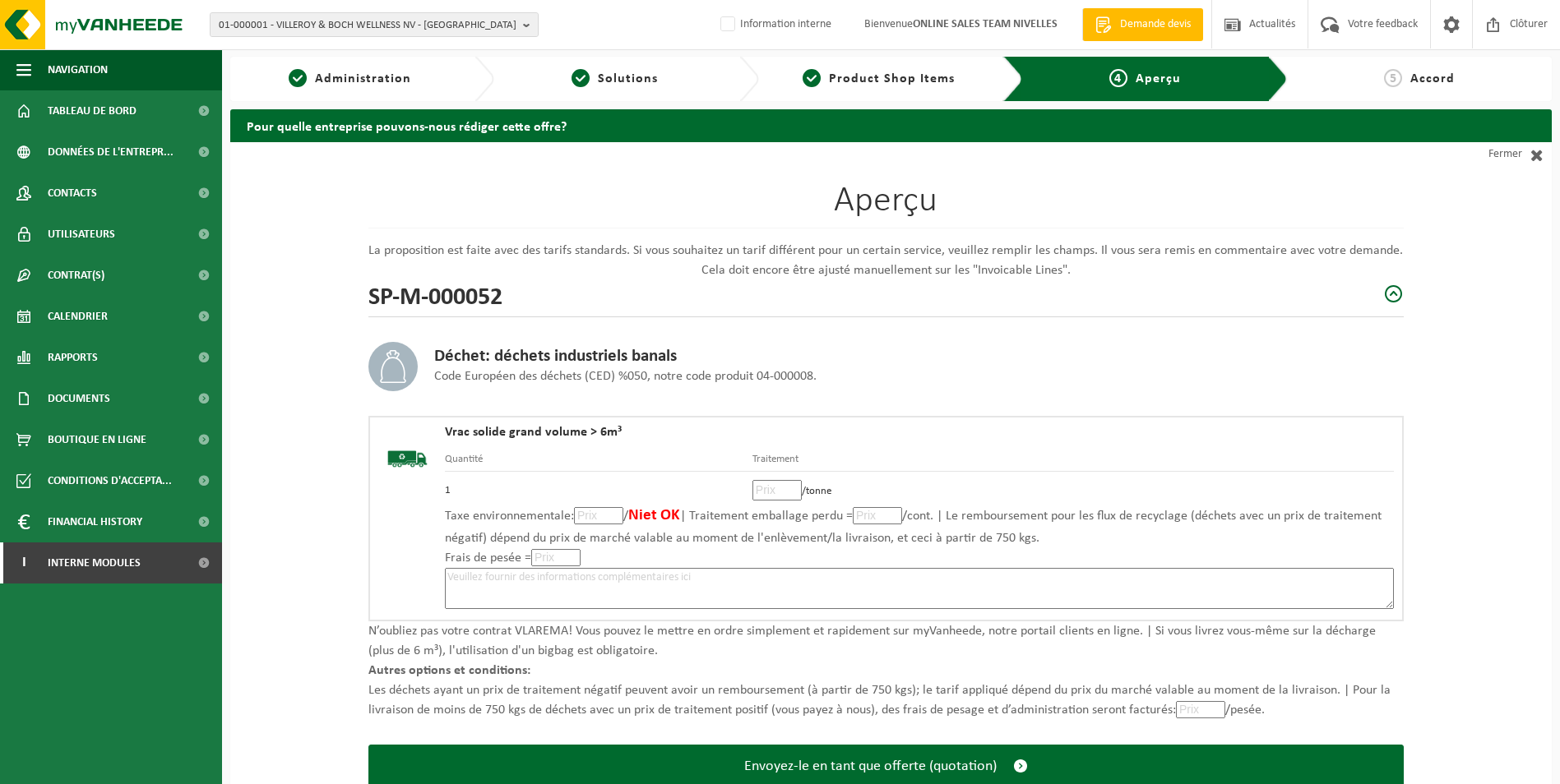
scroll to position [114, 0]
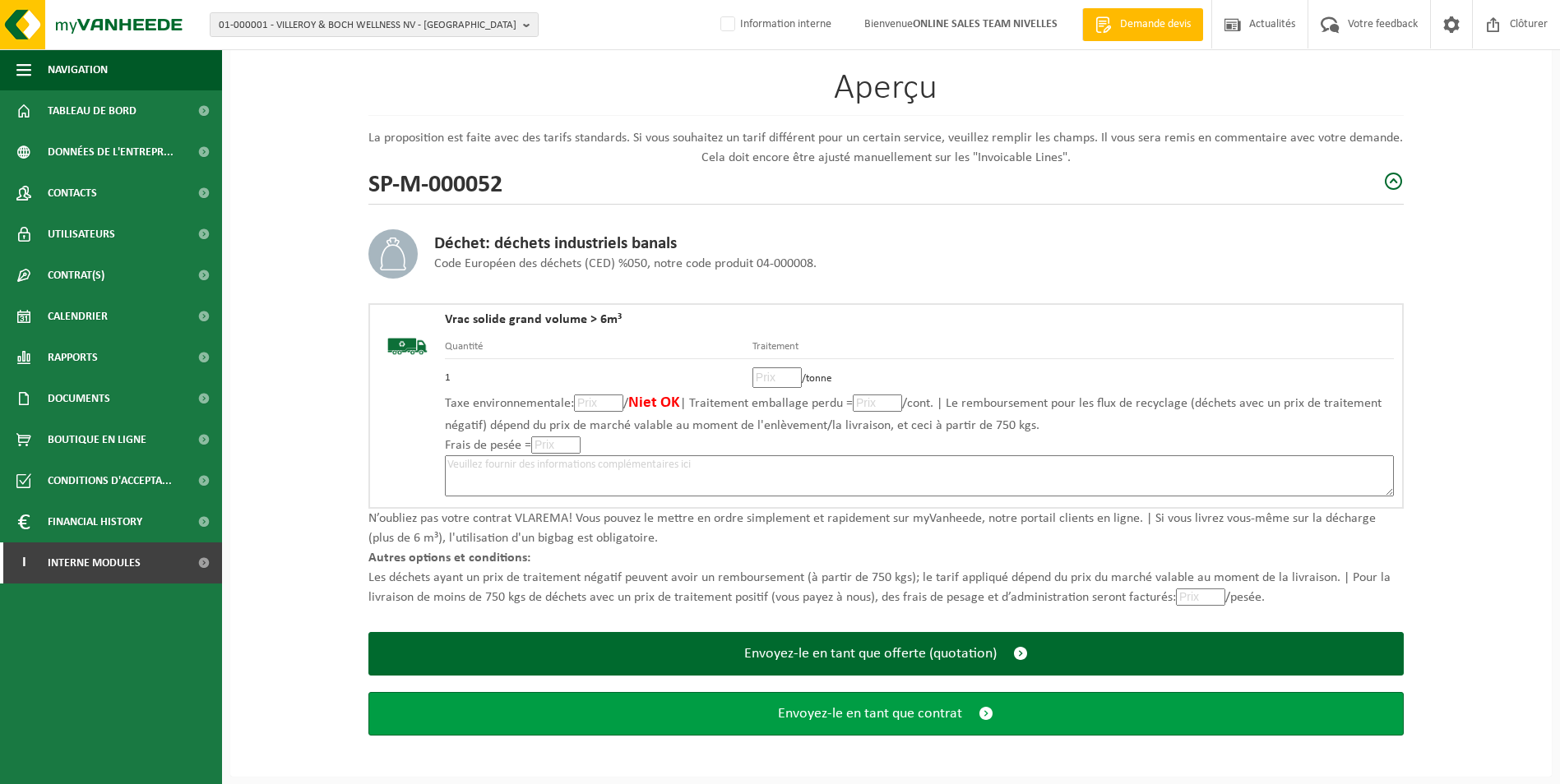
click at [846, 724] on button "Envoyez-le en tant que contrat" at bounding box center [886, 713] width 1036 height 43
